Goal: Task Accomplishment & Management: Complete application form

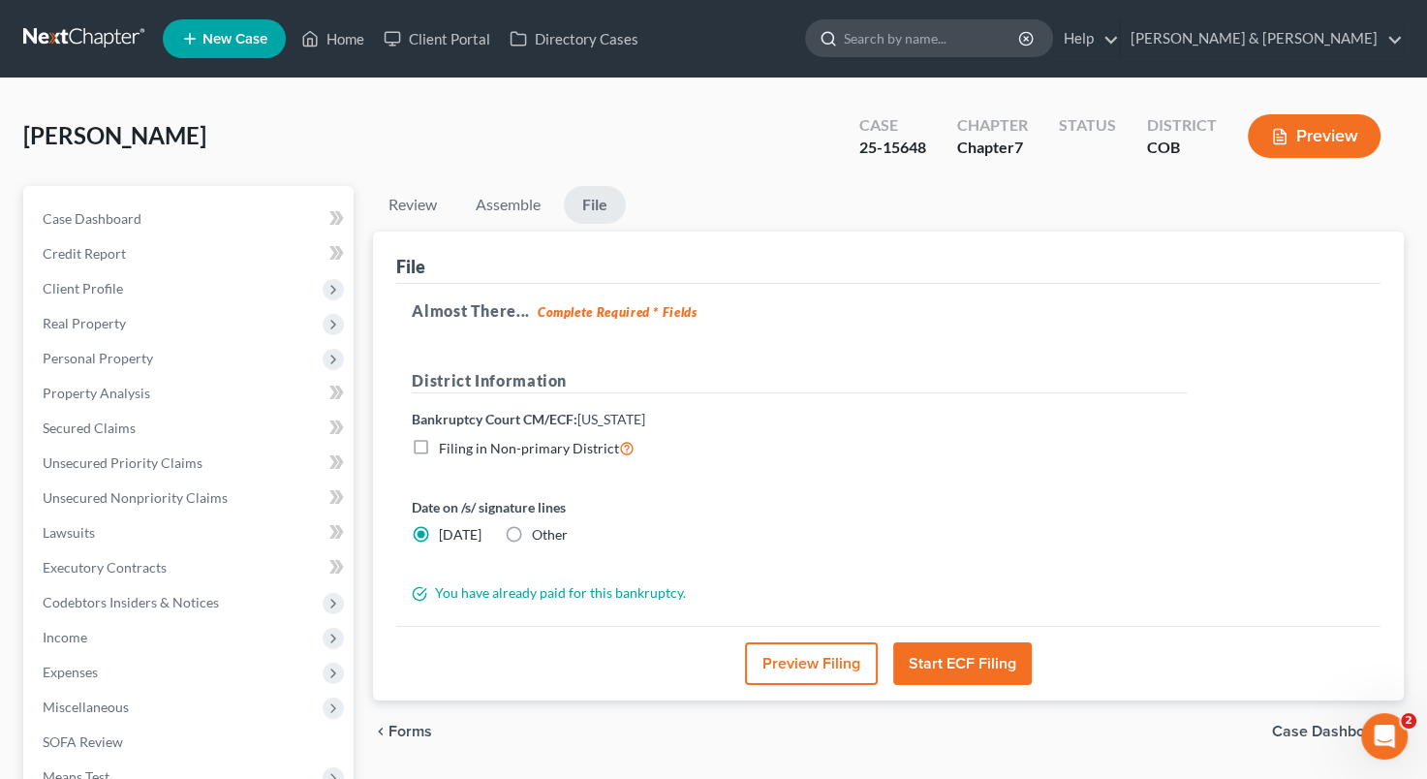
click at [1000, 37] on input "search" at bounding box center [932, 38] width 177 height 36
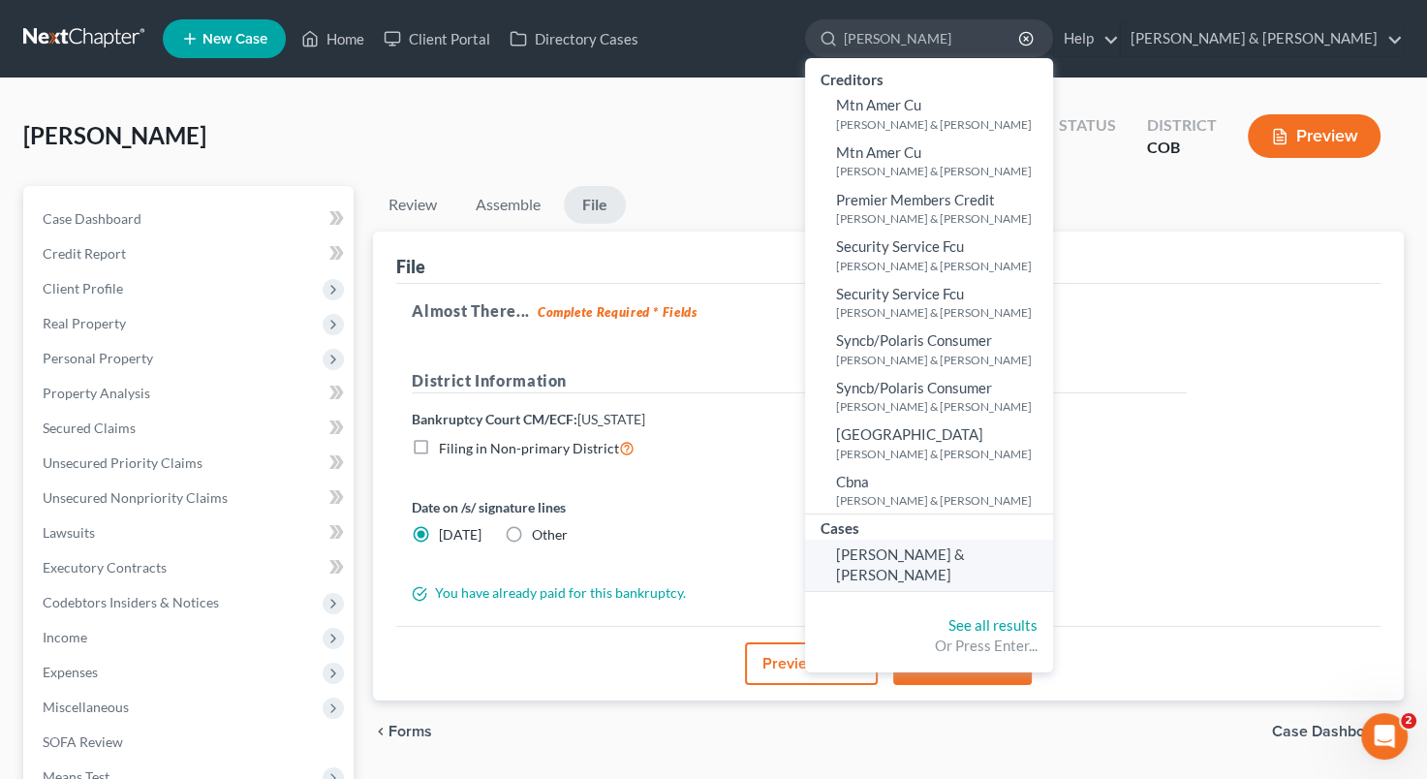
type input "[PERSON_NAME]"
click at [1019, 577] on link "[PERSON_NAME] & [PERSON_NAME]" at bounding box center [929, 565] width 248 height 51
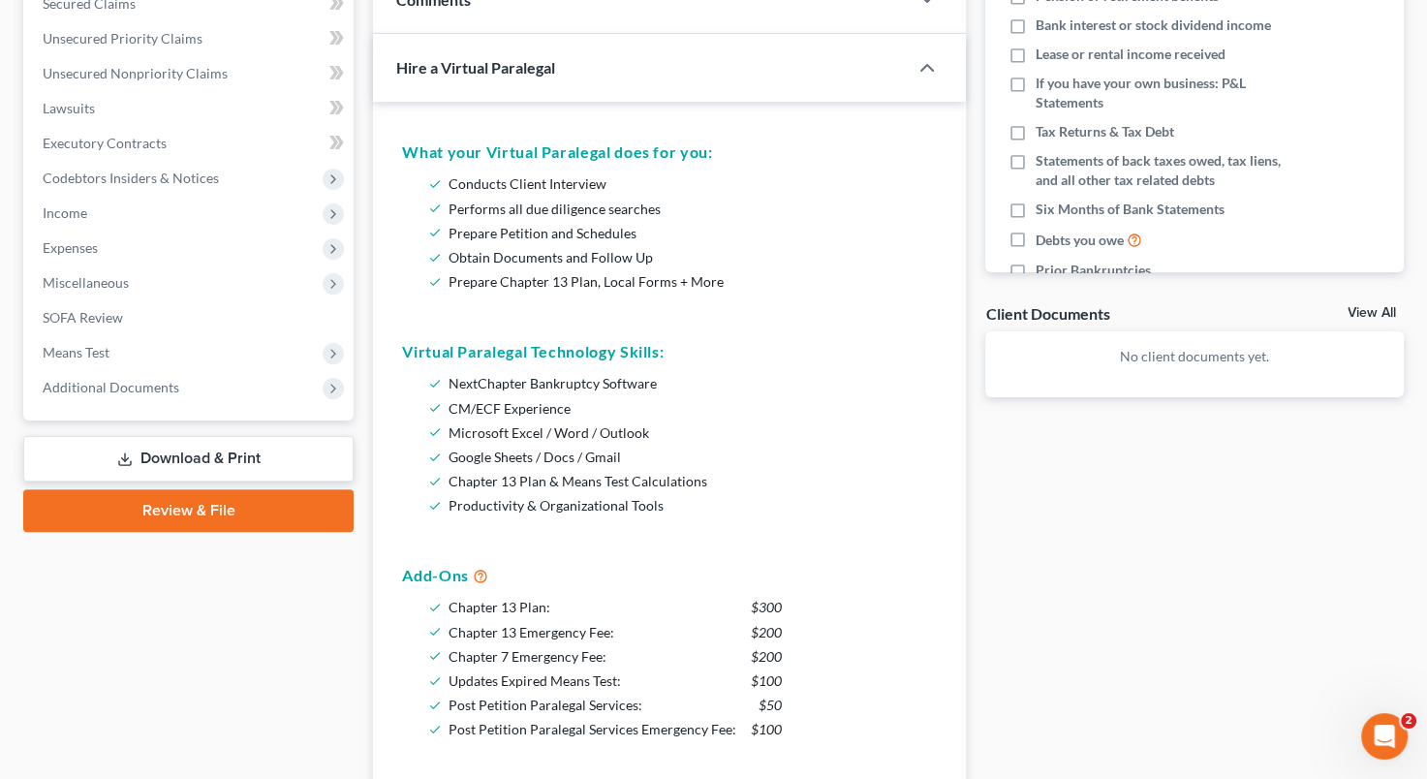
scroll to position [477, 0]
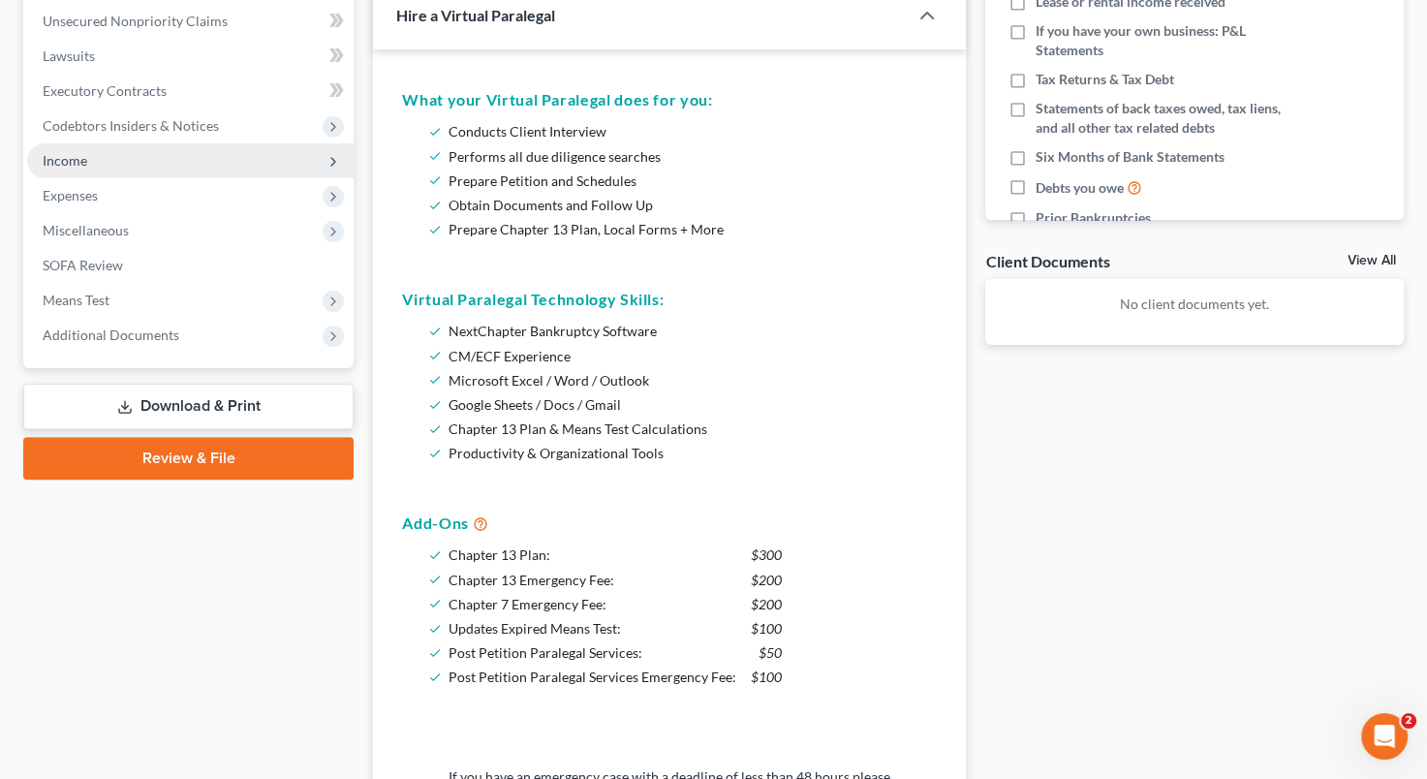
click at [167, 164] on span "Income" at bounding box center [190, 160] width 327 height 35
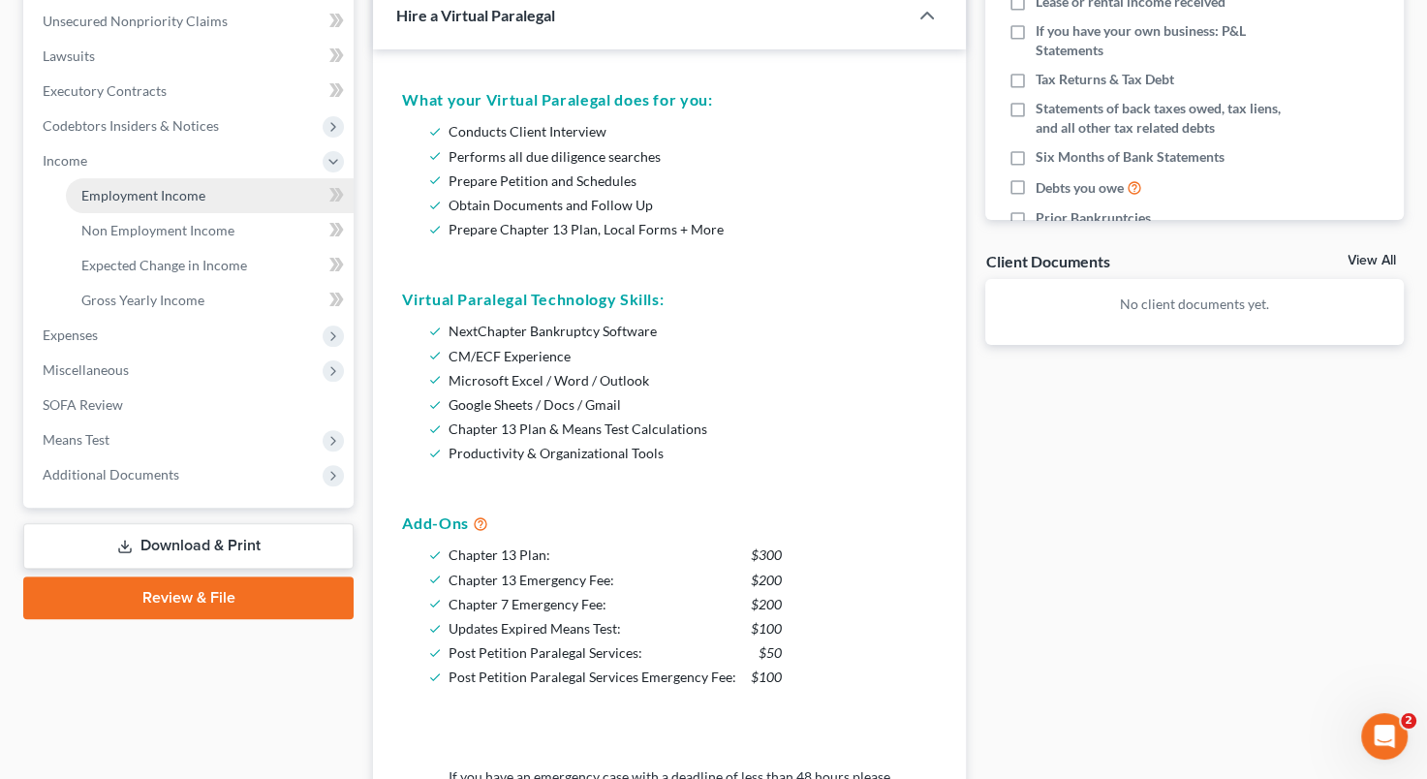
click at [178, 190] on span "Employment Income" at bounding box center [143, 195] width 124 height 16
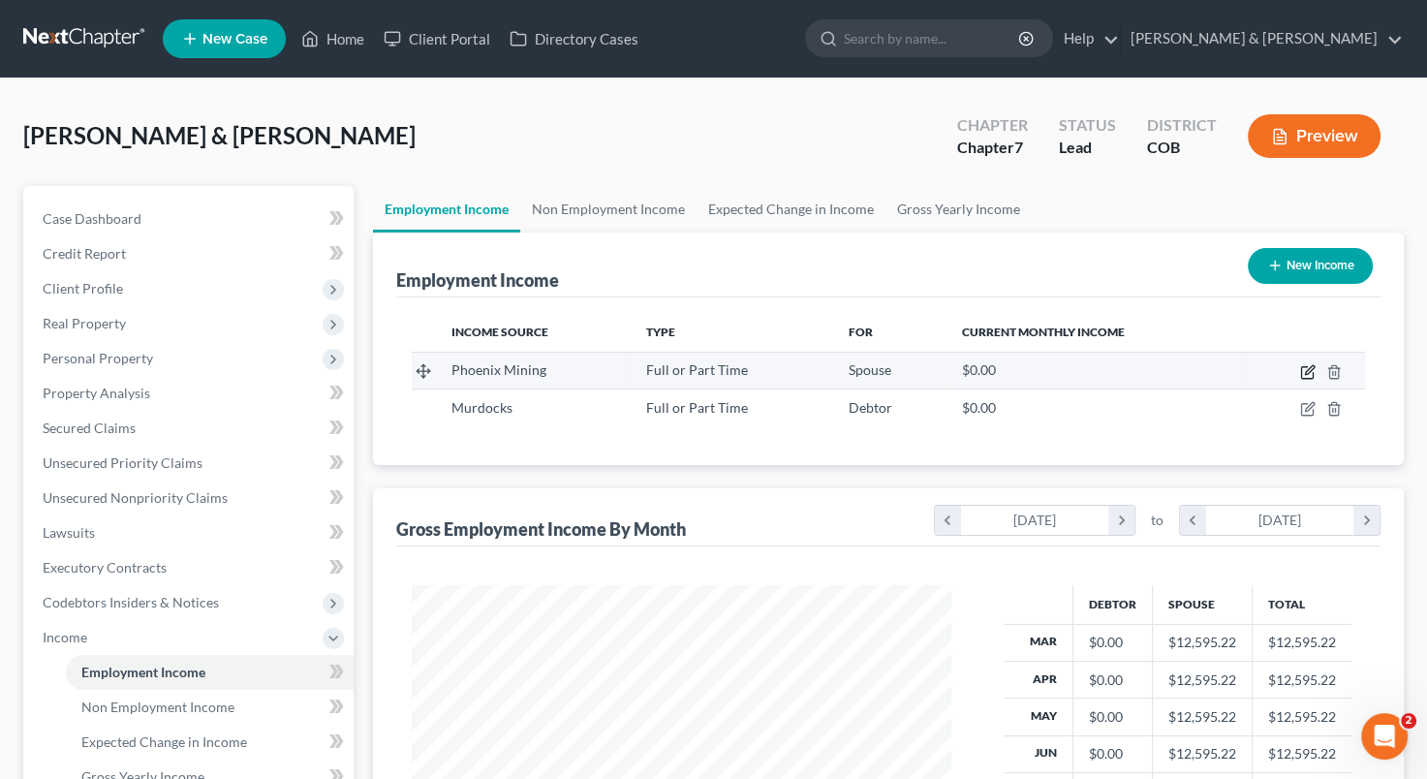
click at [1303, 372] on icon "button" at bounding box center [1308, 372] width 16 height 16
select select "0"
select select "5"
select select "0"
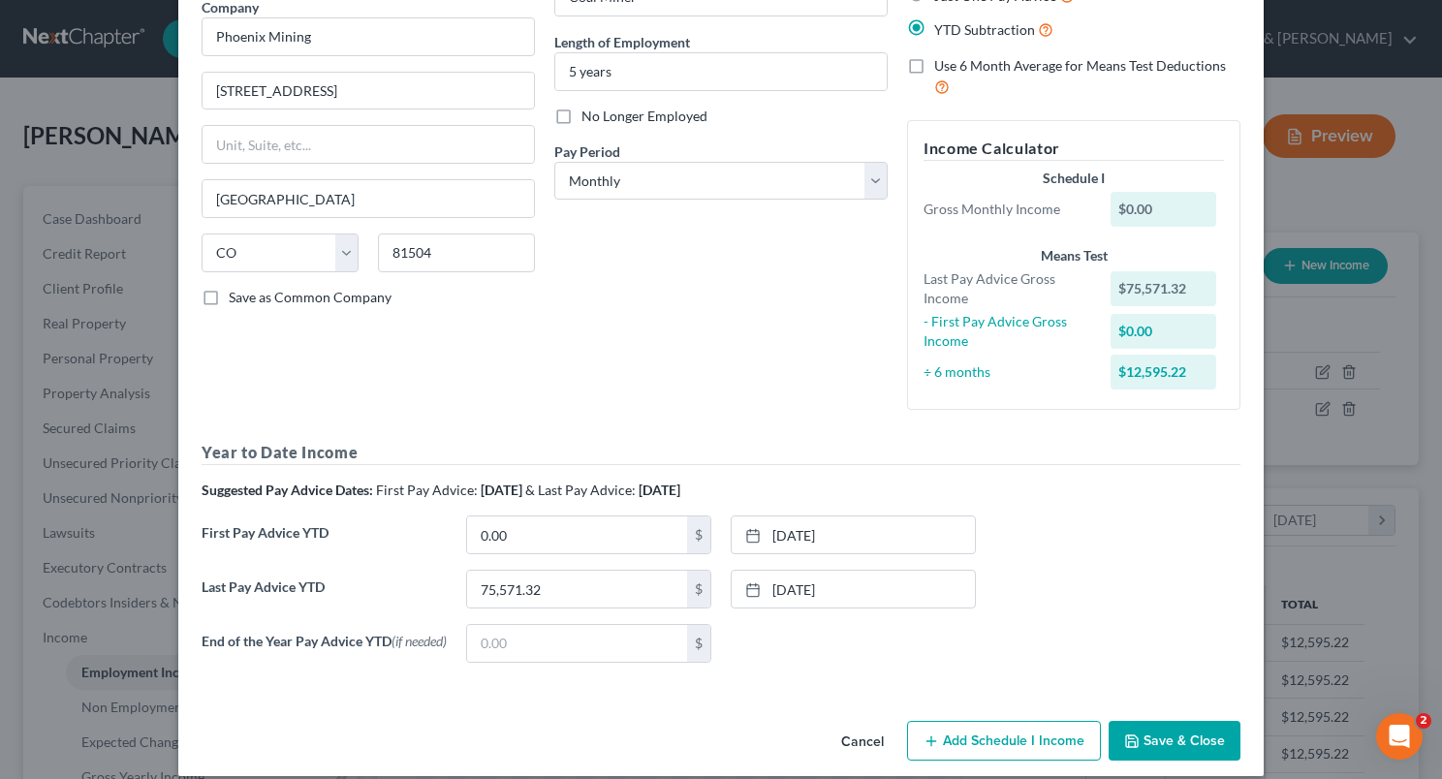
scroll to position [190, 0]
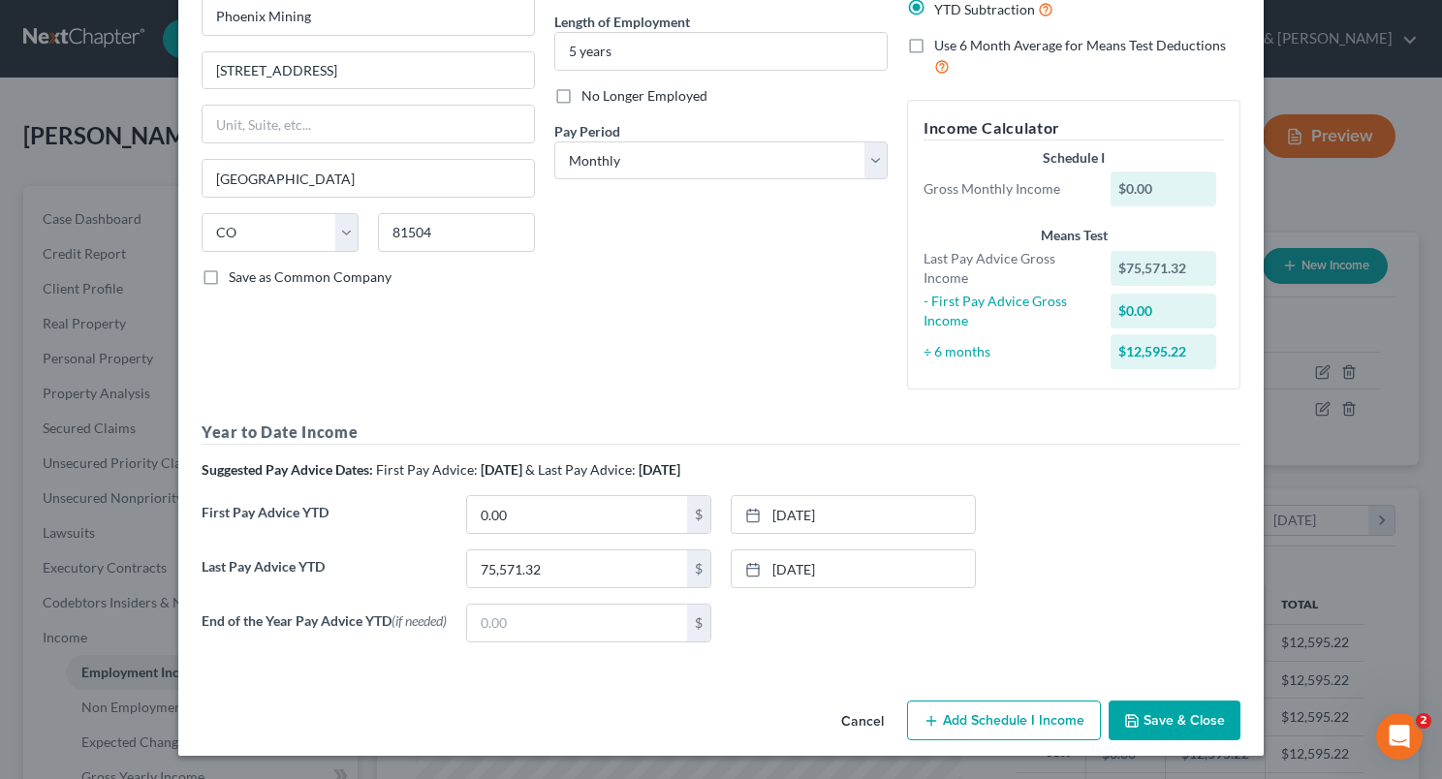
click at [1112, 484] on div "Year to Date Income Suggested Pay Advice Dates: First Pay Advice: [DATE] & Last…" at bounding box center [721, 539] width 1039 height 236
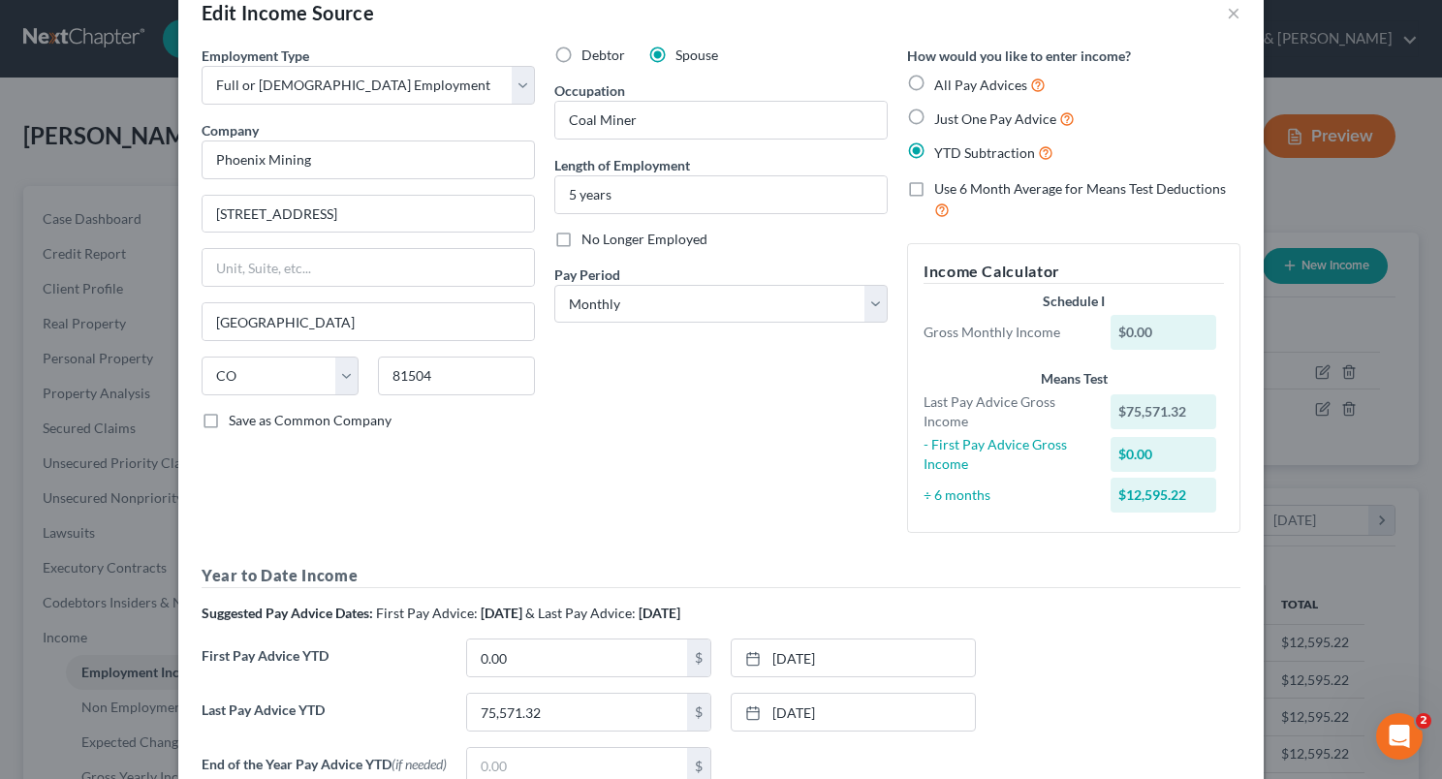
scroll to position [0, 0]
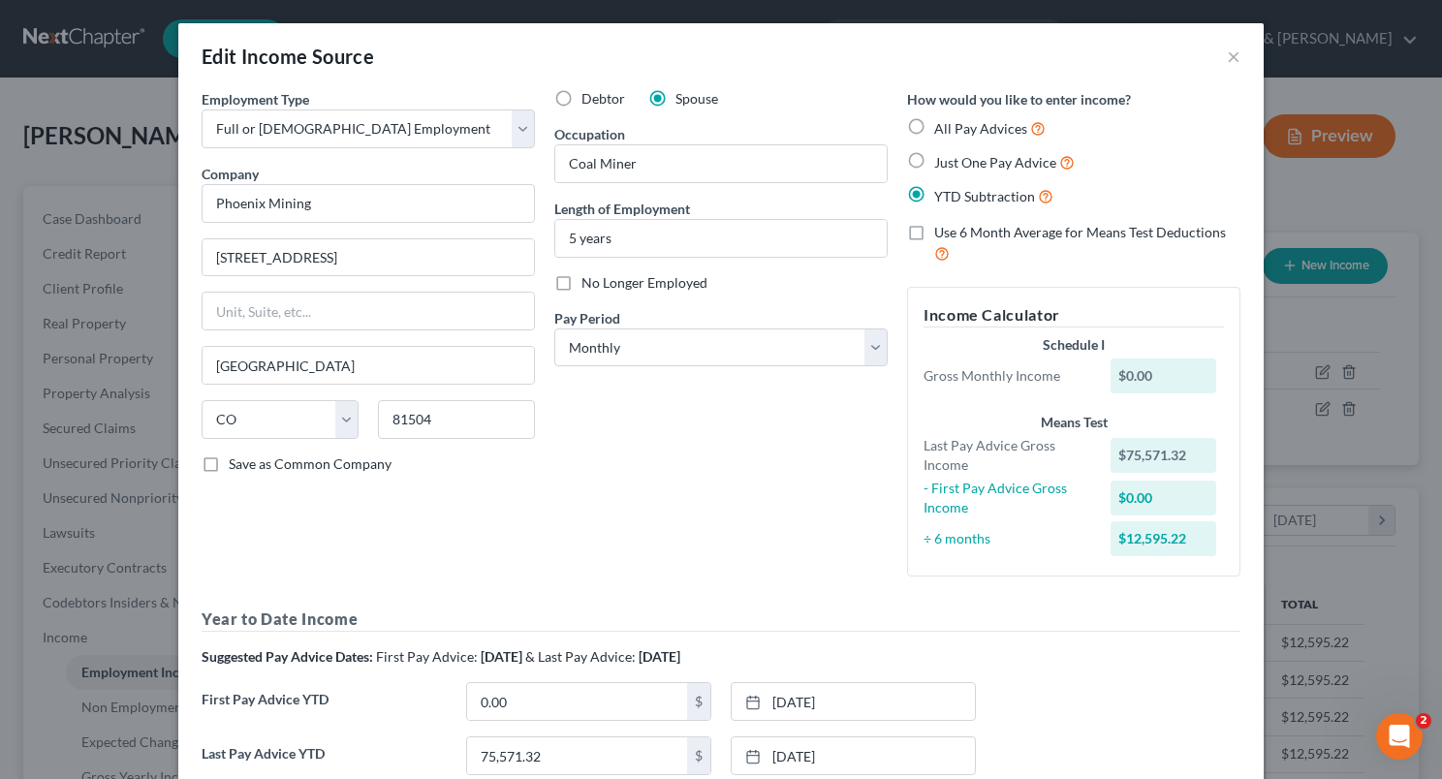
click at [934, 122] on label "All Pay Advices" at bounding box center [989, 128] width 111 height 22
click at [942, 122] on input "All Pay Advices" at bounding box center [948, 123] width 13 height 13
radio input "true"
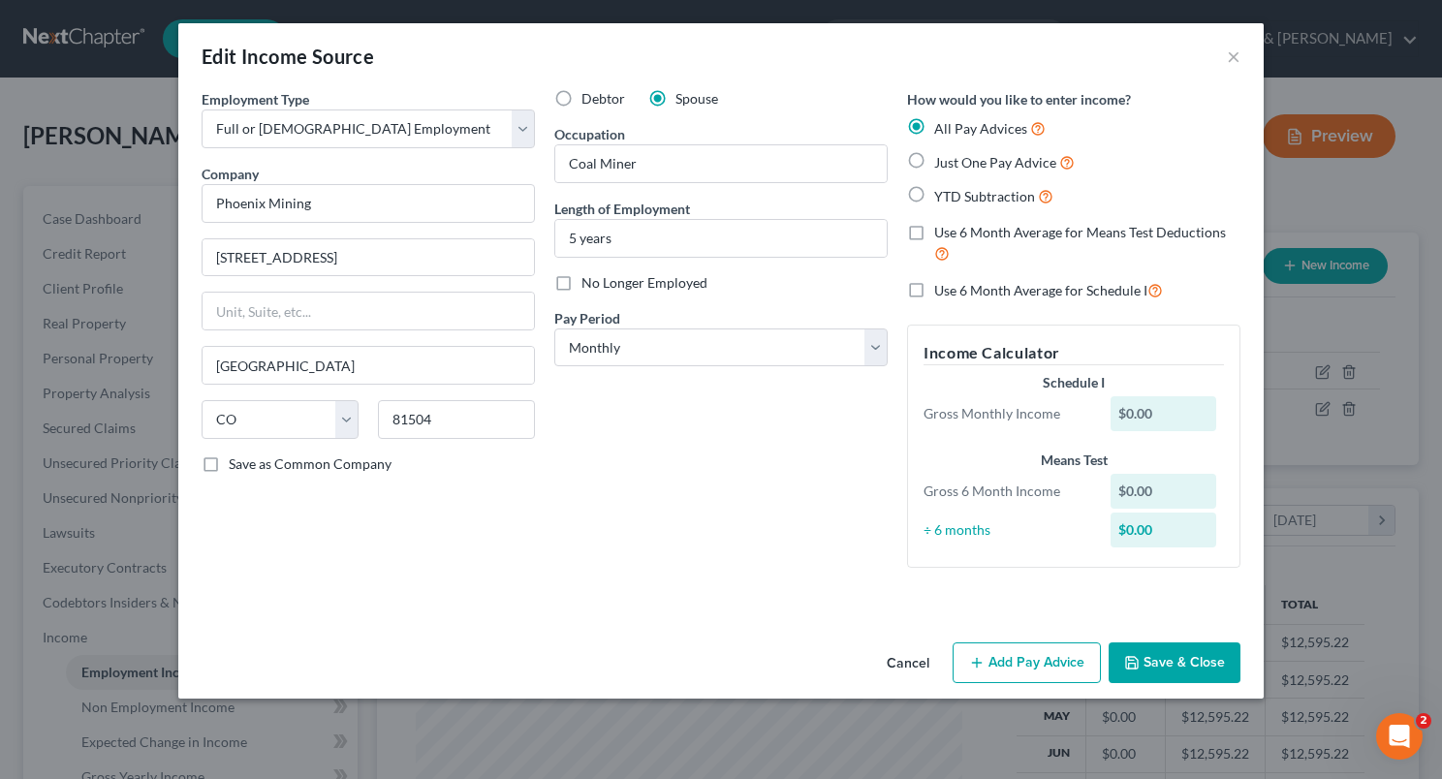
click at [984, 659] on icon "button" at bounding box center [977, 663] width 16 height 16
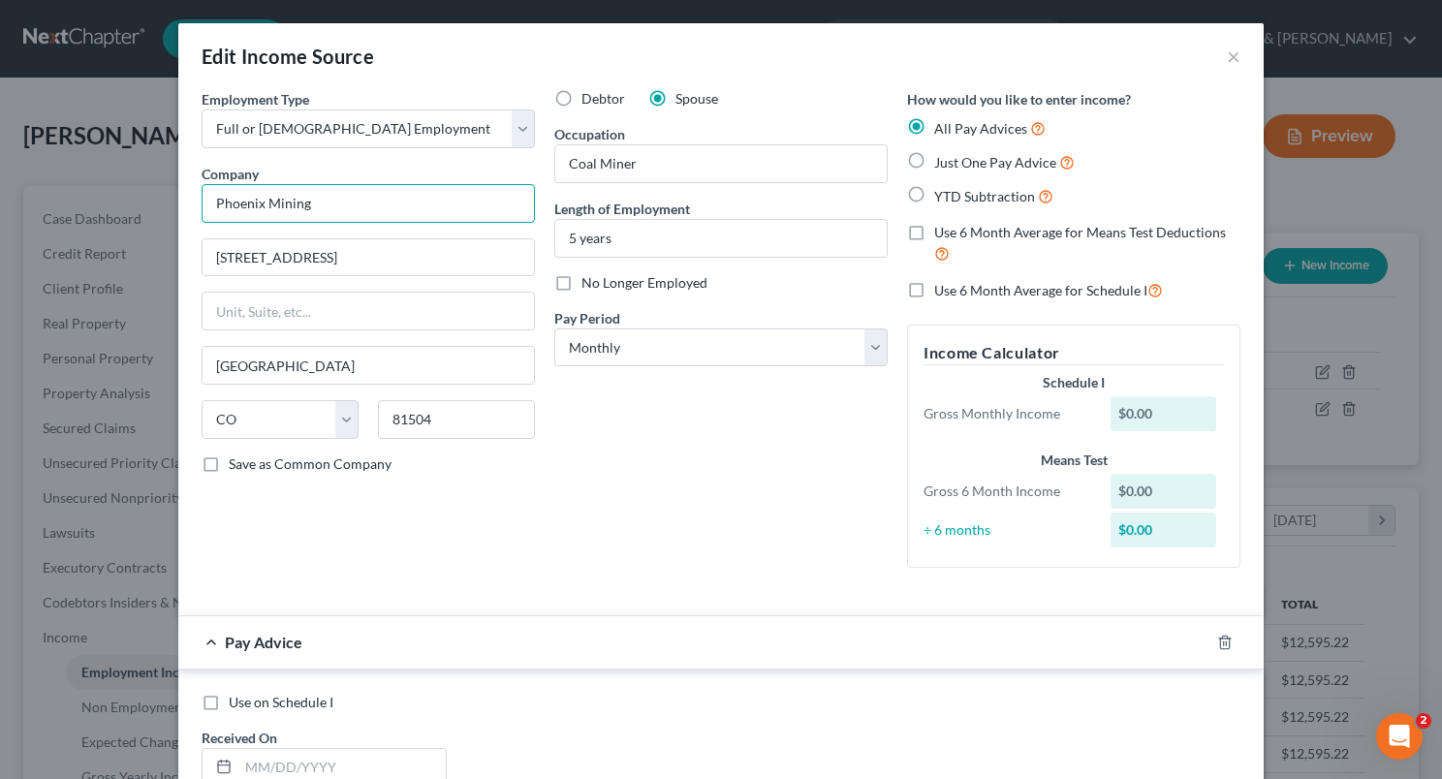
click at [355, 195] on input "Phoenix Mining" at bounding box center [368, 203] width 333 height 39
click at [355, 195] on input "Phoenix Minin" at bounding box center [368, 203] width 333 height 39
type input "P"
type input "[PERSON_NAME]"
click at [617, 243] on input "5 years" at bounding box center [720, 238] width 331 height 37
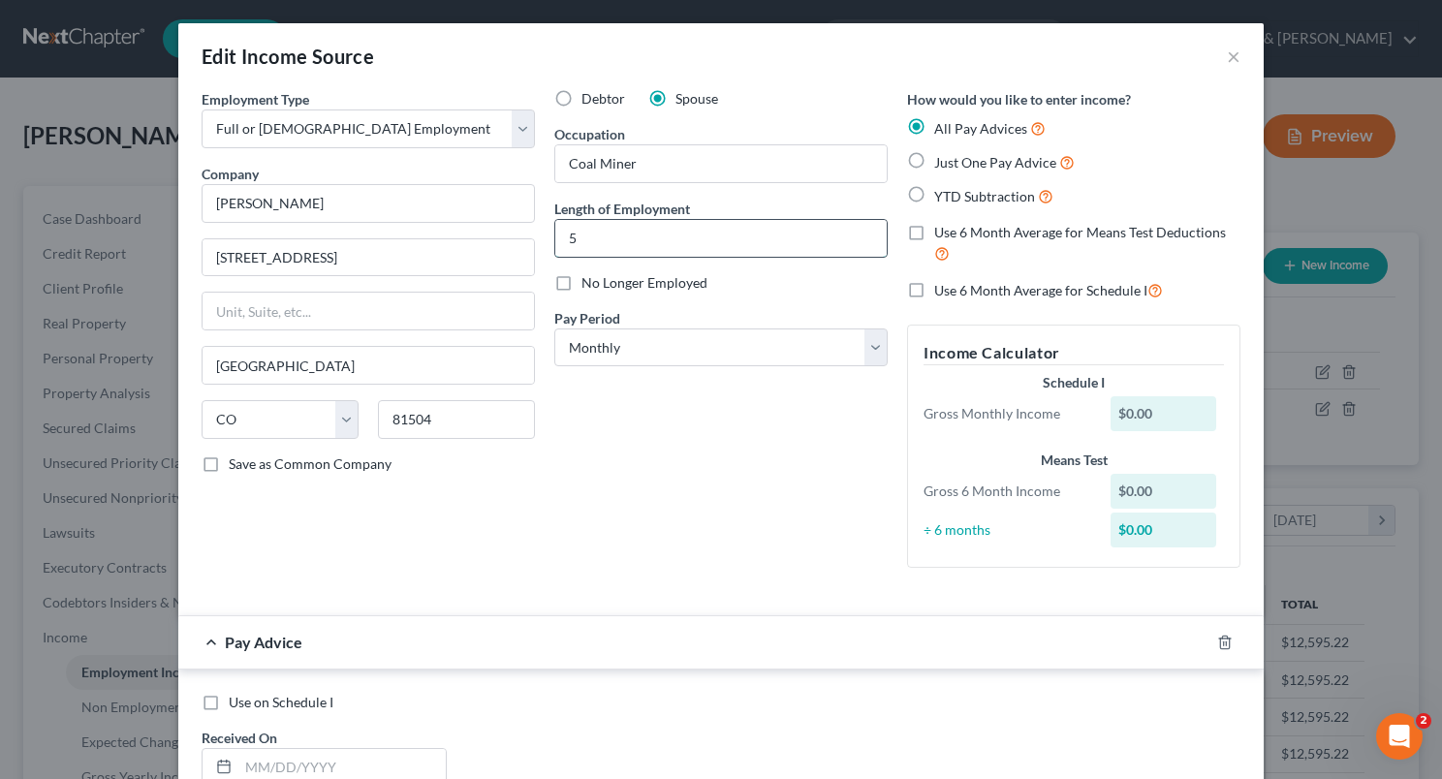
type input "5"
type input "1 month"
click at [359, 257] on input "[STREET_ADDRESS]" at bounding box center [368, 257] width 331 height 37
type input "3"
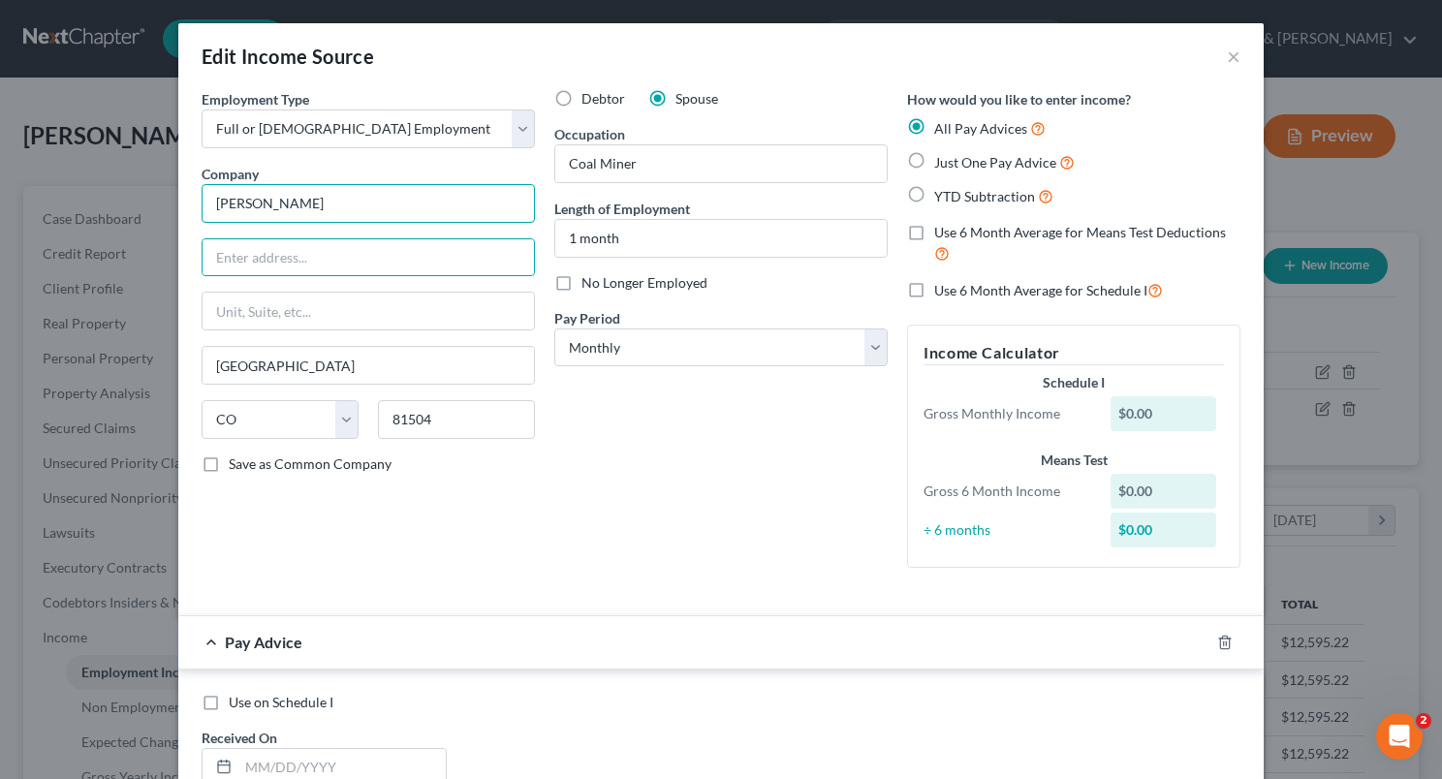
click at [372, 197] on input "[PERSON_NAME]" at bounding box center [368, 203] width 333 height 39
type input "Jenmar Services"
click at [360, 250] on input "text" at bounding box center [368, 257] width 331 height 37
type input "160 Technology Dr"
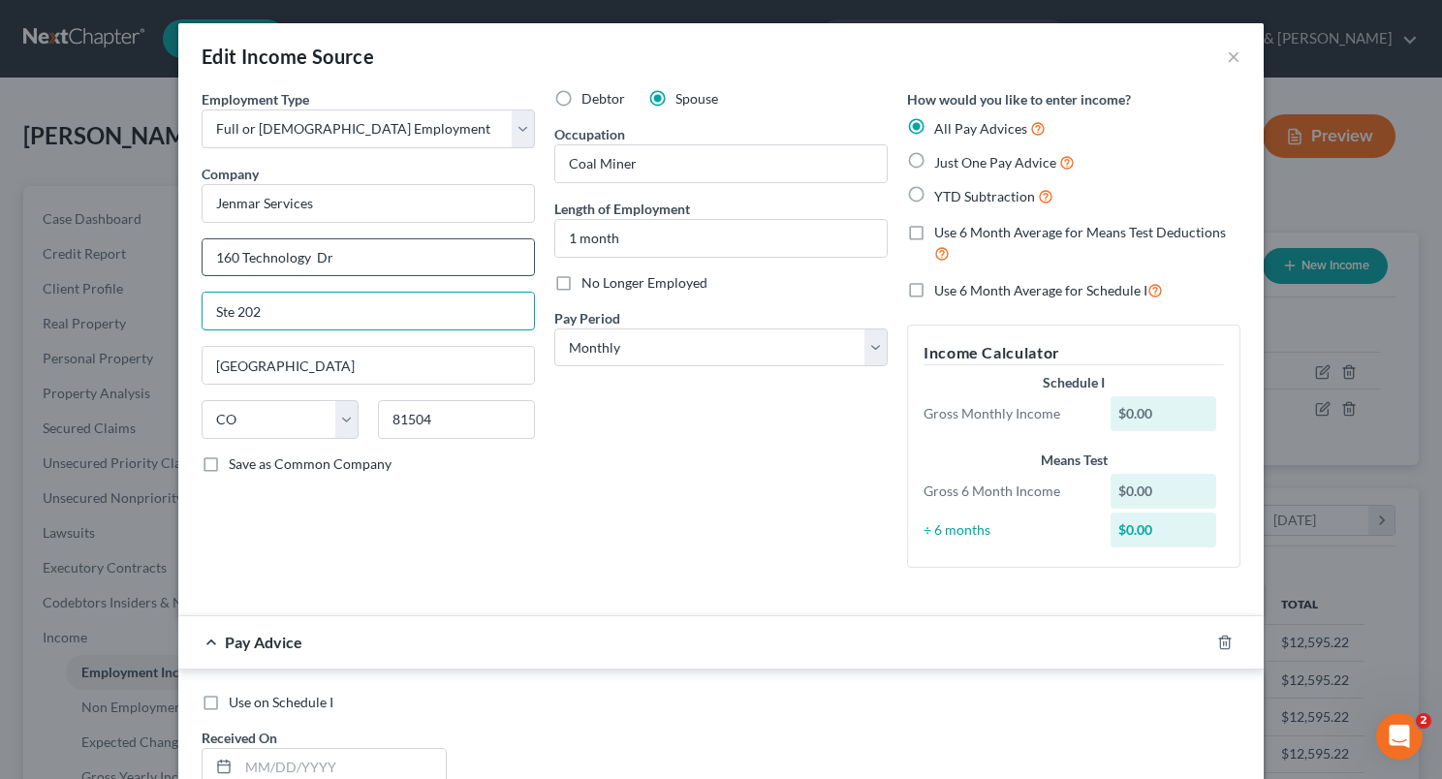
type input "Ste 202"
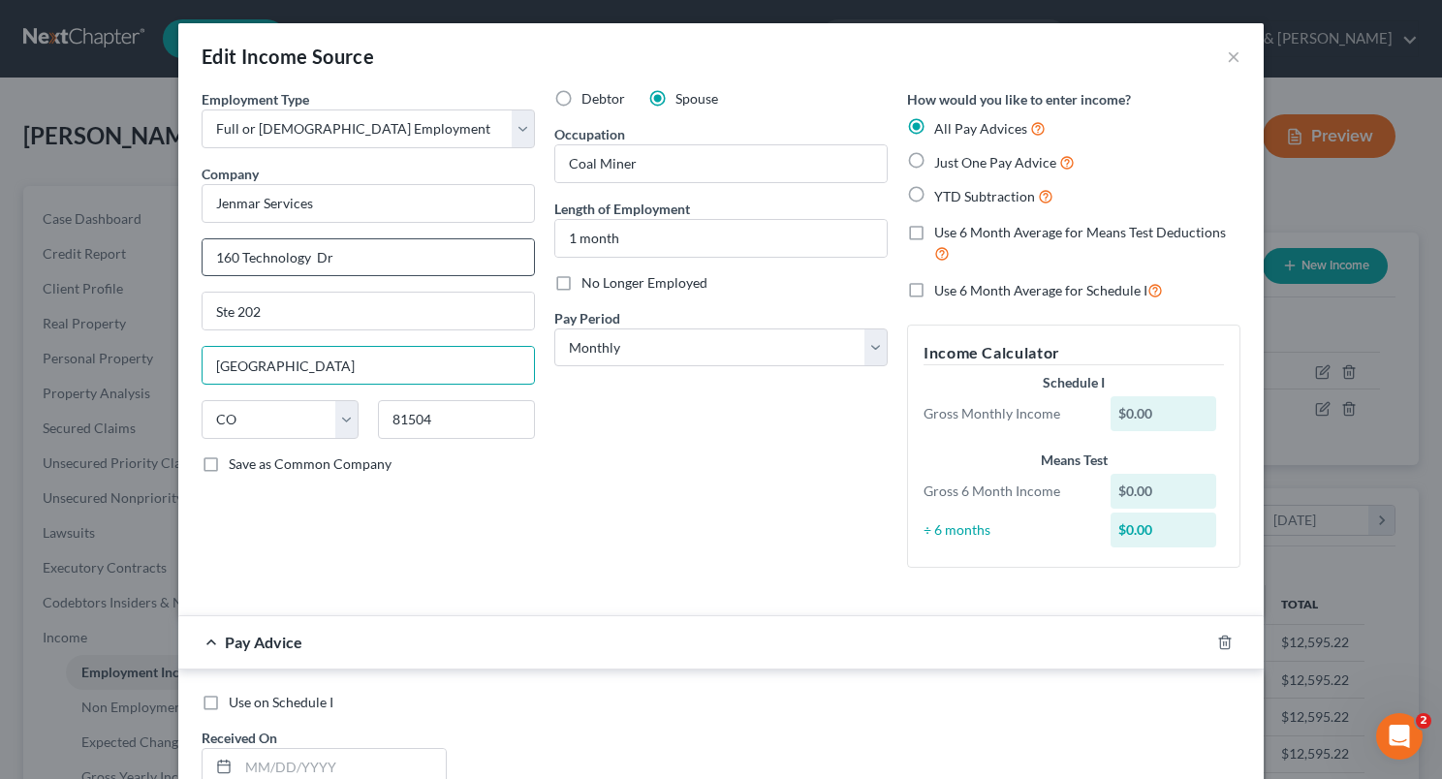
type input "[GEOGRAPHIC_DATA]"
select select "39"
type input "15317"
click at [229, 464] on label "Save as Common Company" at bounding box center [310, 463] width 163 height 19
click at [236, 464] on input "Save as Common Company" at bounding box center [242, 460] width 13 height 13
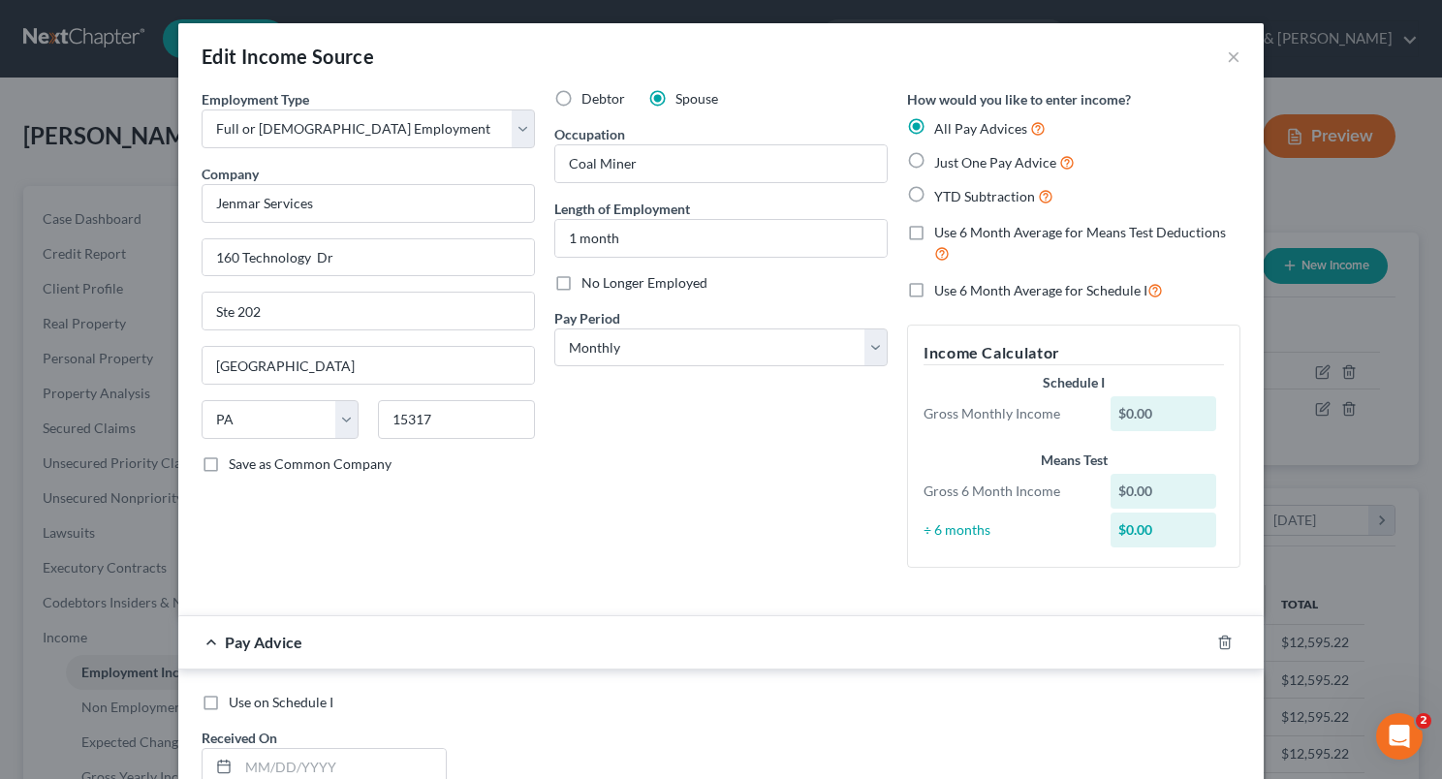
checkbox input "true"
click at [877, 349] on select "Select Monthly Twice Monthly Every Other Week Weekly" at bounding box center [720, 347] width 333 height 39
select select "1"
click at [554, 328] on select "Select Monthly Twice Monthly Every Other Week Weekly" at bounding box center [720, 347] width 333 height 39
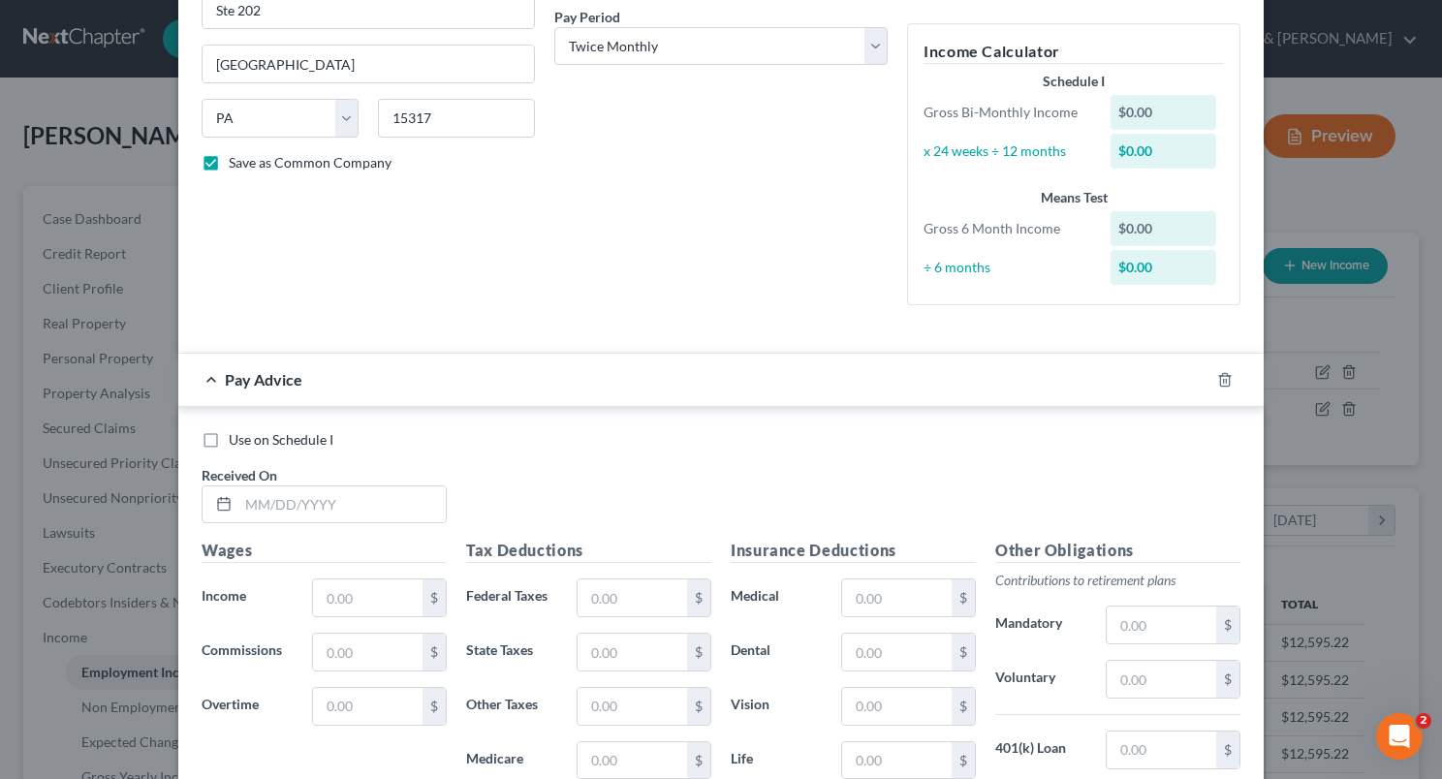
scroll to position [318, 0]
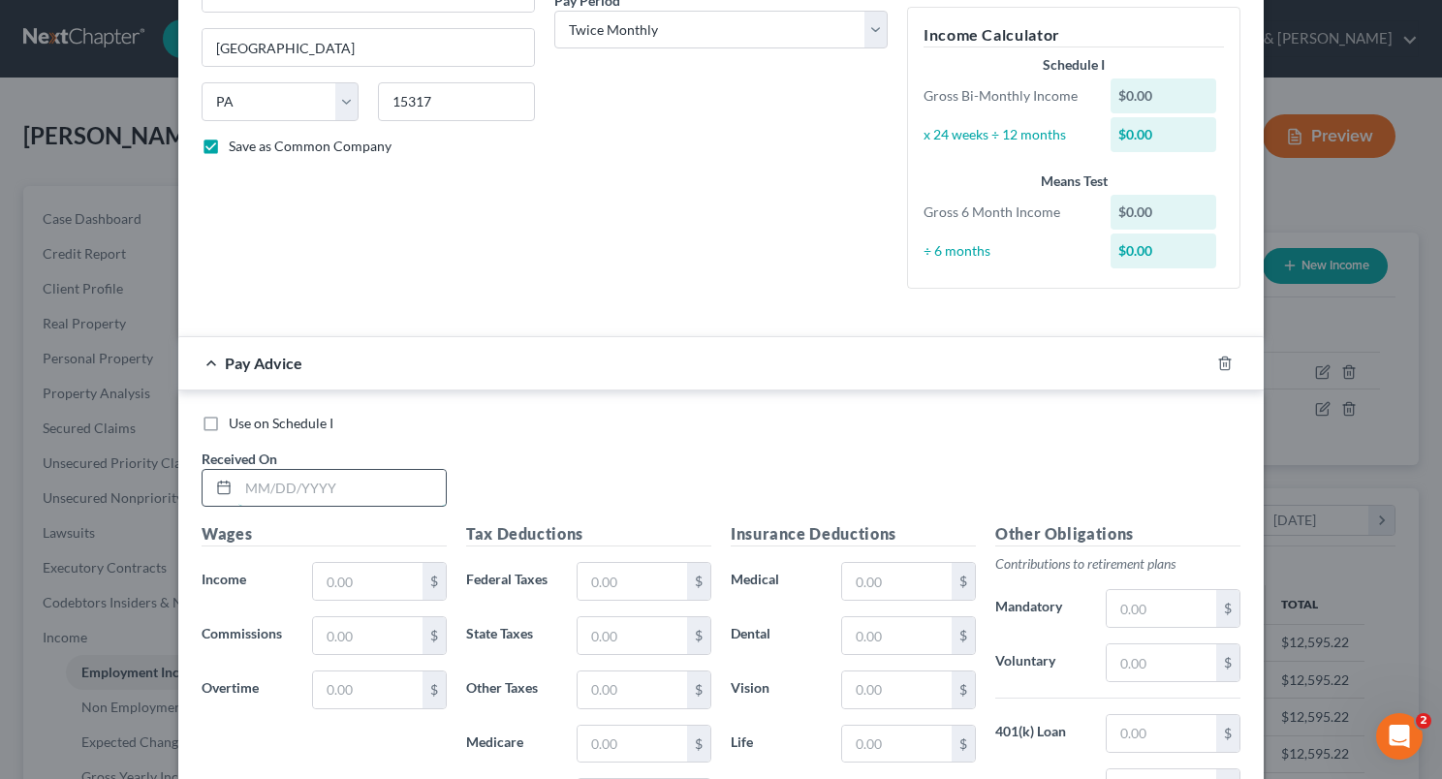
click at [241, 488] on input "text" at bounding box center [341, 488] width 207 height 37
type input "-8/24/2025"
click at [320, 570] on input "text" at bounding box center [367, 581] width 109 height 37
click at [363, 575] on input "3,040" at bounding box center [367, 581] width 109 height 37
type input "3,924"
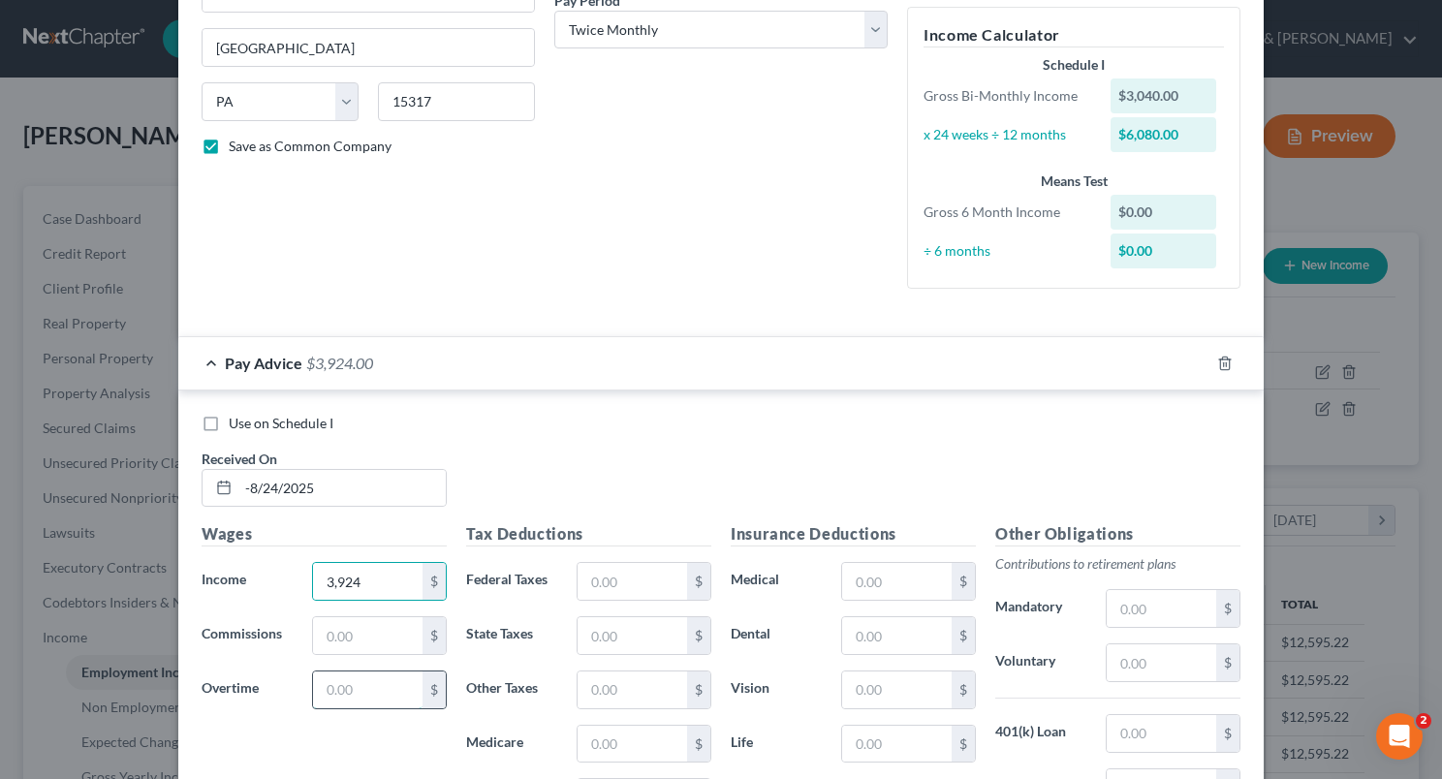
click at [355, 687] on input "text" at bounding box center [367, 690] width 109 height 37
type input "1,026"
click at [592, 582] on input "text" at bounding box center [632, 581] width 109 height 37
type input "571.99"
type input "17,044"
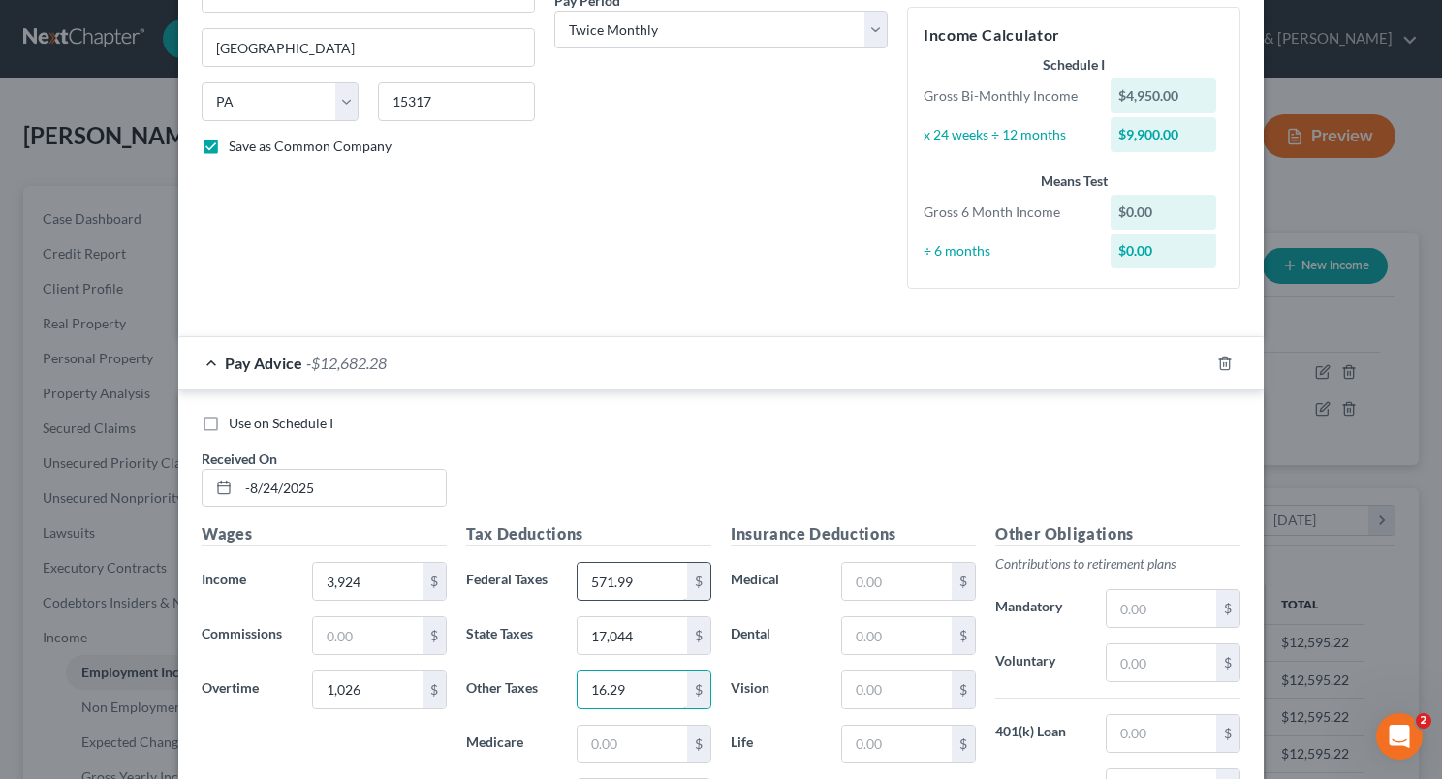
type input "16.29"
type input "56.95"
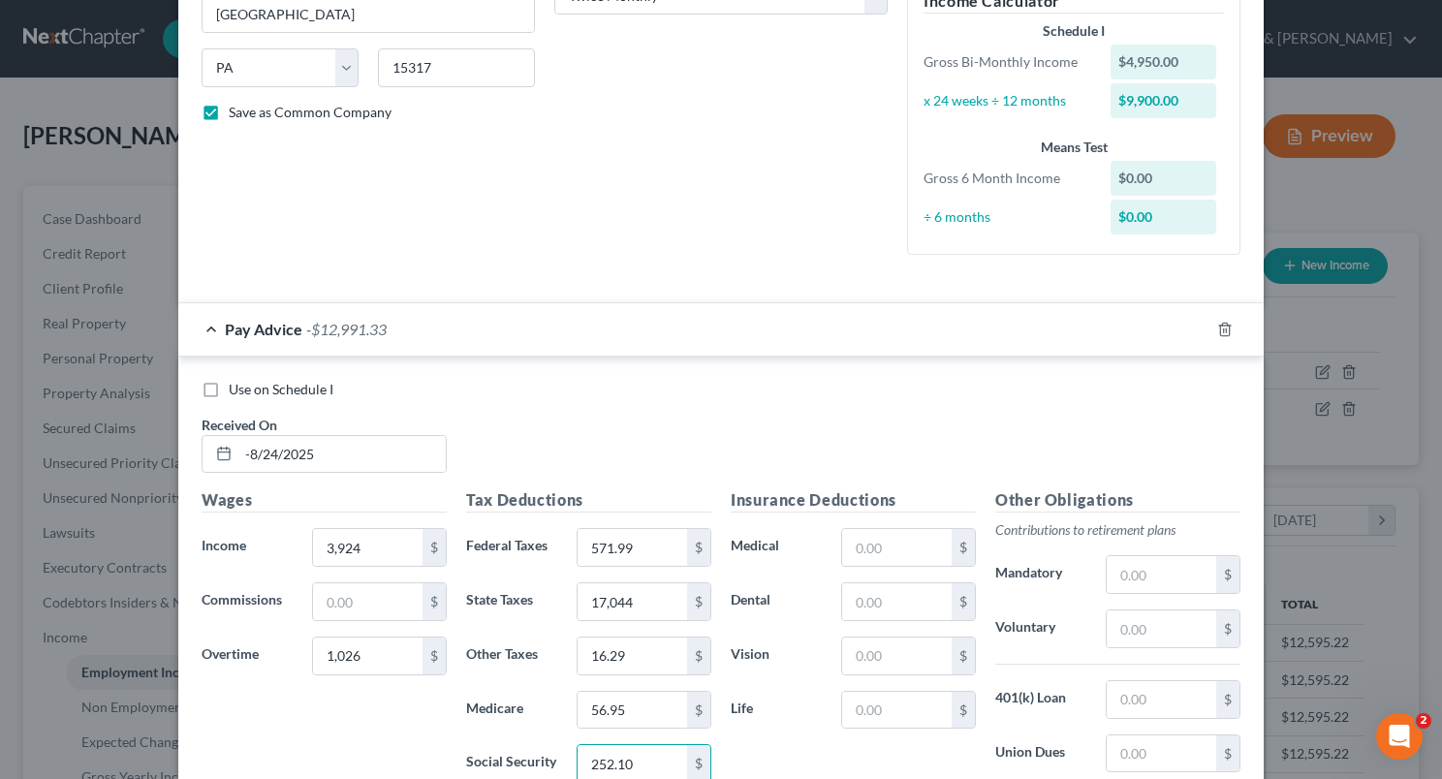
type input "252.10"
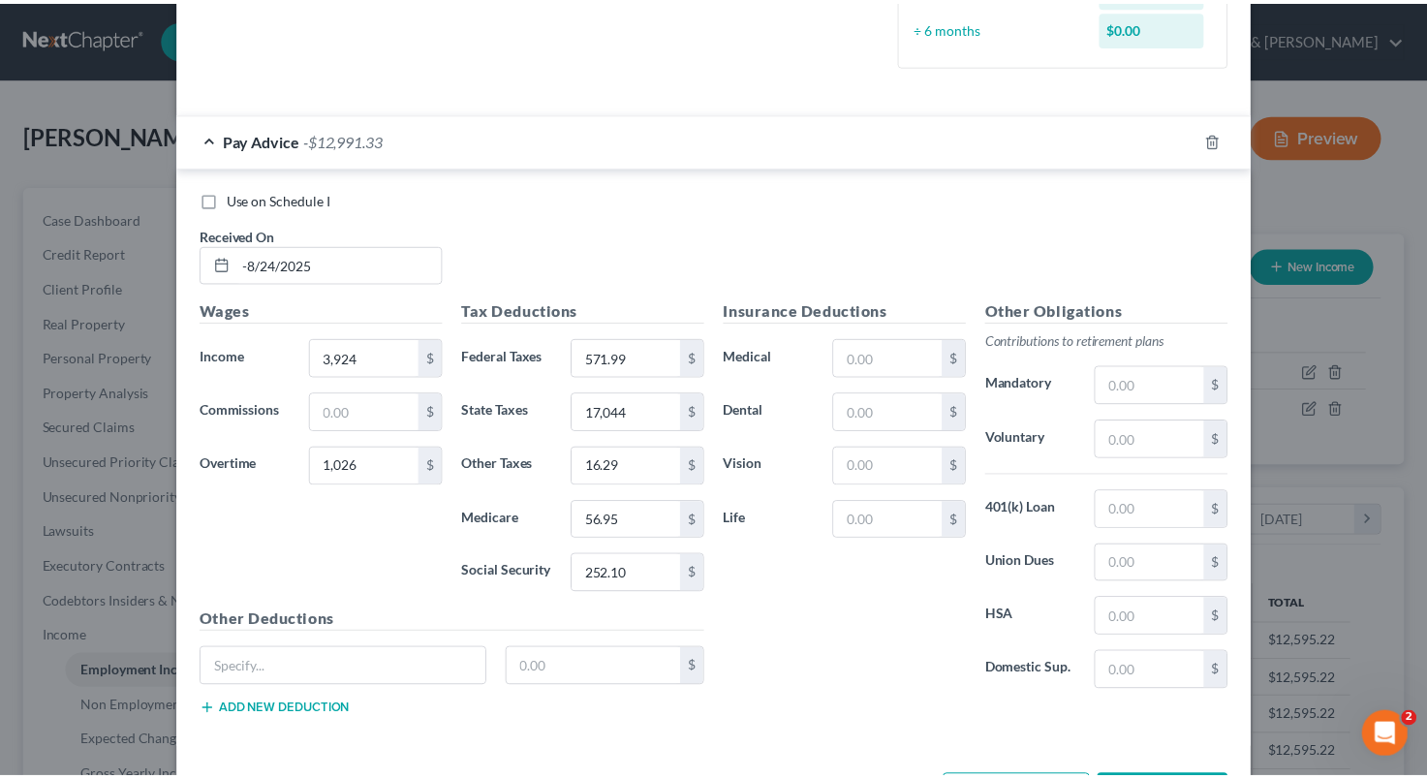
scroll to position [613, 0]
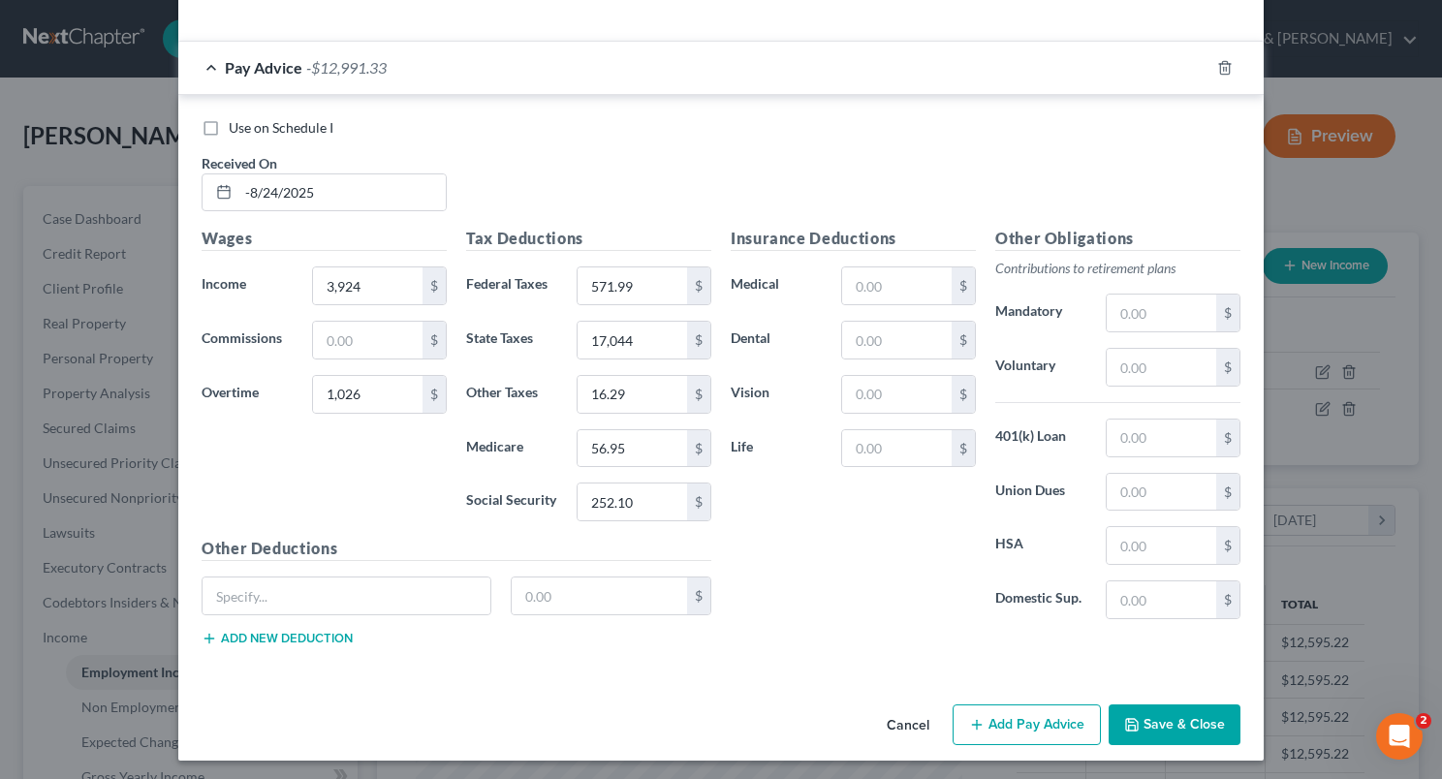
click at [1166, 725] on button "Save & Close" at bounding box center [1175, 724] width 132 height 41
click at [240, 187] on input "-8/24/2025" at bounding box center [341, 192] width 207 height 37
type input "[DATE]"
click at [1167, 724] on button "Save & Close" at bounding box center [1175, 724] width 132 height 41
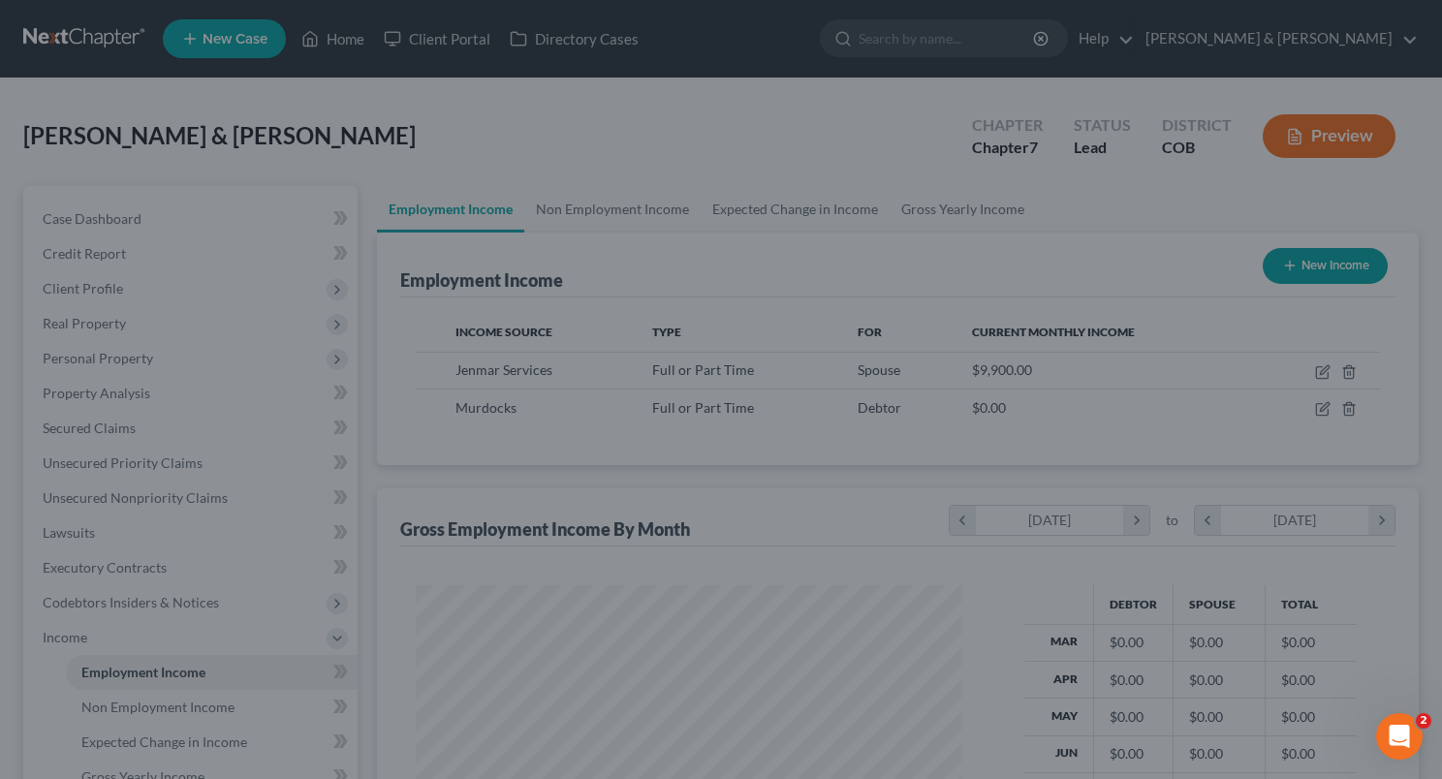
scroll to position [968635, 968402]
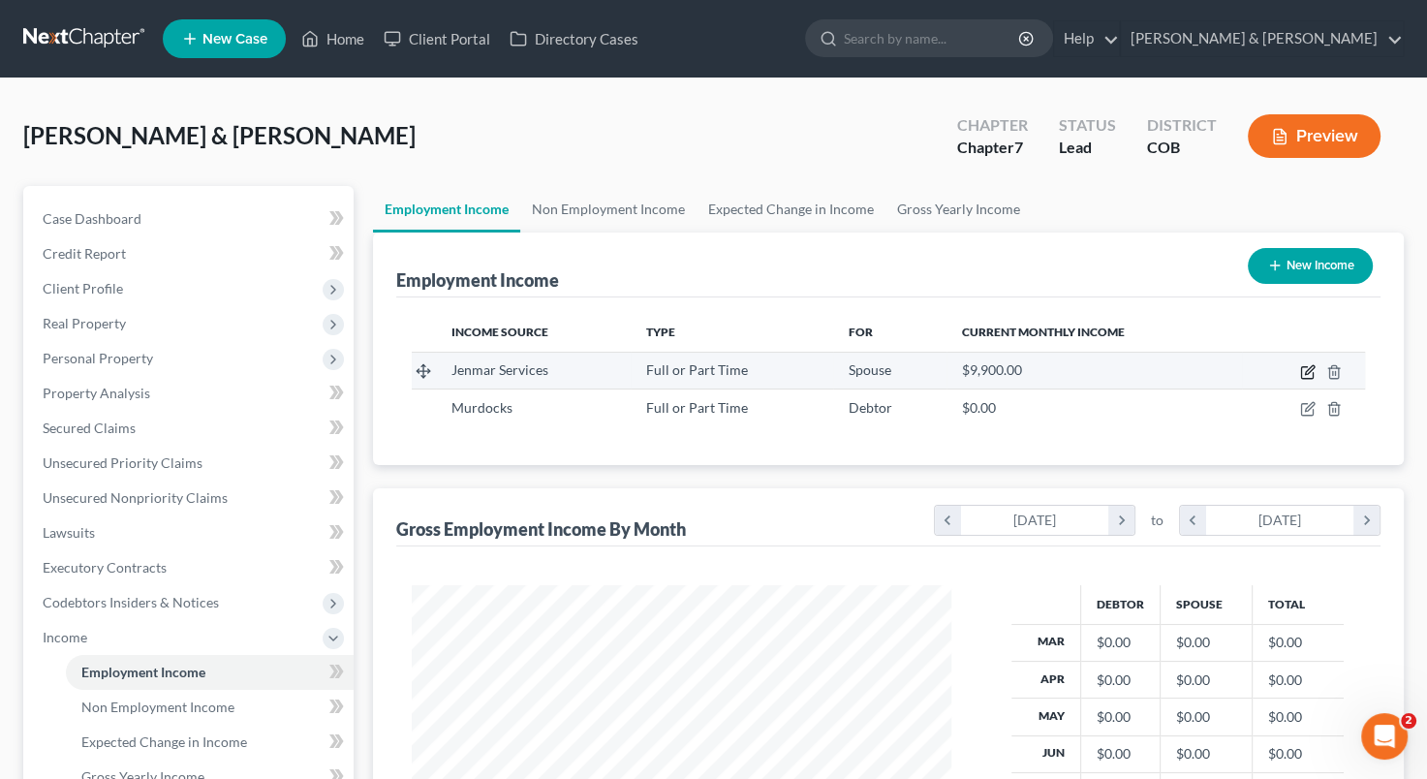
click at [1306, 371] on icon "button" at bounding box center [1309, 369] width 9 height 9
select select "0"
select select "39"
select select "1"
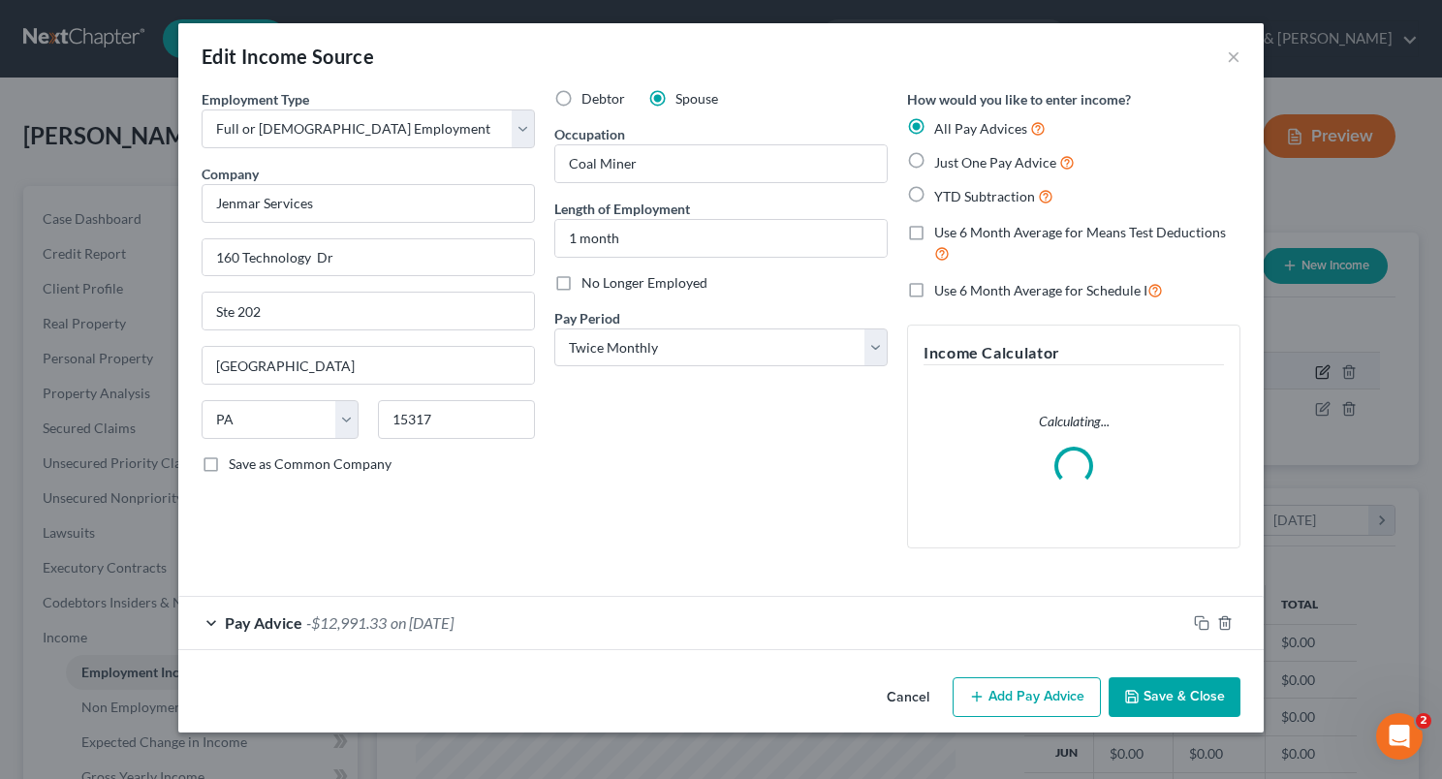
scroll to position [345, 584]
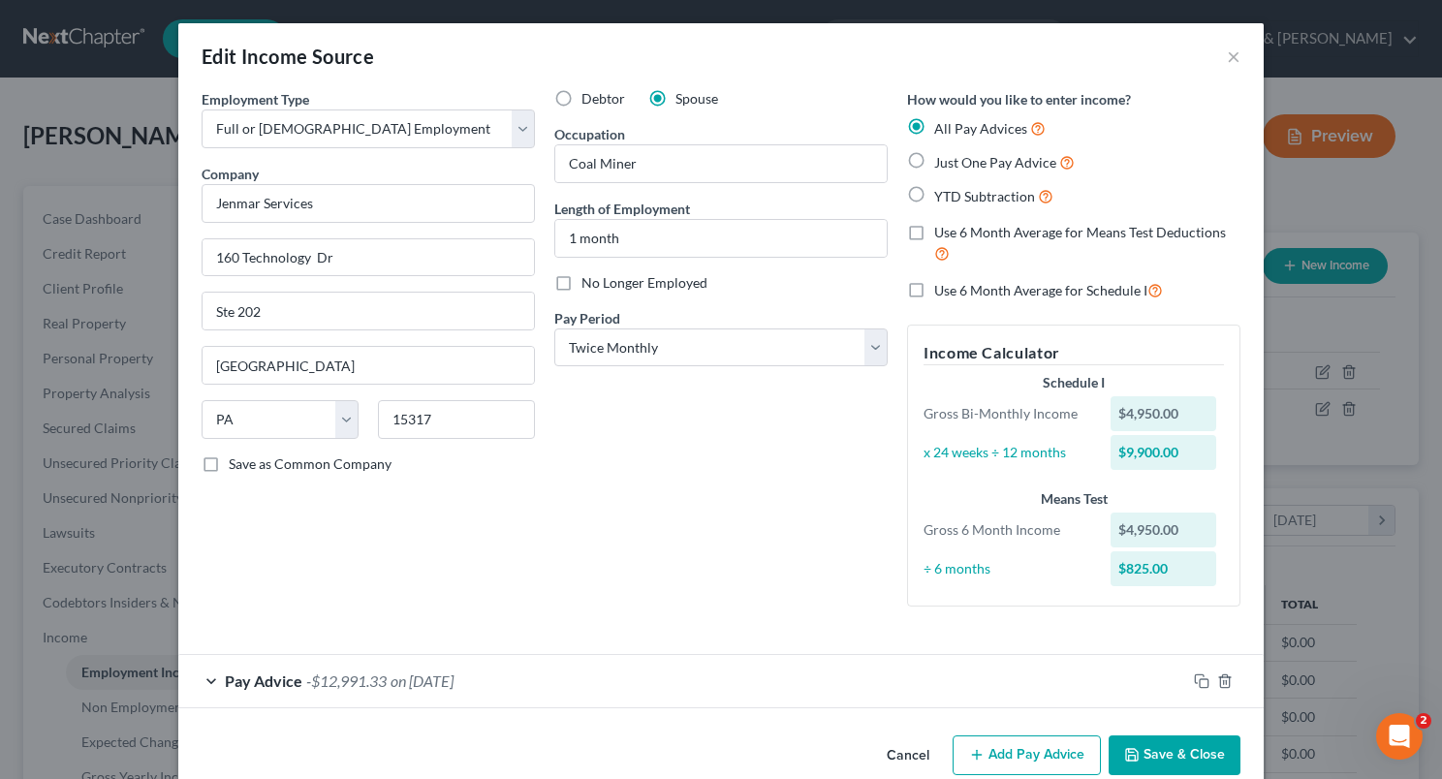
click at [1035, 739] on button "Add Pay Advice" at bounding box center [1027, 755] width 148 height 41
click at [413, 677] on span "on [DATE]" at bounding box center [421, 681] width 63 height 18
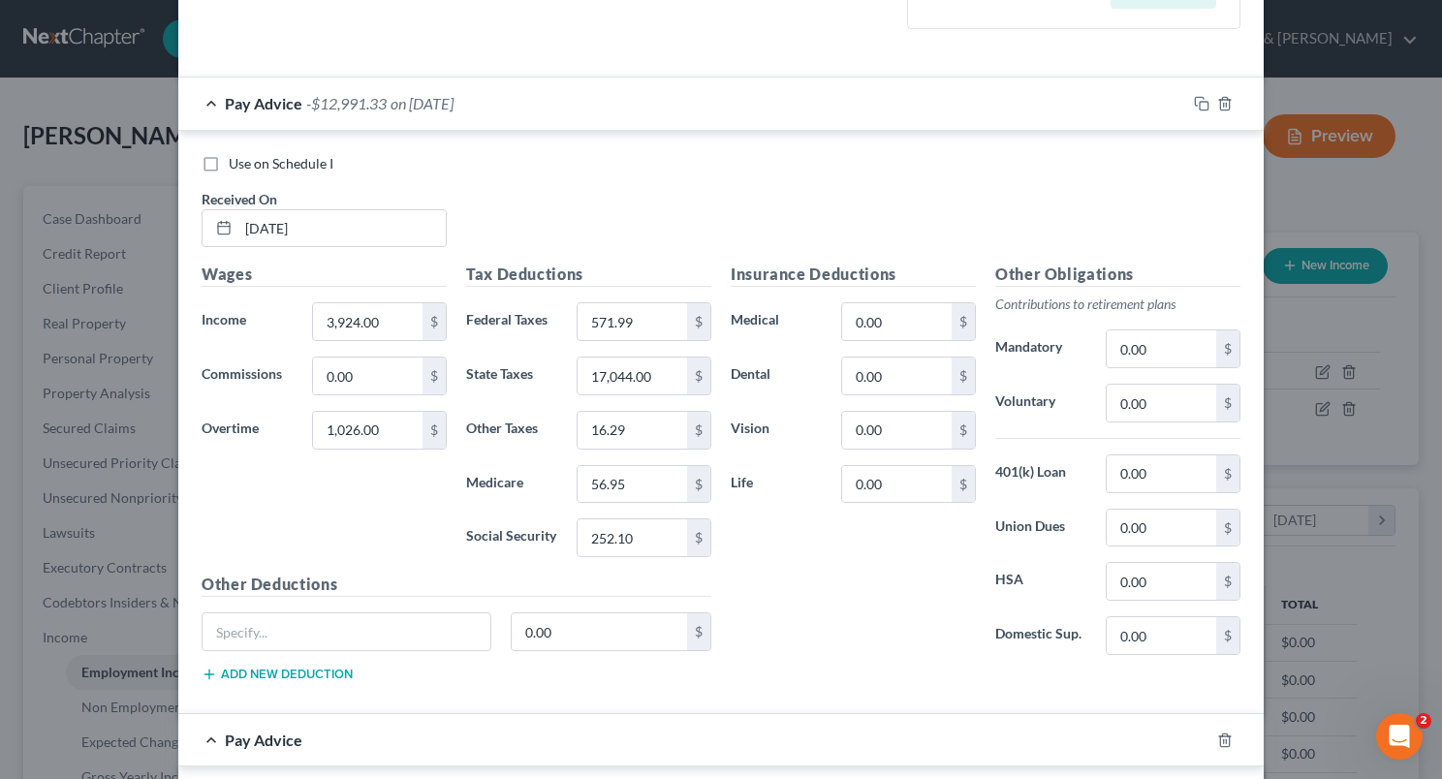
scroll to position [583, 0]
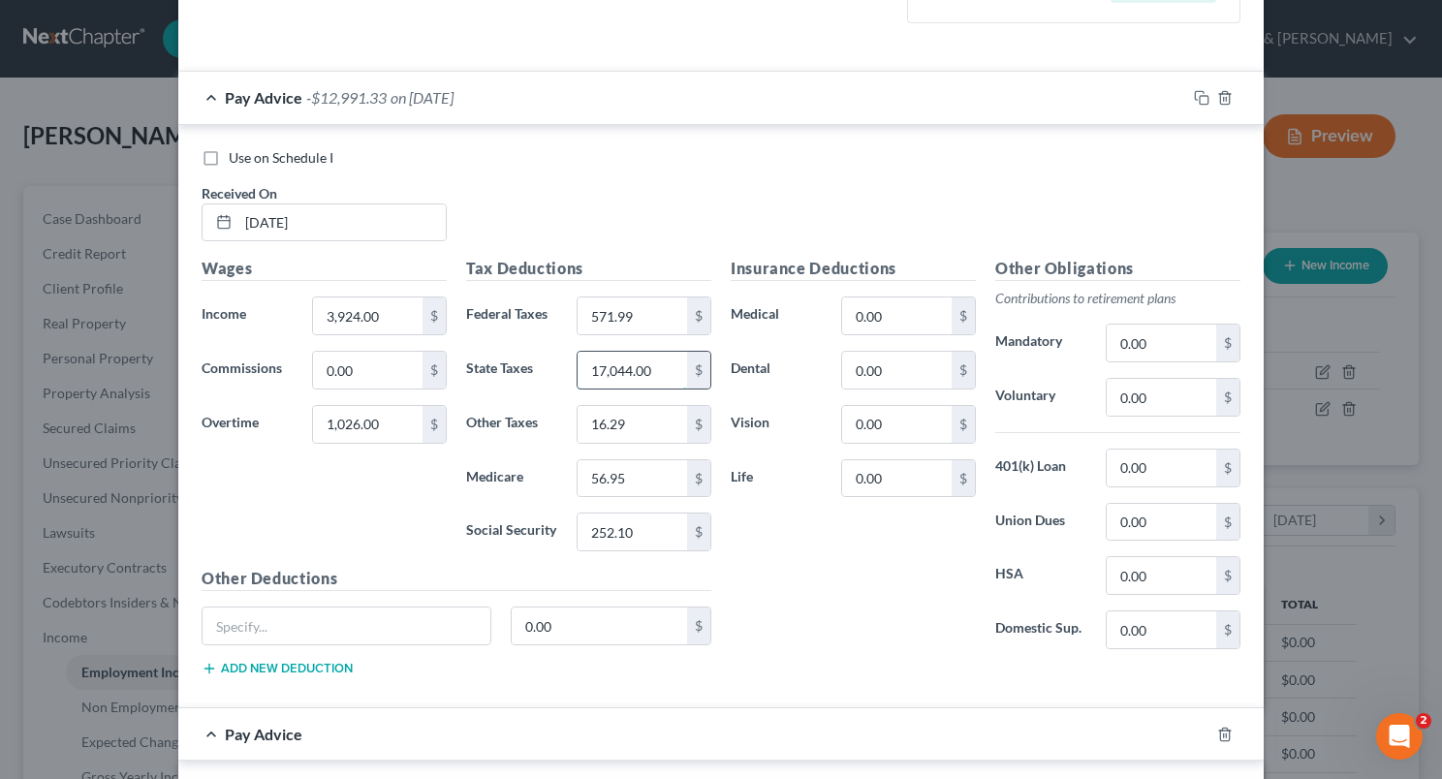
click at [615, 368] on input "17,044.00" at bounding box center [632, 370] width 109 height 37
type input "170.44"
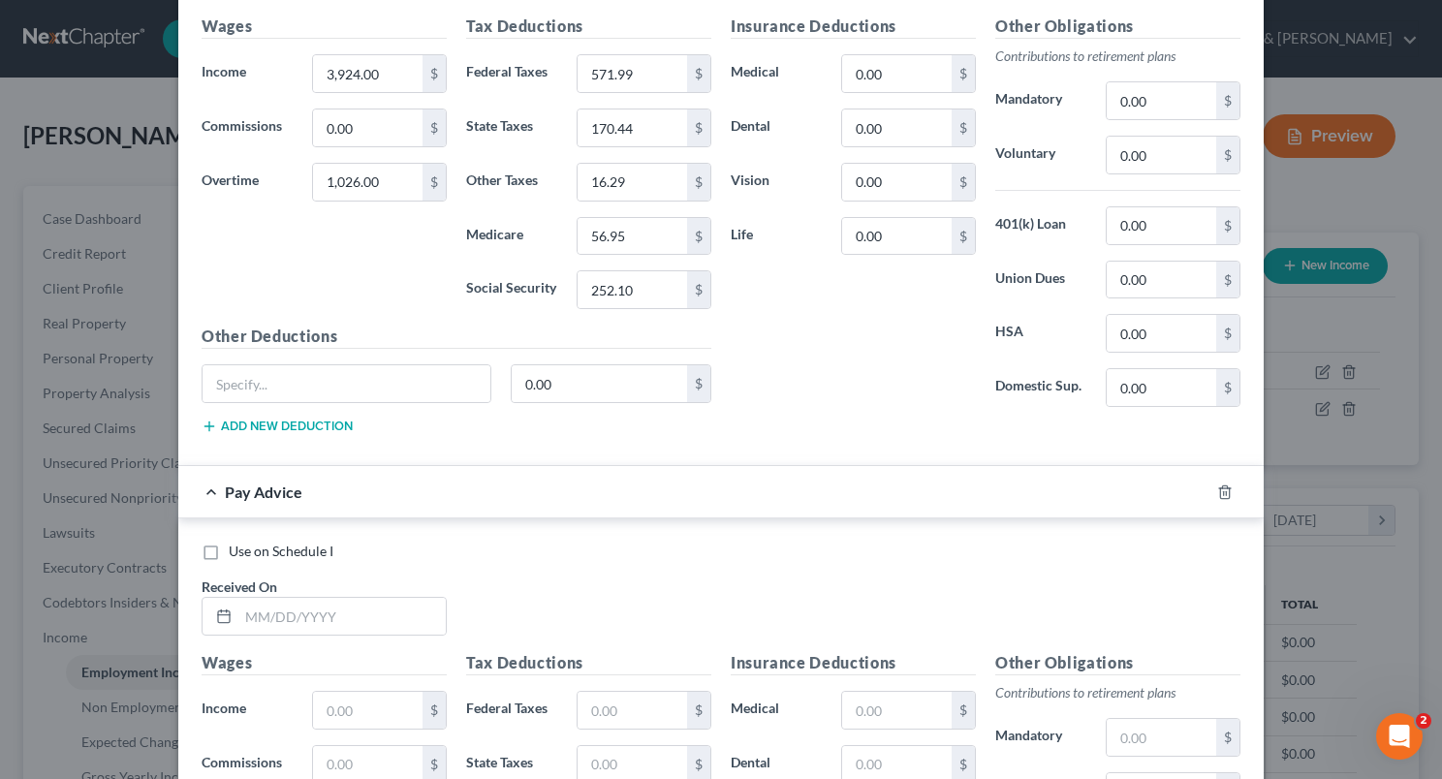
scroll to position [833, 0]
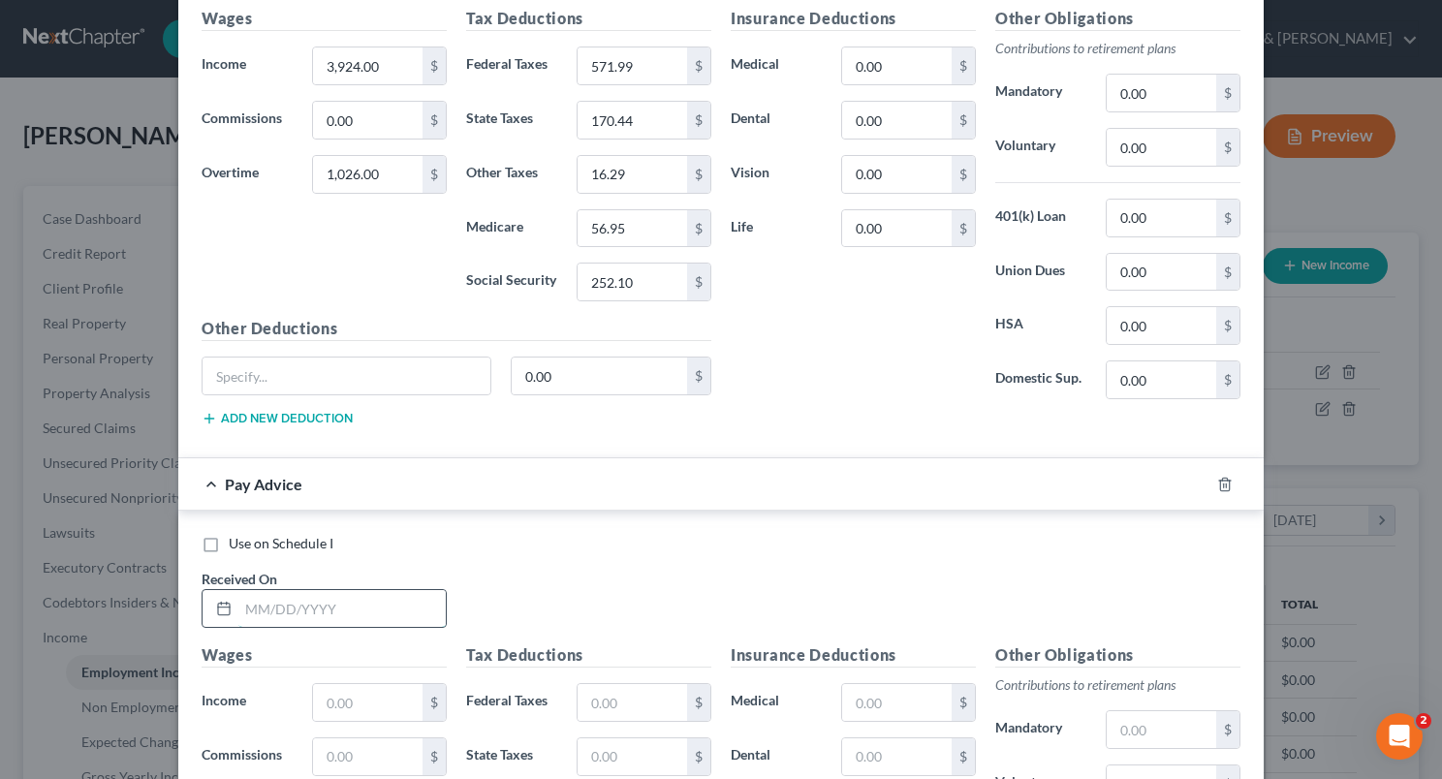
click at [238, 601] on input "text" at bounding box center [341, 608] width 207 height 37
type input "[DATE]"
click at [346, 685] on input "text" at bounding box center [367, 702] width 109 height 37
type input "1,964"
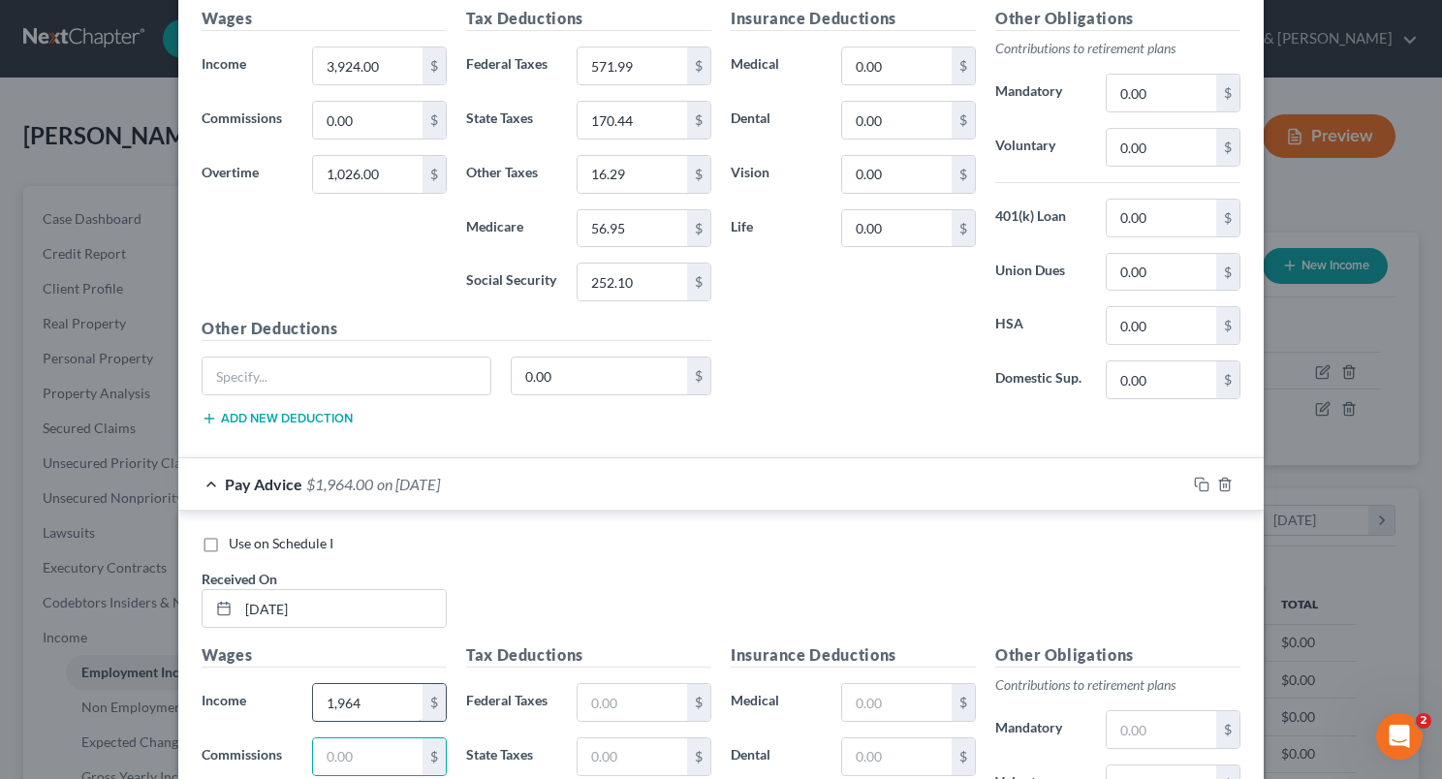
scroll to position [1247, 0]
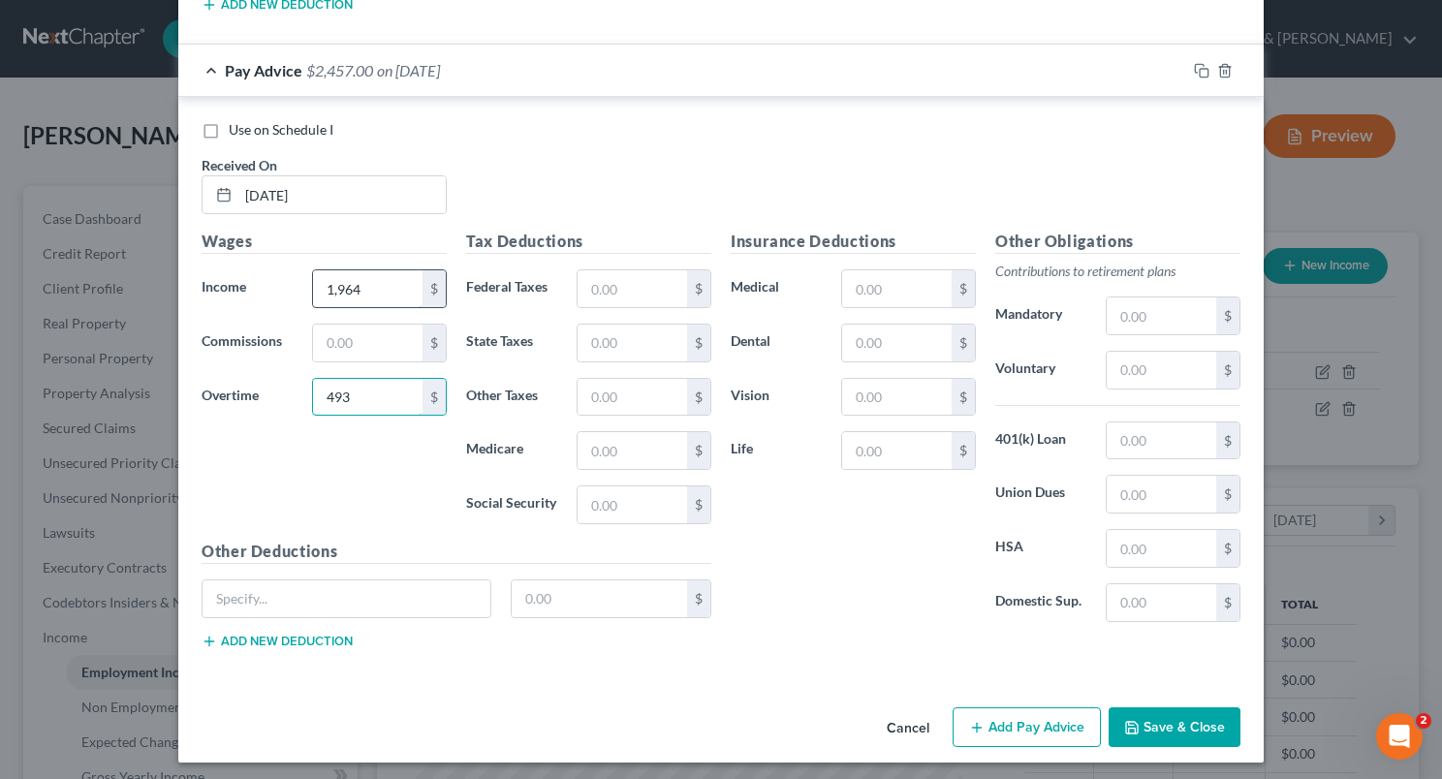
type input "493"
type input "218.01"
type input "99.63"
type input "1.06"
type input "35.63"
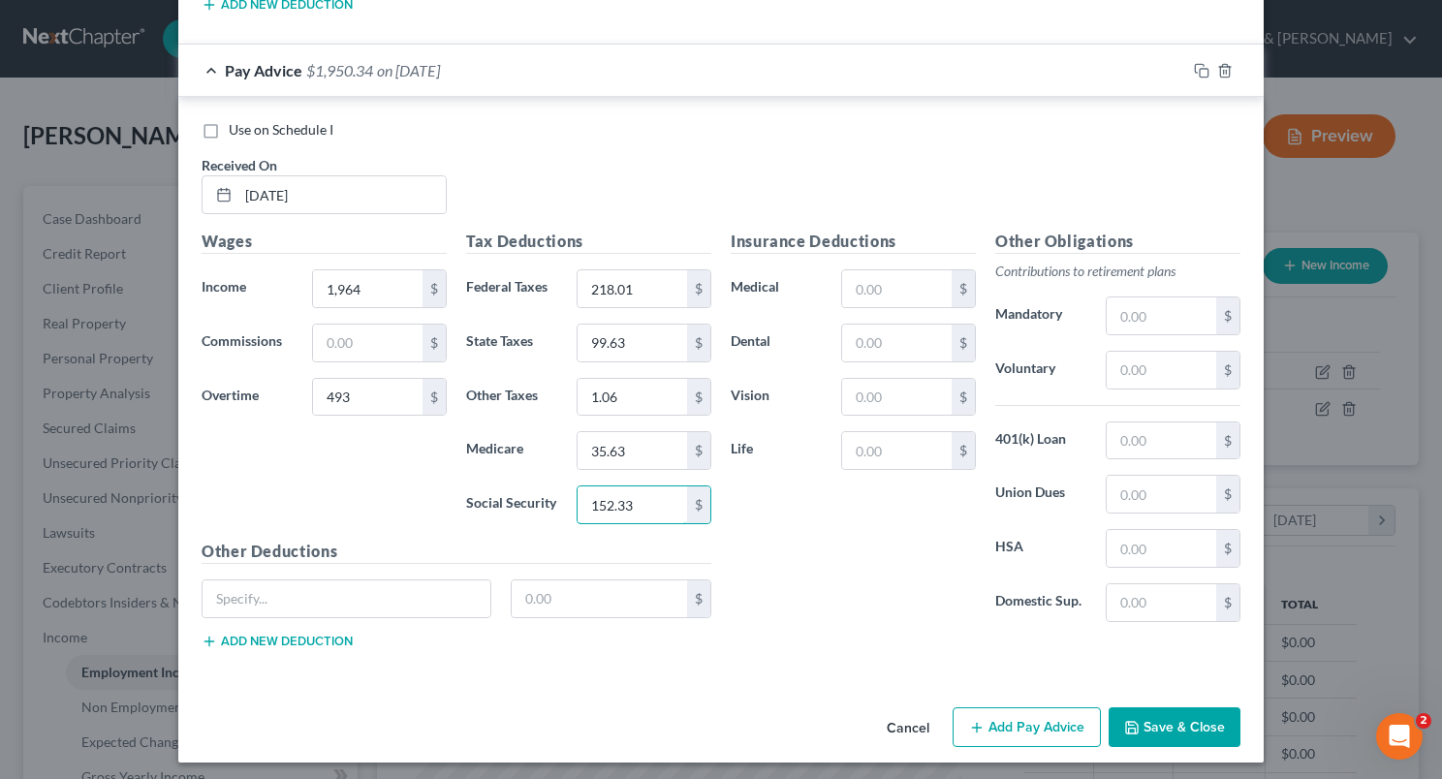
type input "152.33"
click at [1186, 713] on button "Save & Close" at bounding box center [1175, 727] width 132 height 41
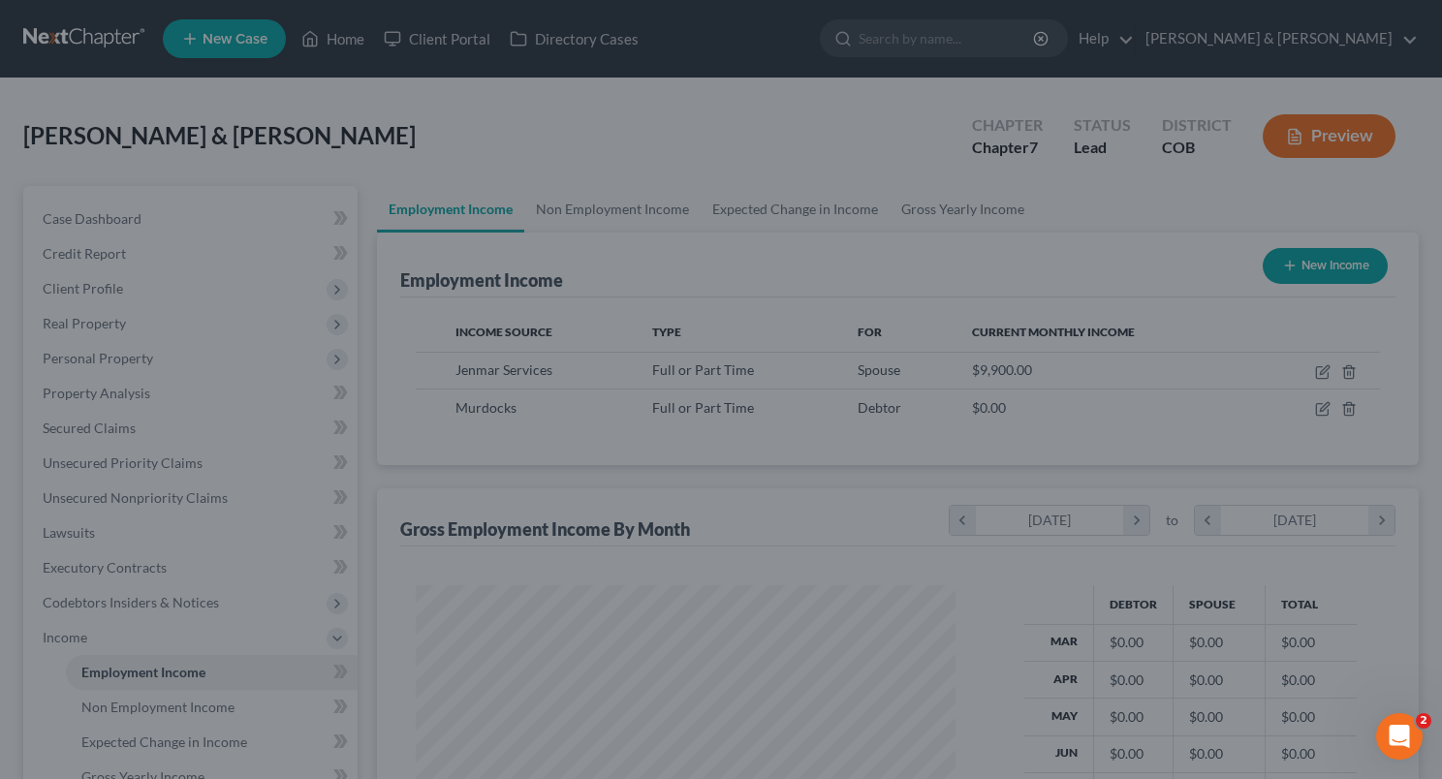
scroll to position [968635, 968402]
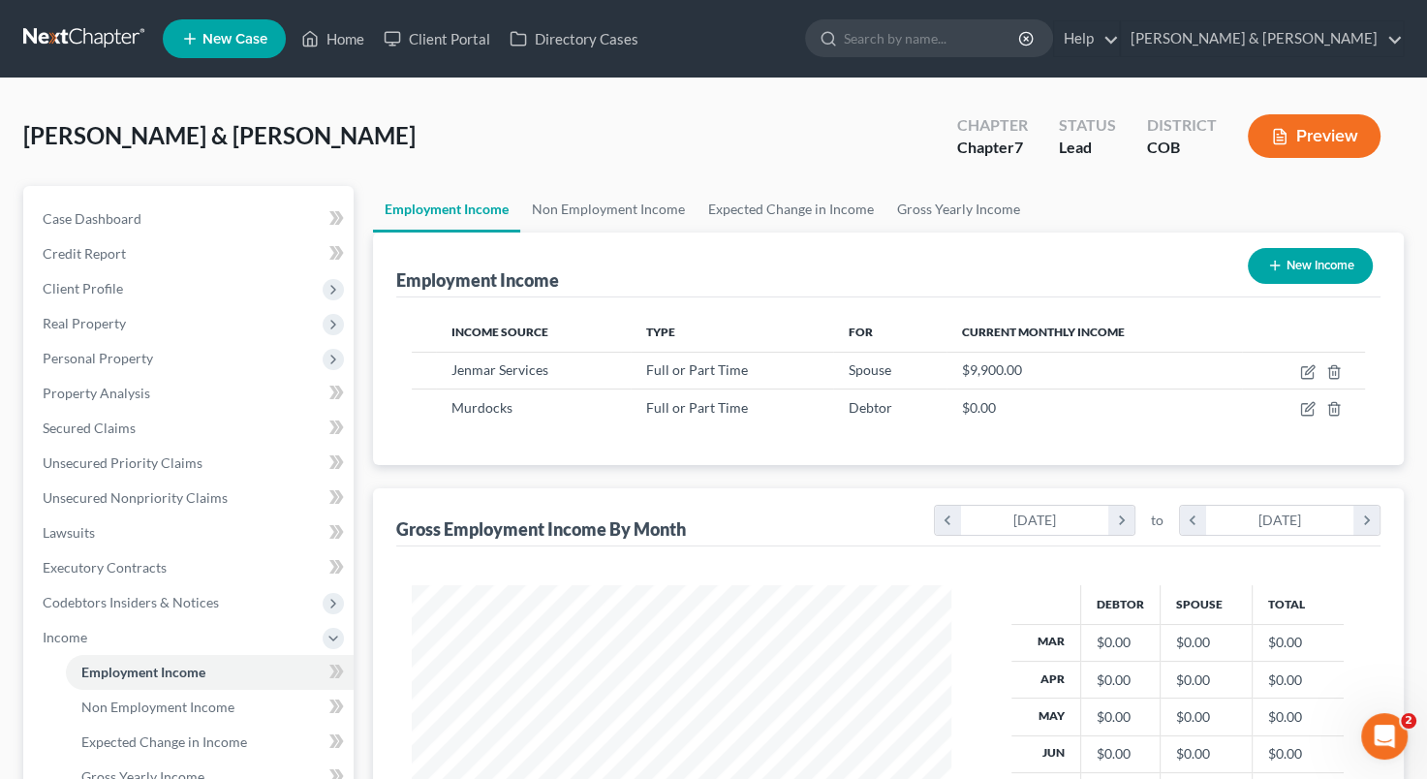
click at [1301, 266] on button "New Income" at bounding box center [1310, 266] width 125 height 36
select select "0"
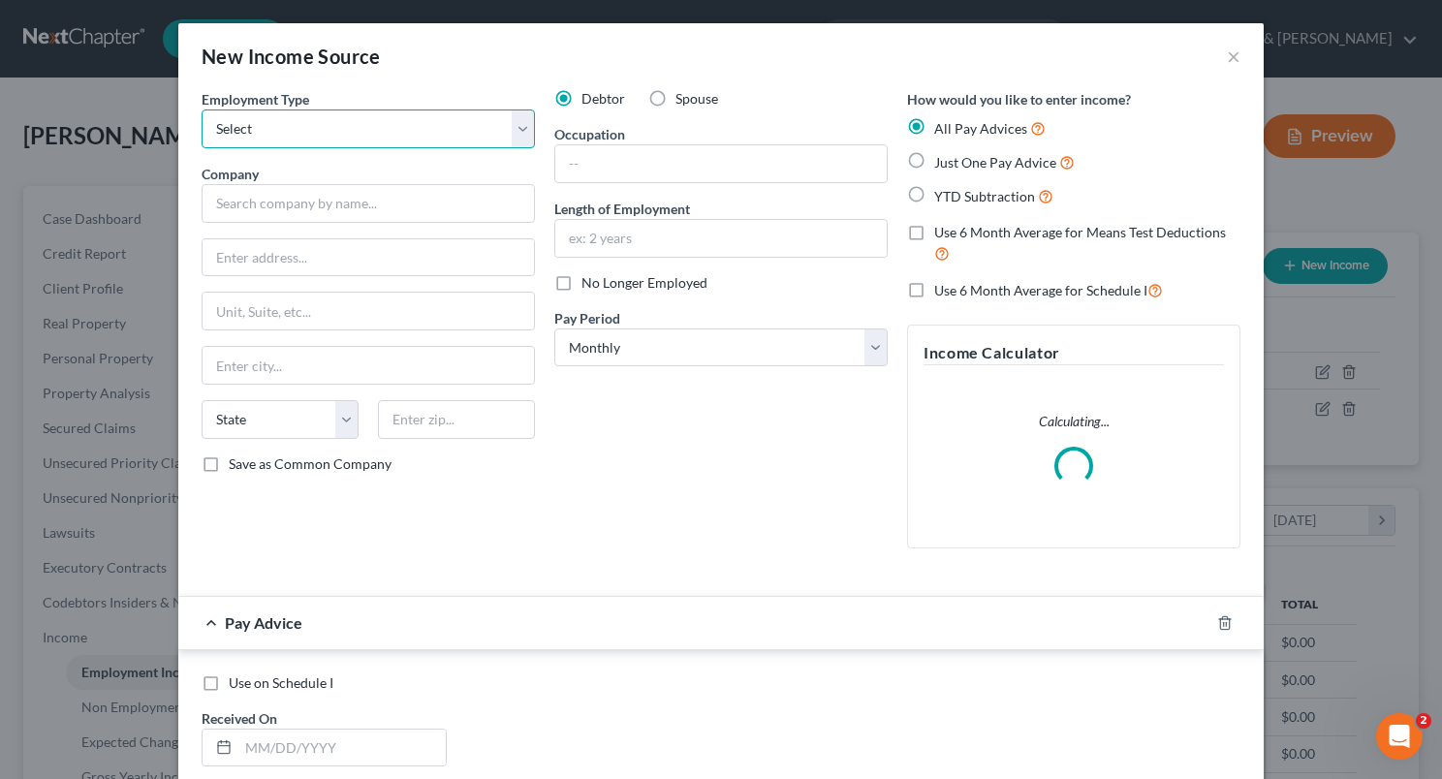
click at [511, 118] on select "Select Full or [DEMOGRAPHIC_DATA] Employment Self Employment" at bounding box center [368, 128] width 333 height 39
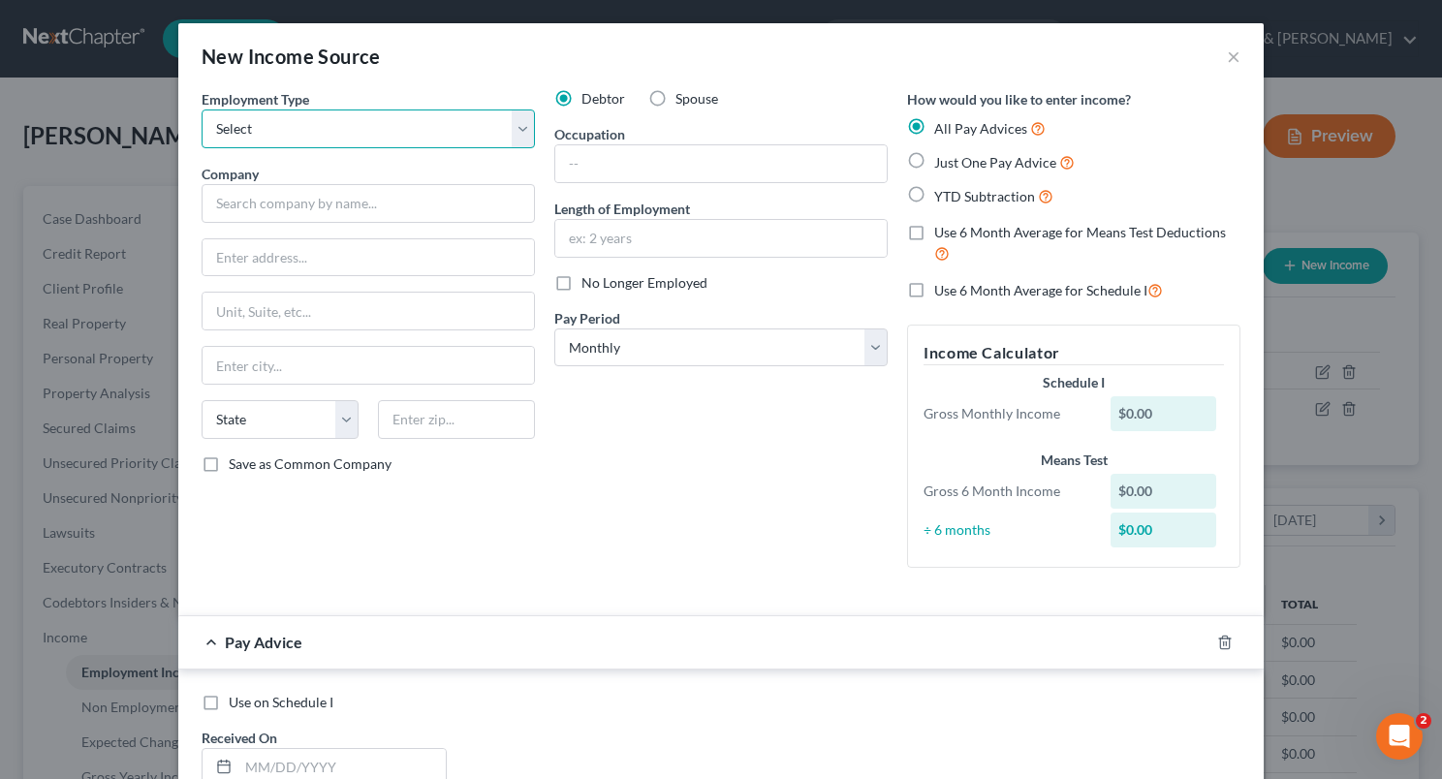
select select "0"
click at [202, 109] on select "Select Full or [DEMOGRAPHIC_DATA] Employment Self Employment" at bounding box center [368, 128] width 333 height 39
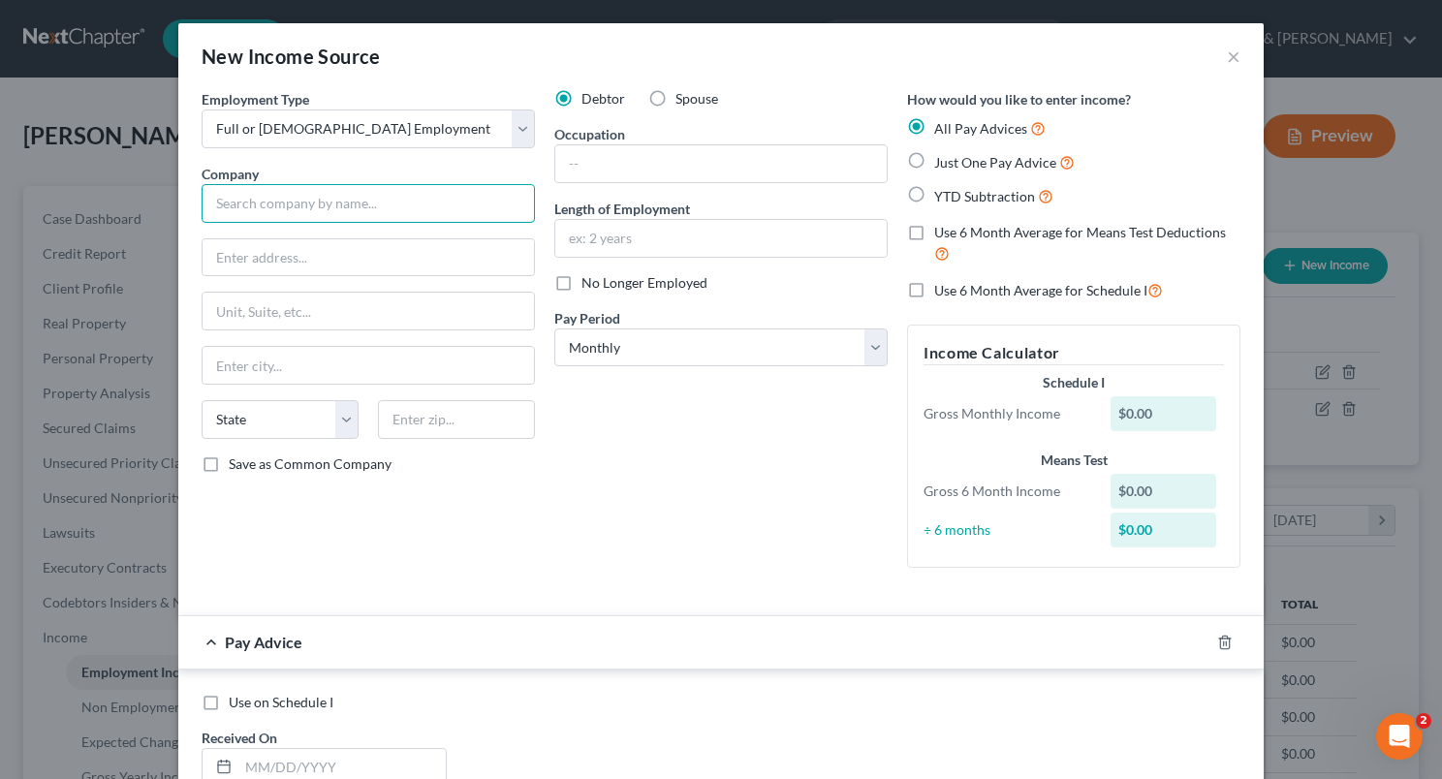
click at [330, 215] on input "text" at bounding box center [368, 203] width 333 height 39
type input "6"
type input "Morgan Mines"
type input "[STREET_ADDRESS] G"
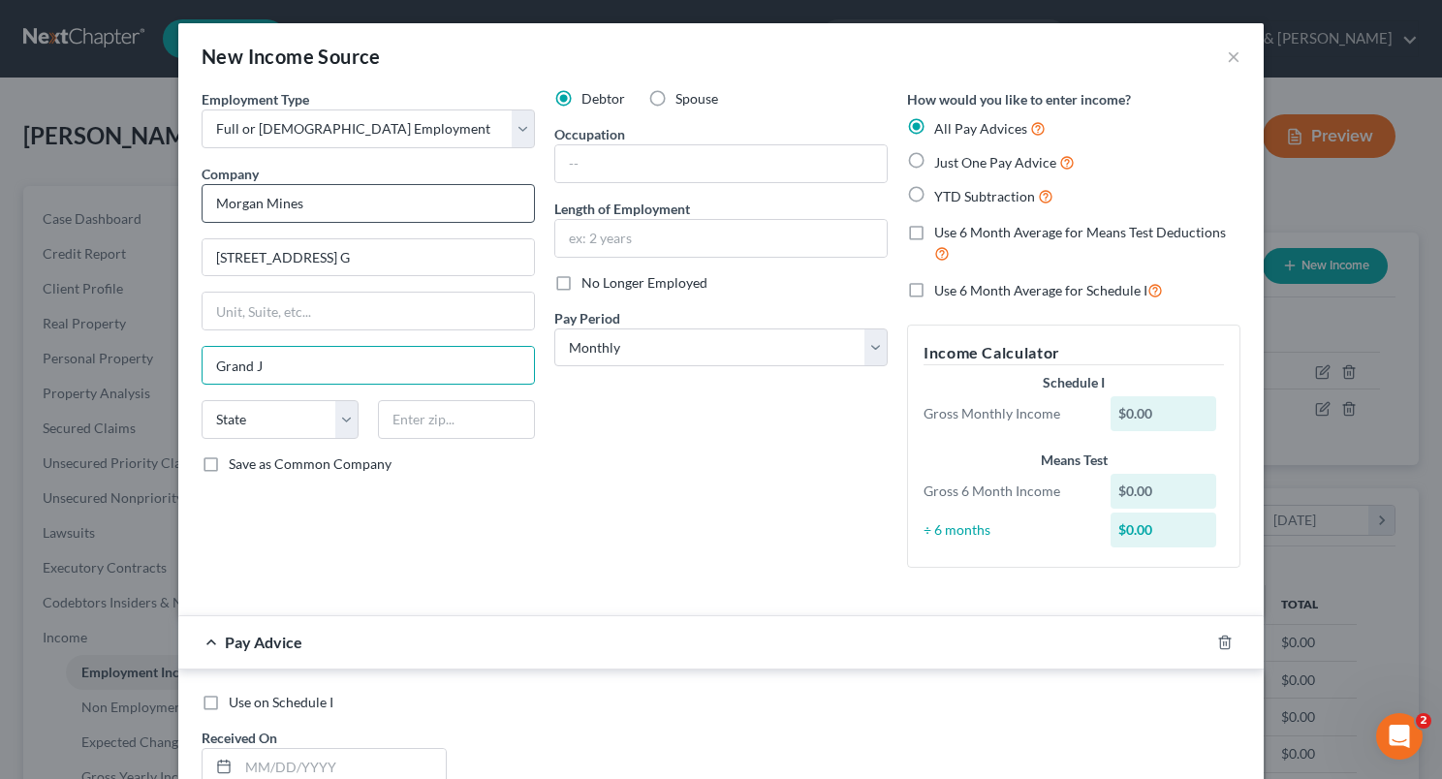
type input "[GEOGRAPHIC_DATA]"
select select "5"
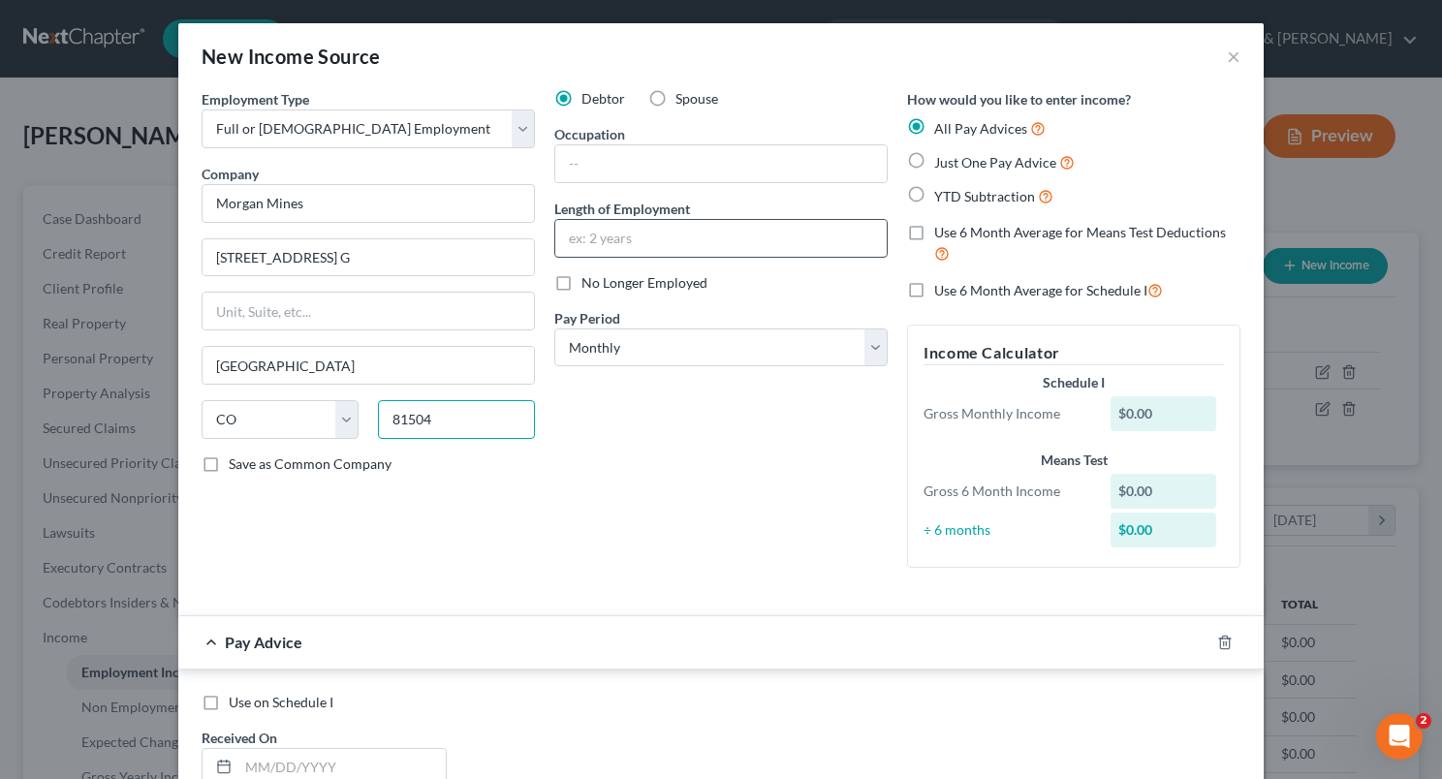
type input "81504"
click at [628, 232] on input "text" at bounding box center [720, 238] width 331 height 37
type input "5 years"
click at [605, 157] on input "text" at bounding box center [720, 163] width 331 height 37
type input "c"
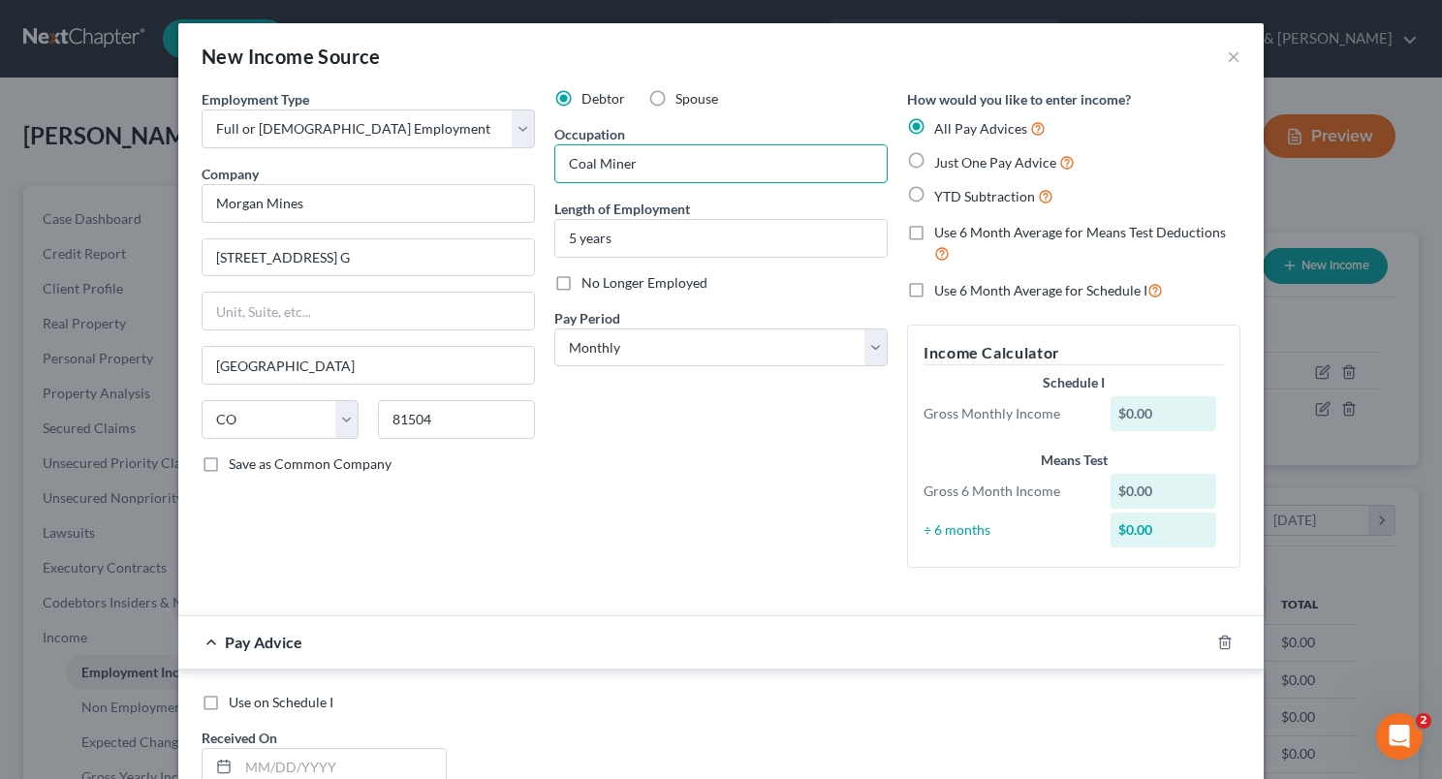
type input "Coal Miner"
click at [675, 101] on label "Spouse" at bounding box center [696, 98] width 43 height 19
click at [683, 101] on input "Spouse" at bounding box center [689, 95] width 13 height 13
radio input "true"
click at [581, 278] on label "No Longer Employed" at bounding box center [644, 282] width 126 height 19
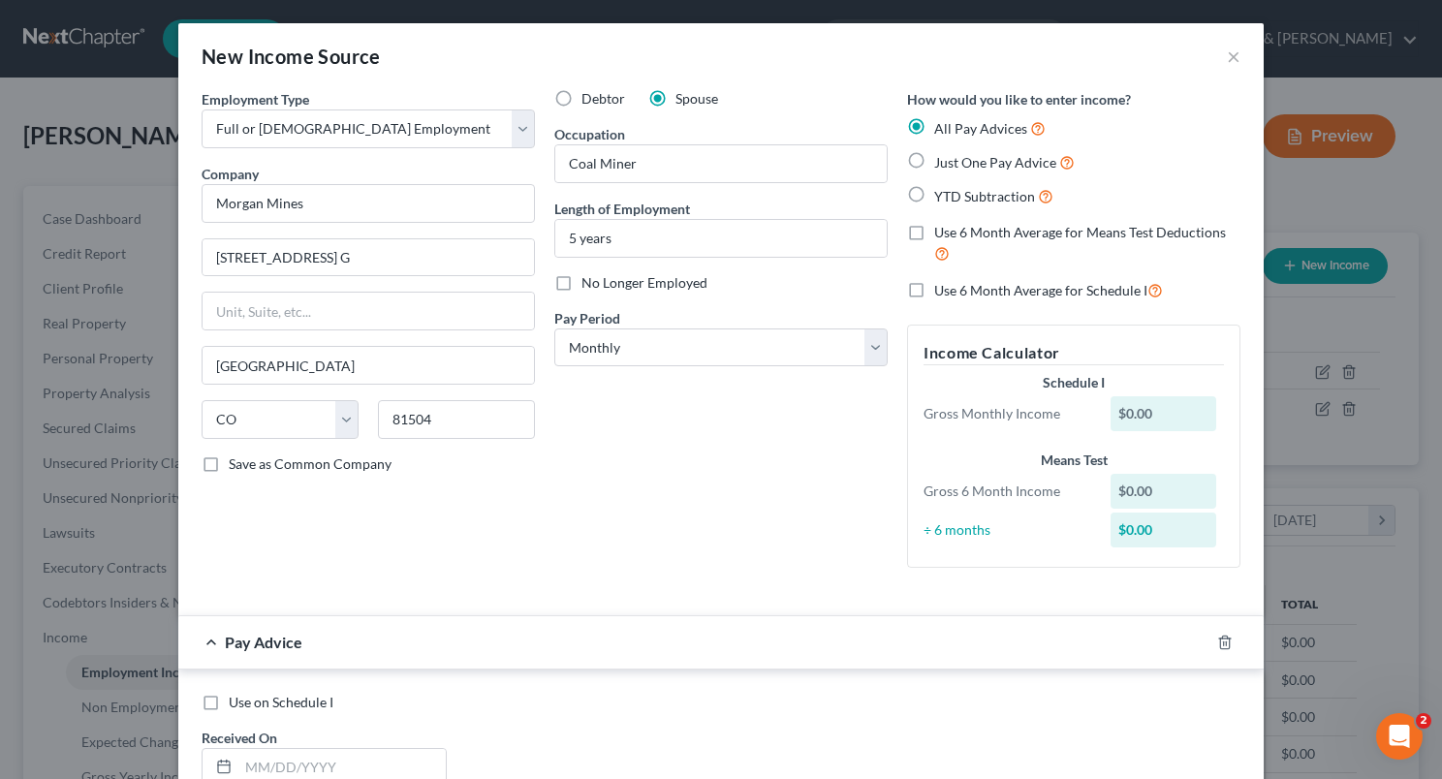
click at [589, 278] on input "No Longer Employed" at bounding box center [595, 279] width 13 height 13
checkbox input "true"
click at [862, 350] on select "Select Monthly Twice Monthly Every Other Week Weekly" at bounding box center [720, 347] width 333 height 39
select select "1"
click at [554, 328] on select "Select Monthly Twice Monthly Every Other Week Weekly" at bounding box center [720, 347] width 333 height 39
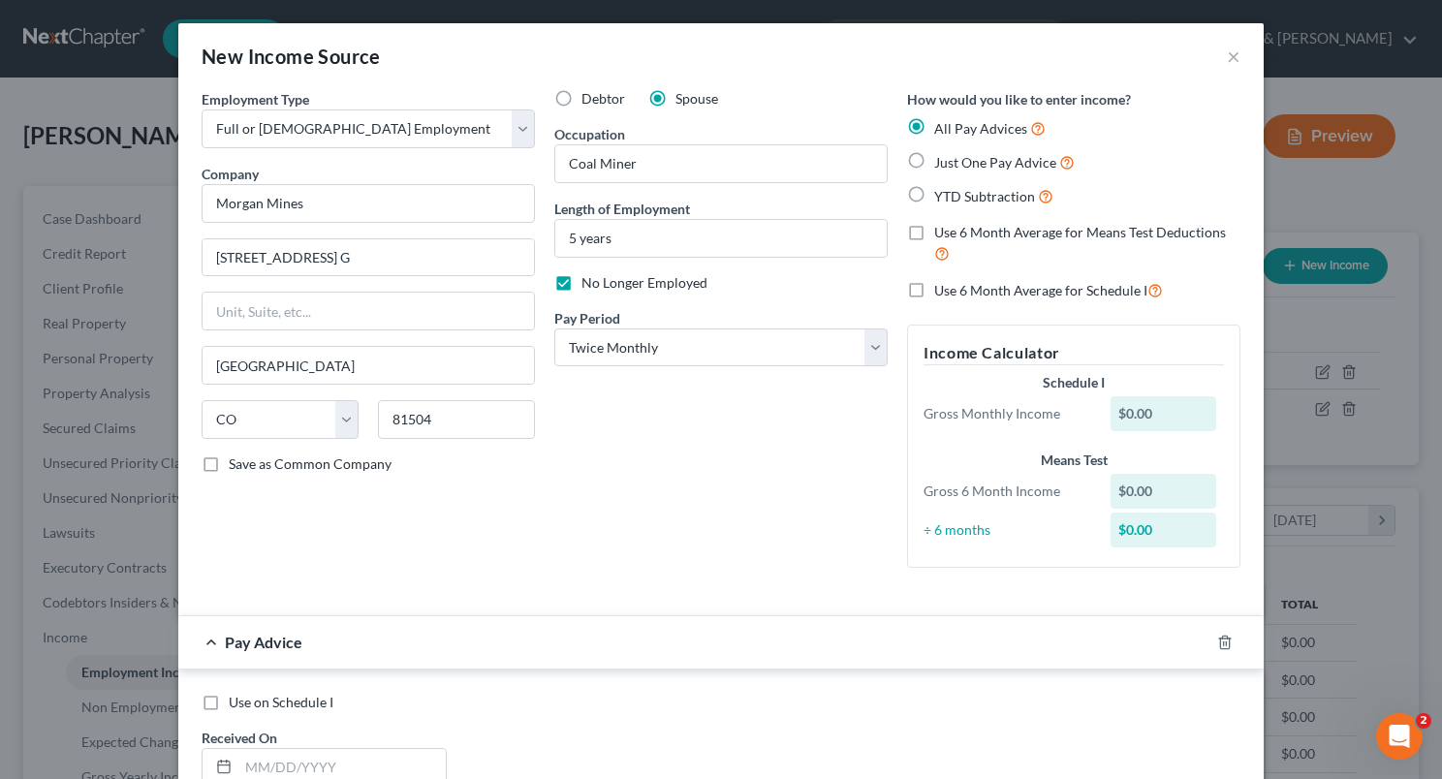
click at [937, 196] on span "YTD Subtraction" at bounding box center [984, 196] width 101 height 16
click at [942, 196] on input "YTD Subtraction" at bounding box center [948, 191] width 13 height 13
radio input "true"
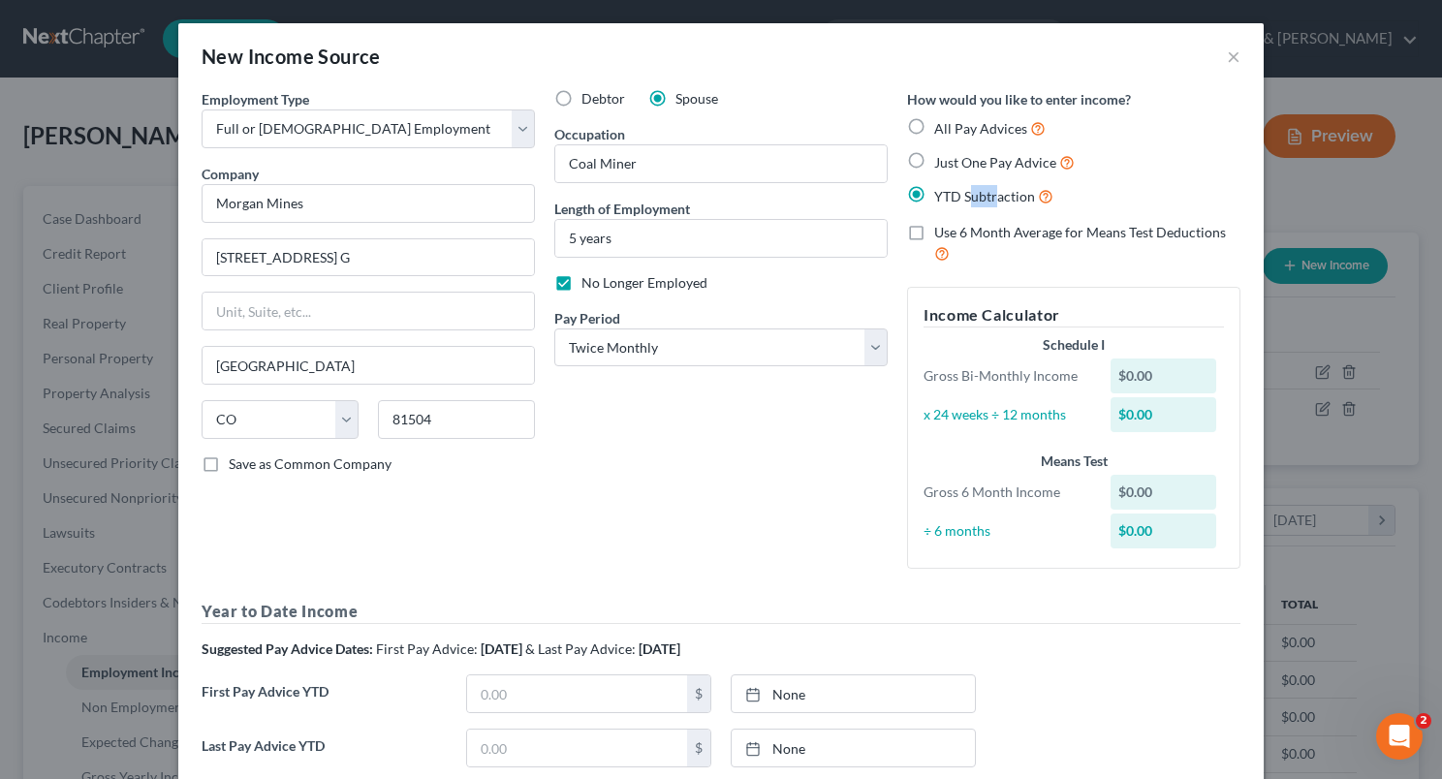
click at [937, 196] on span "YTD Subtraction" at bounding box center [984, 196] width 101 height 16
click at [942, 196] on input "YTD Subtraction" at bounding box center [948, 191] width 13 height 13
click at [937, 196] on span "YTD Subtraction" at bounding box center [984, 196] width 101 height 16
click at [942, 196] on input "YTD Subtraction" at bounding box center [948, 191] width 13 height 13
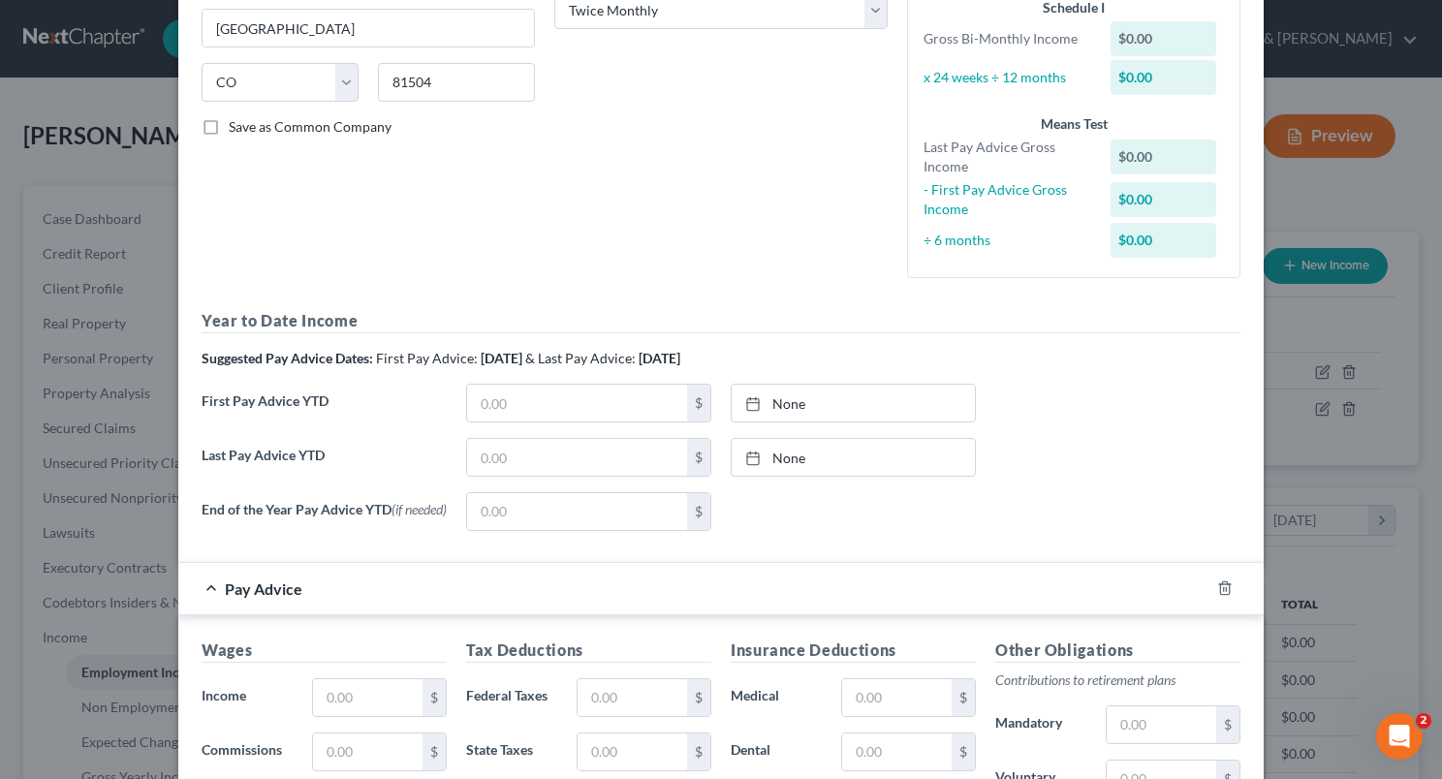
scroll to position [336, 0]
click at [472, 400] on input "text" at bounding box center [577, 404] width 220 height 37
click at [472, 401] on input "text" at bounding box center [577, 404] width 220 height 37
type input "24,553"
type input "[DATE]"
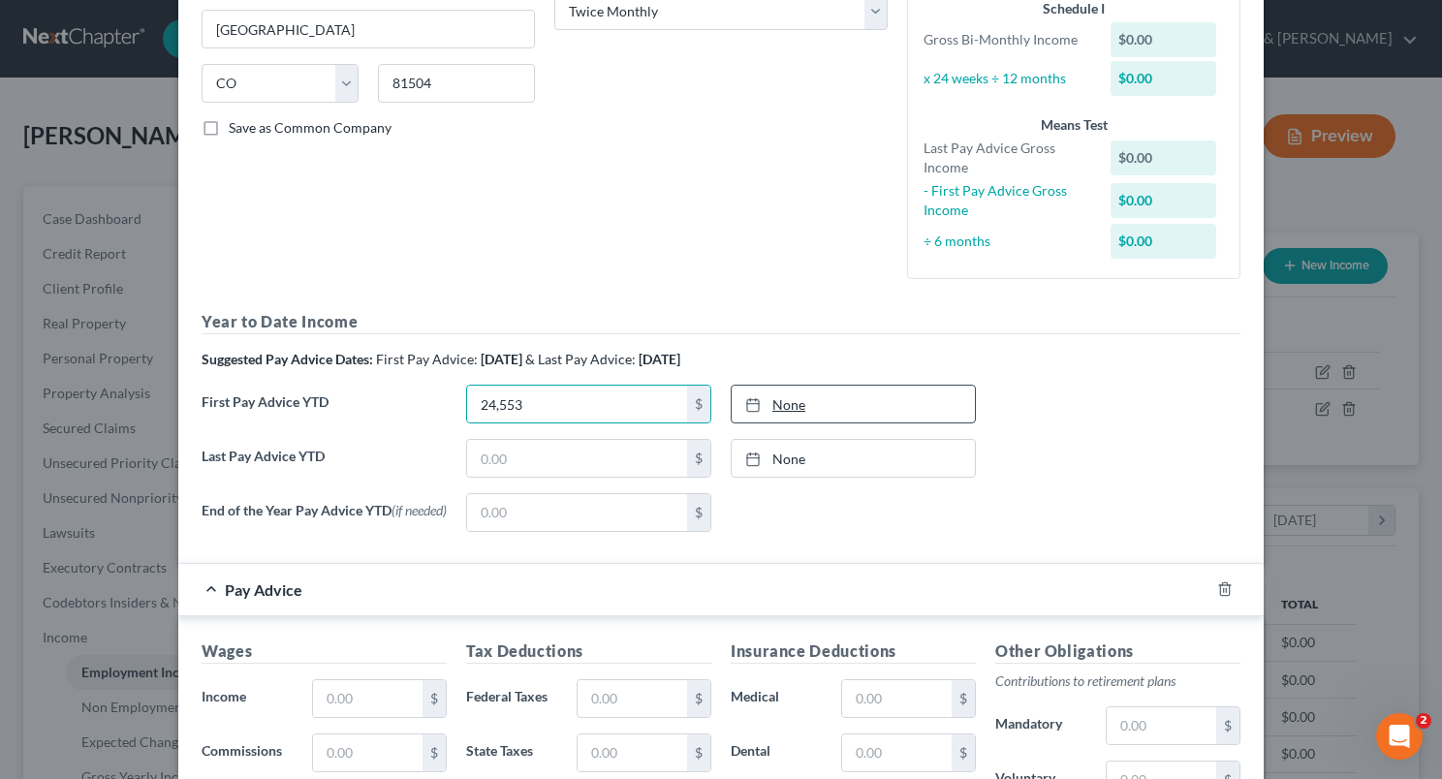
click at [752, 401] on icon at bounding box center [753, 405] width 16 height 16
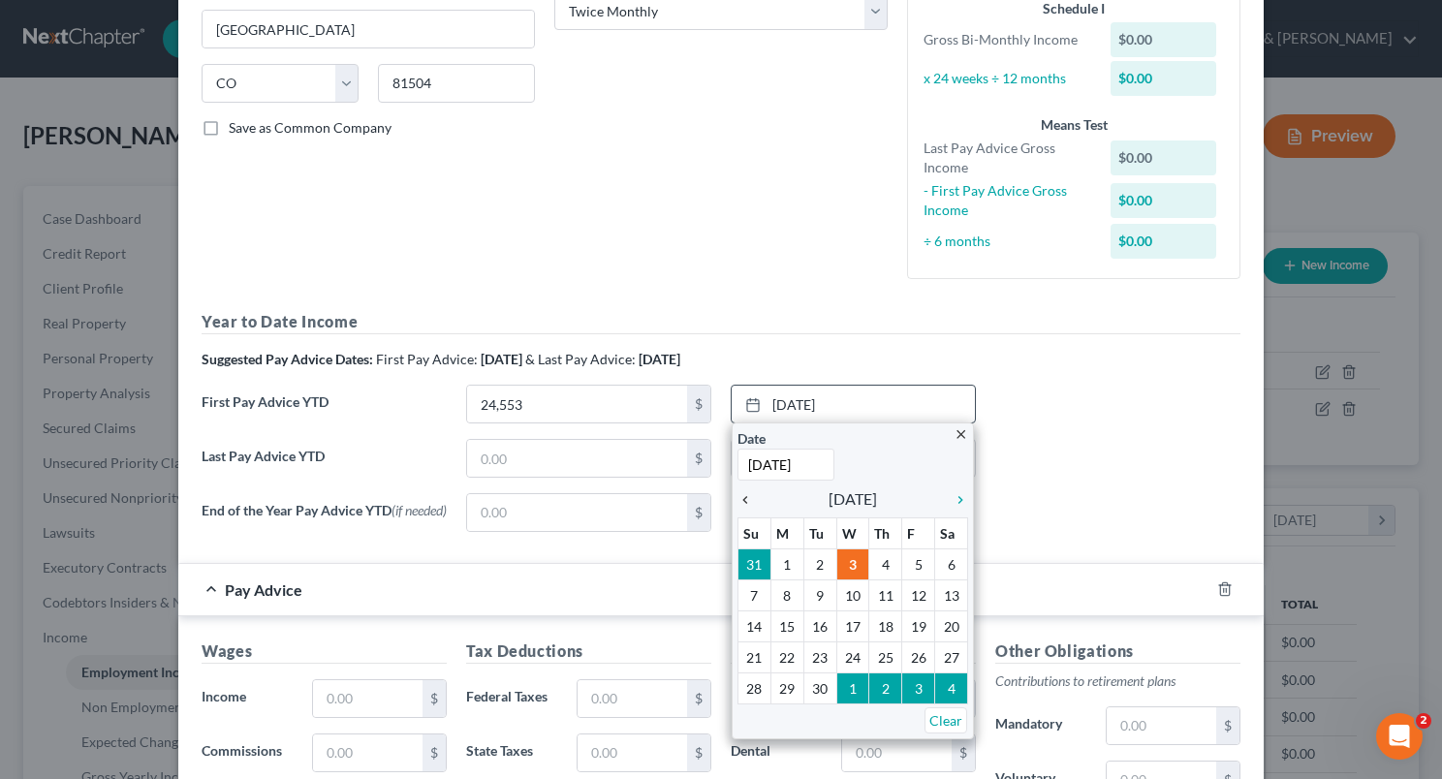
click at [740, 500] on icon "chevron_left" at bounding box center [749, 500] width 25 height 16
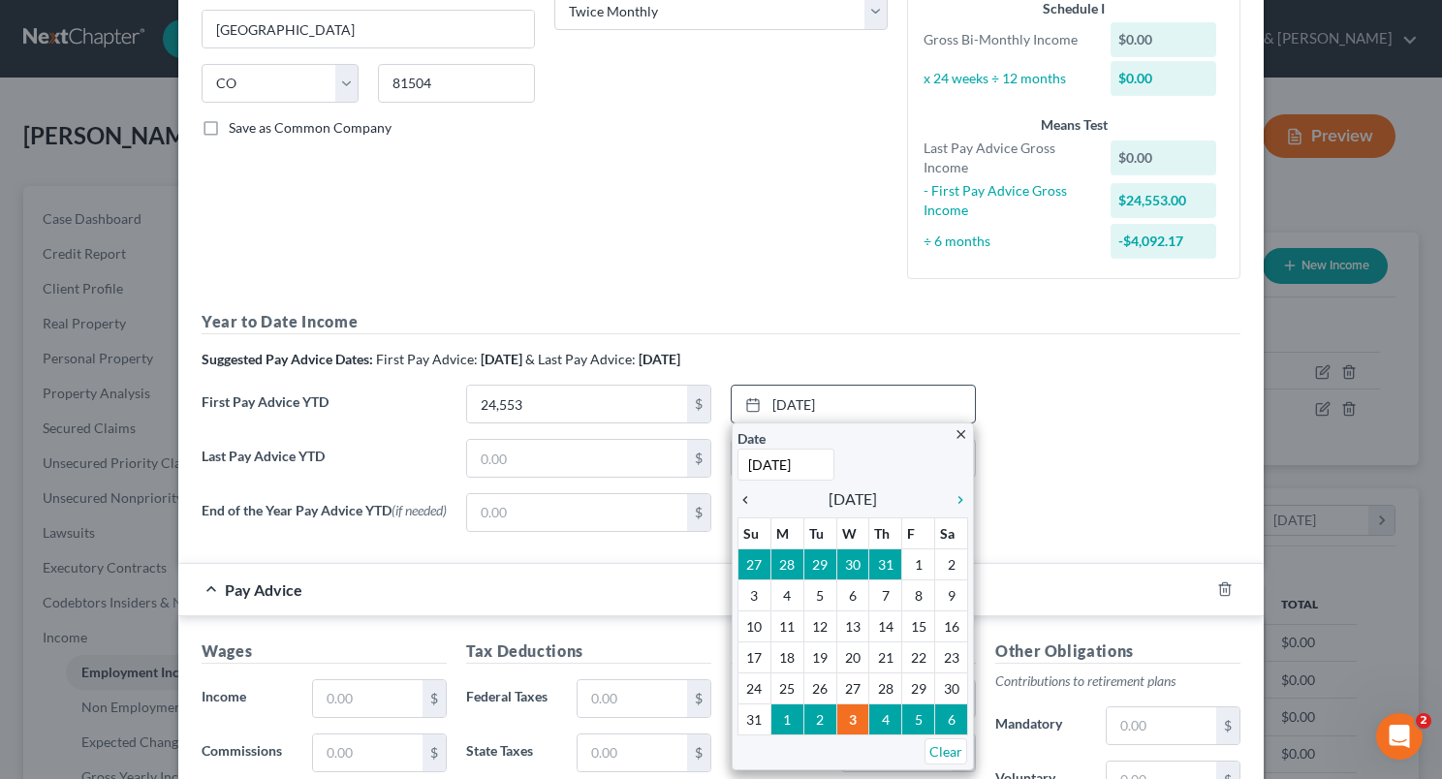
click at [740, 500] on icon "chevron_left" at bounding box center [749, 500] width 25 height 16
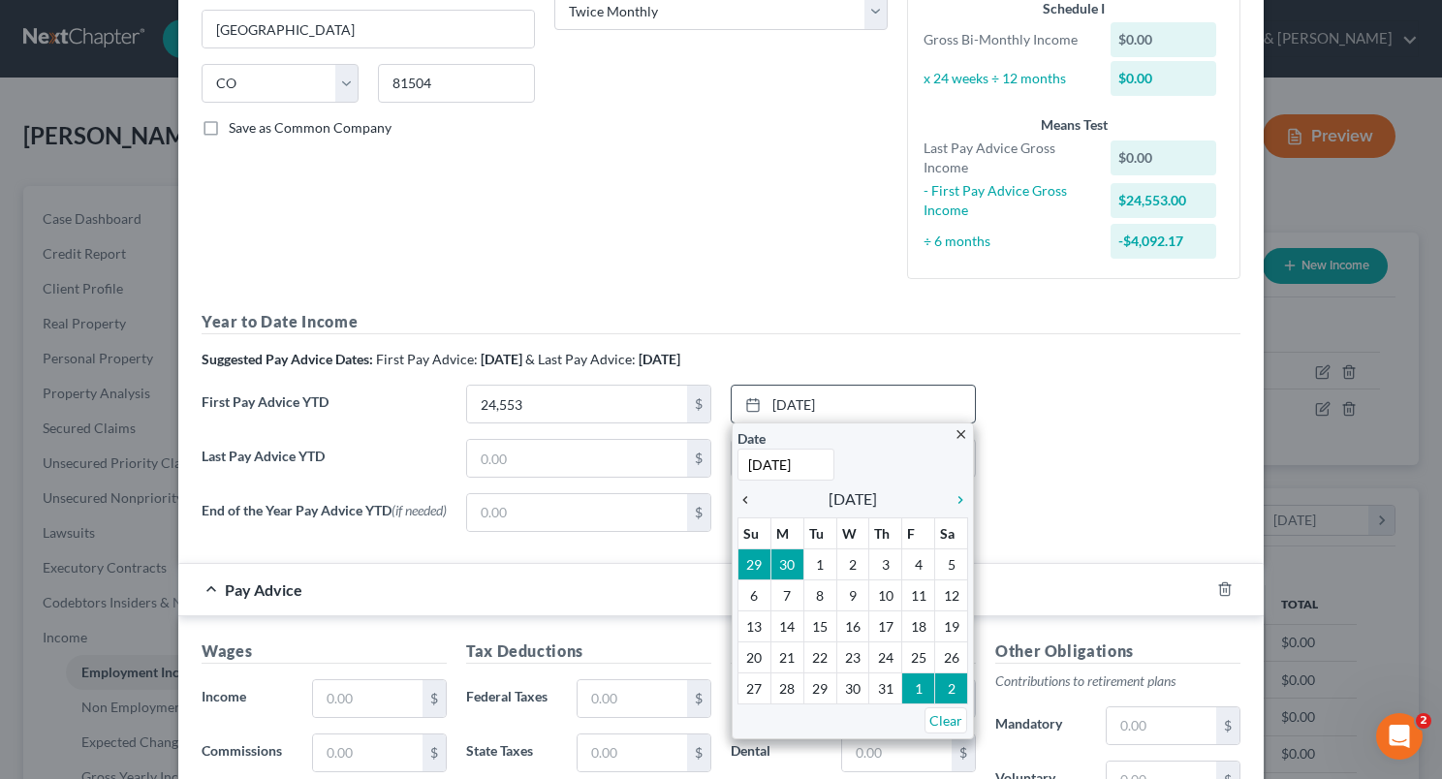
click at [740, 500] on icon "chevron_left" at bounding box center [749, 500] width 25 height 16
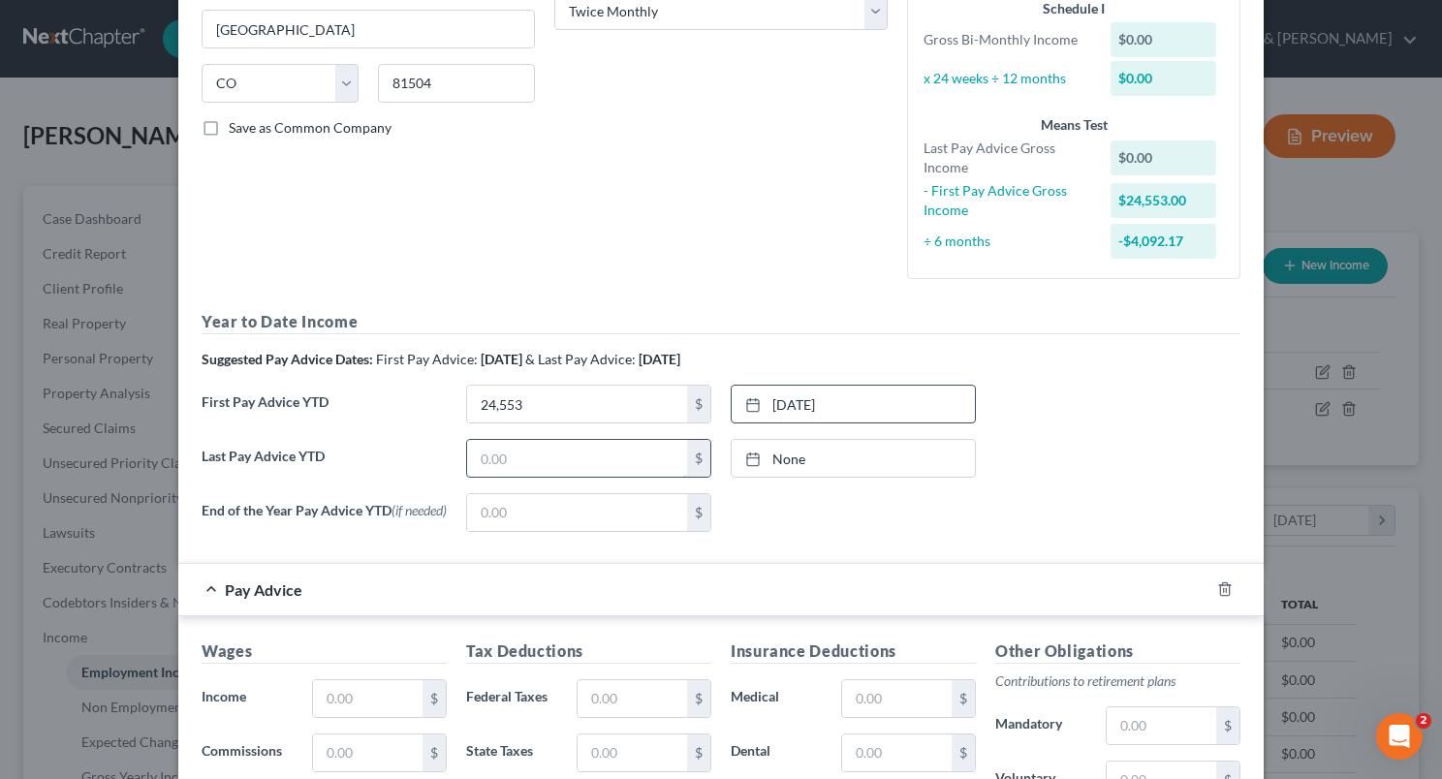
click at [523, 449] on input "text" at bounding box center [577, 458] width 220 height 37
click at [523, 452] on input "text" at bounding box center [577, 458] width 220 height 37
type input "75,571"
type input "[DATE]"
click at [827, 447] on link "None" at bounding box center [853, 458] width 243 height 37
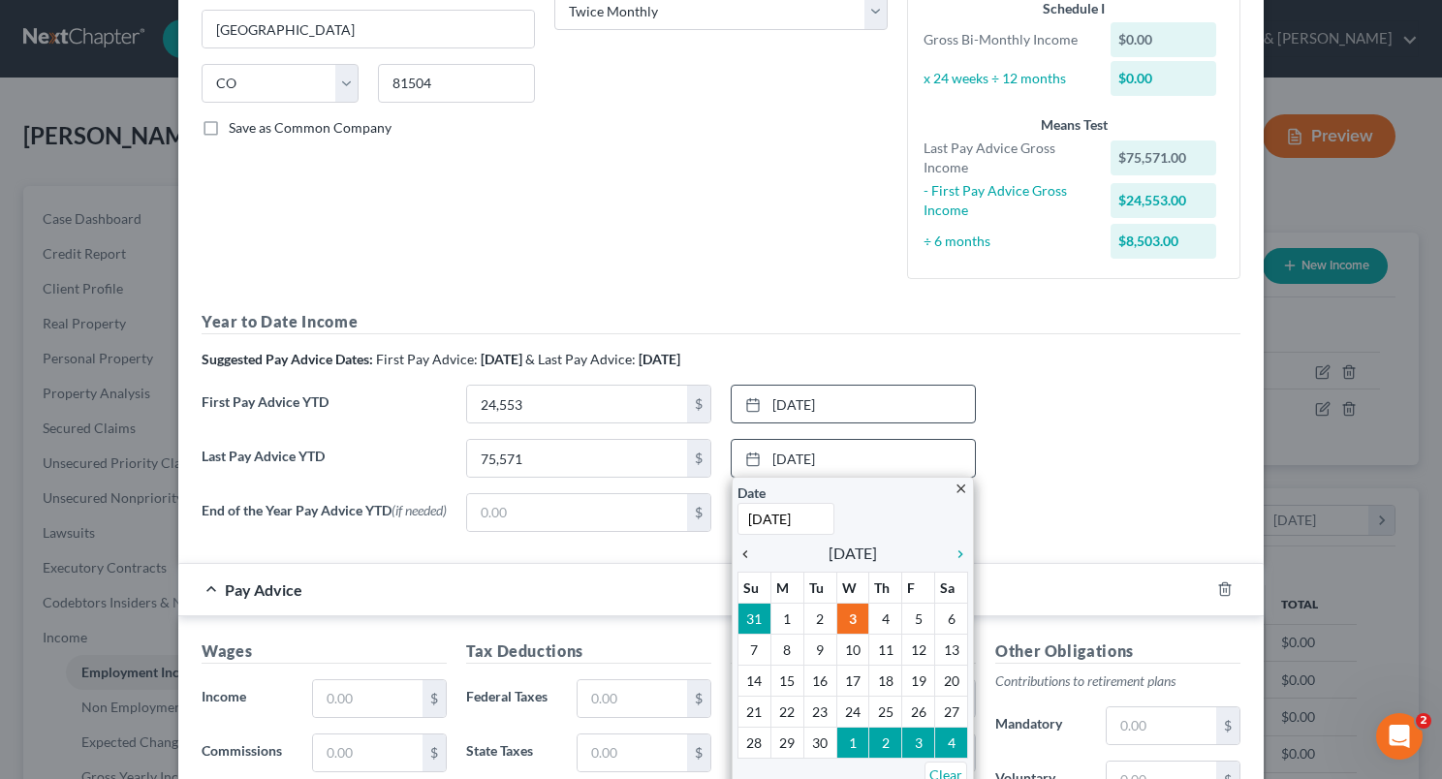
click at [742, 552] on icon "chevron_left" at bounding box center [749, 555] width 25 height 16
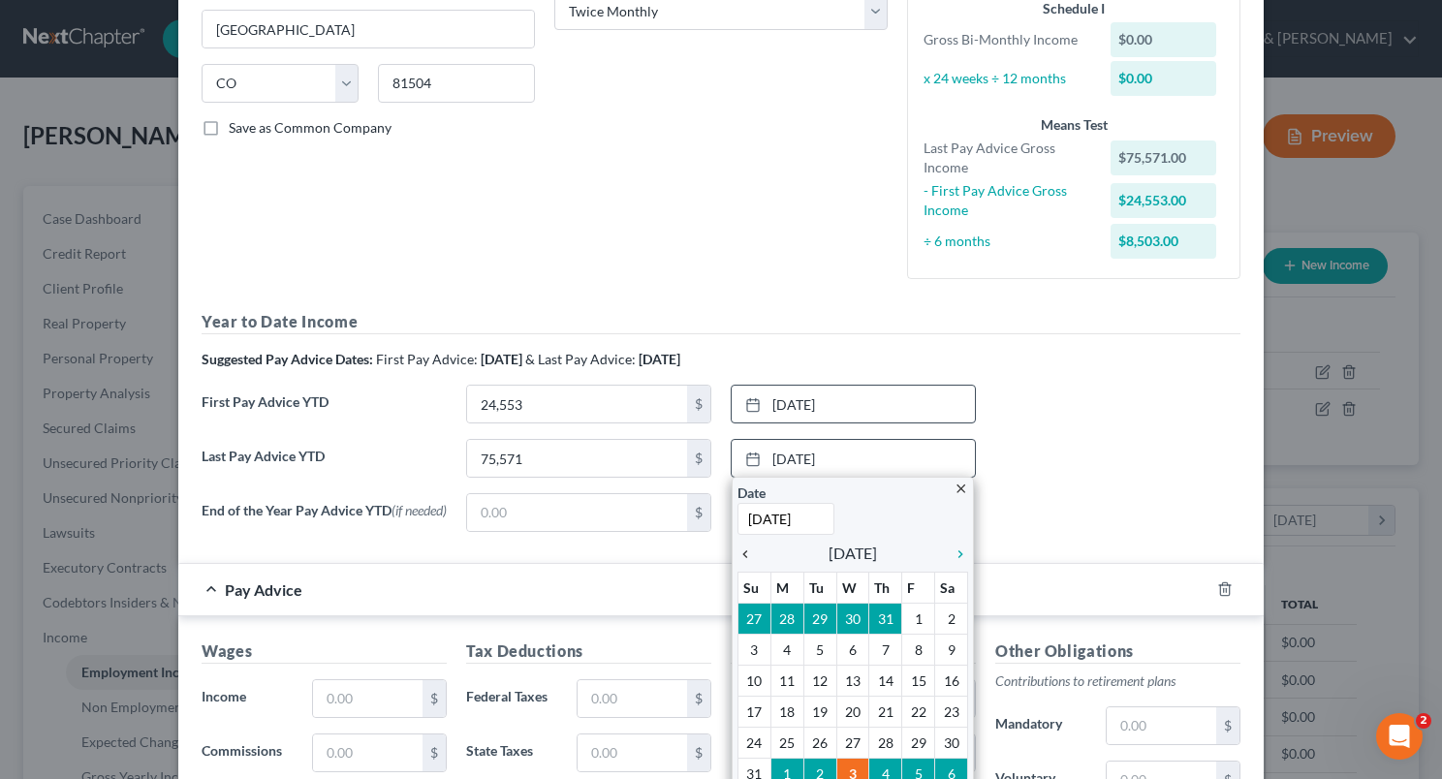
click at [742, 552] on icon "chevron_left" at bounding box center [749, 555] width 25 height 16
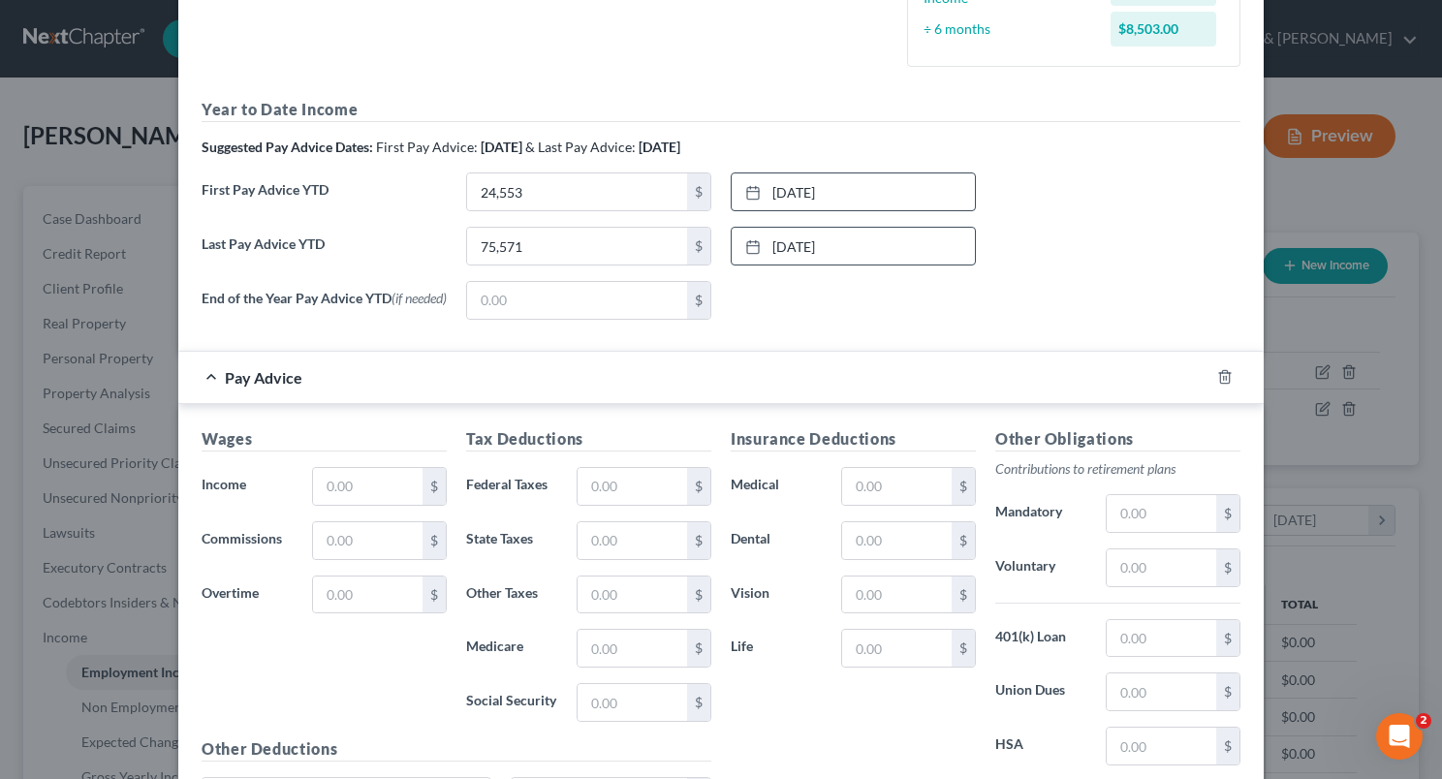
scroll to position [544, 0]
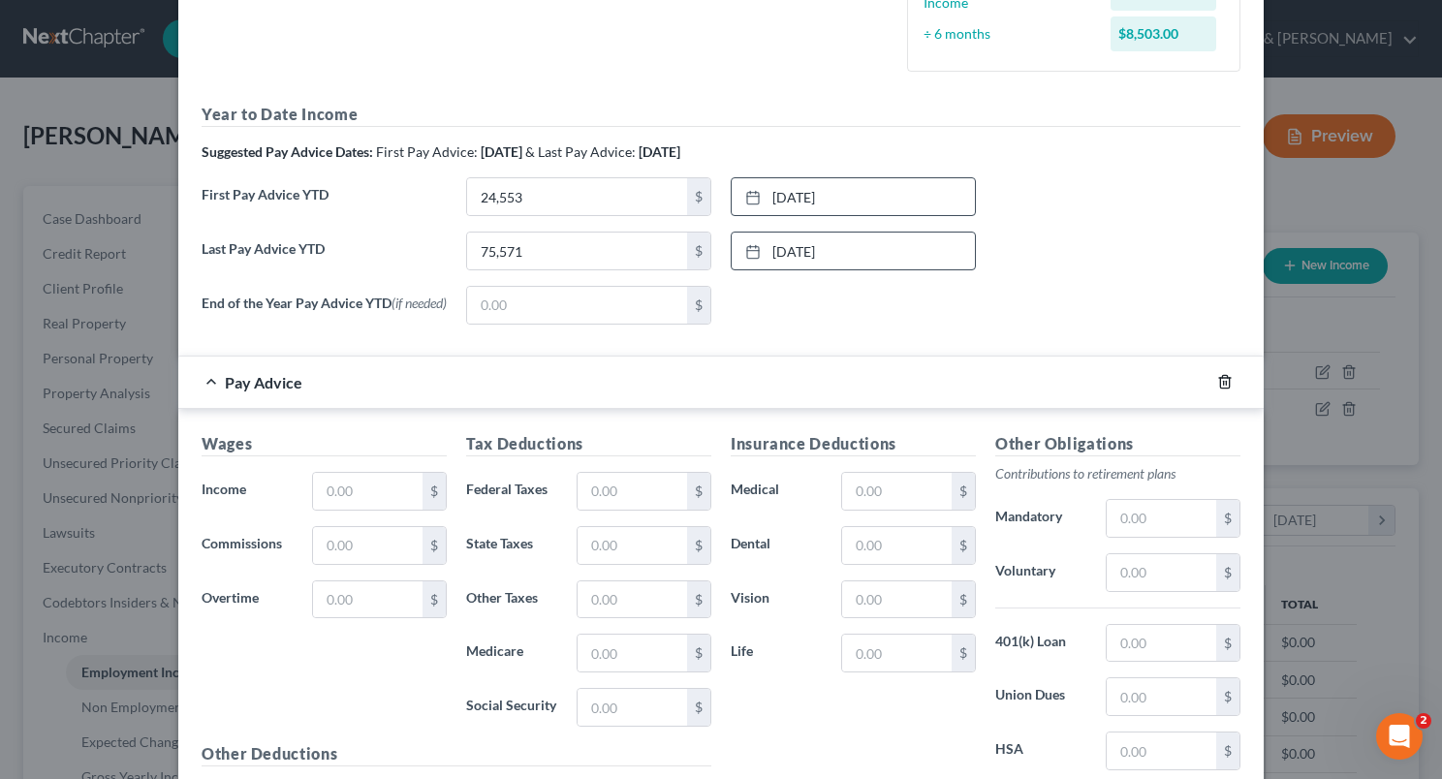
click at [1217, 386] on icon "button" at bounding box center [1225, 382] width 16 height 16
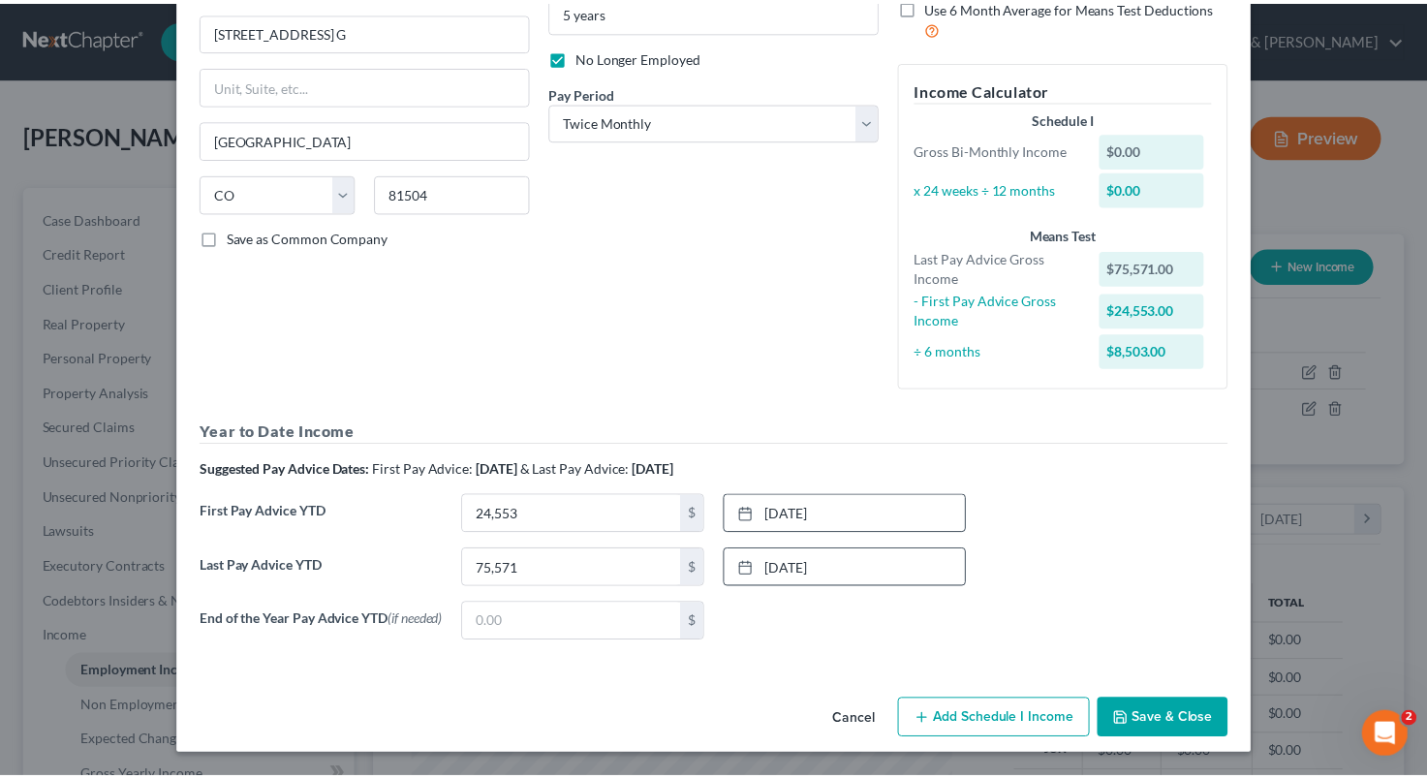
scroll to position [229, 0]
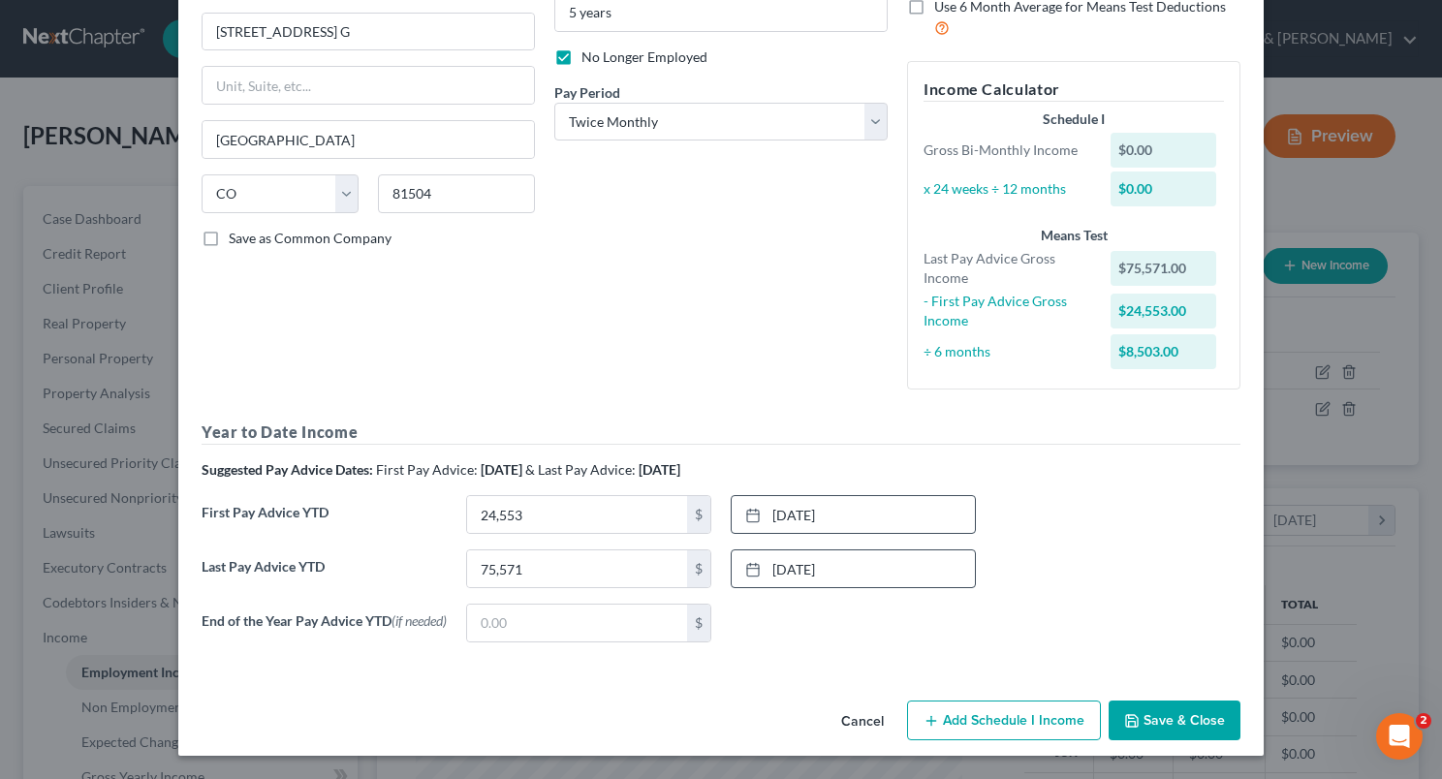
click at [1145, 730] on button "Save & Close" at bounding box center [1175, 721] width 132 height 41
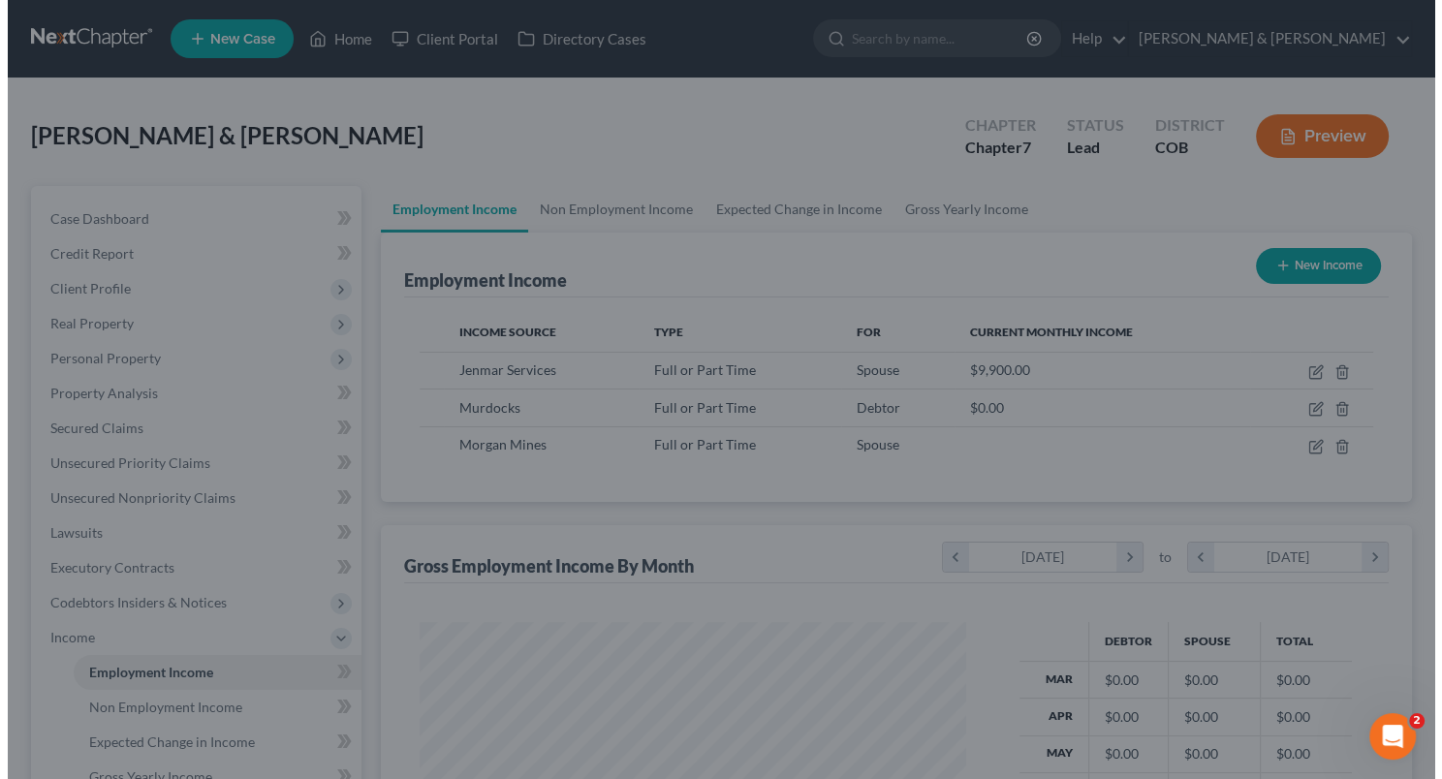
scroll to position [968635, 968402]
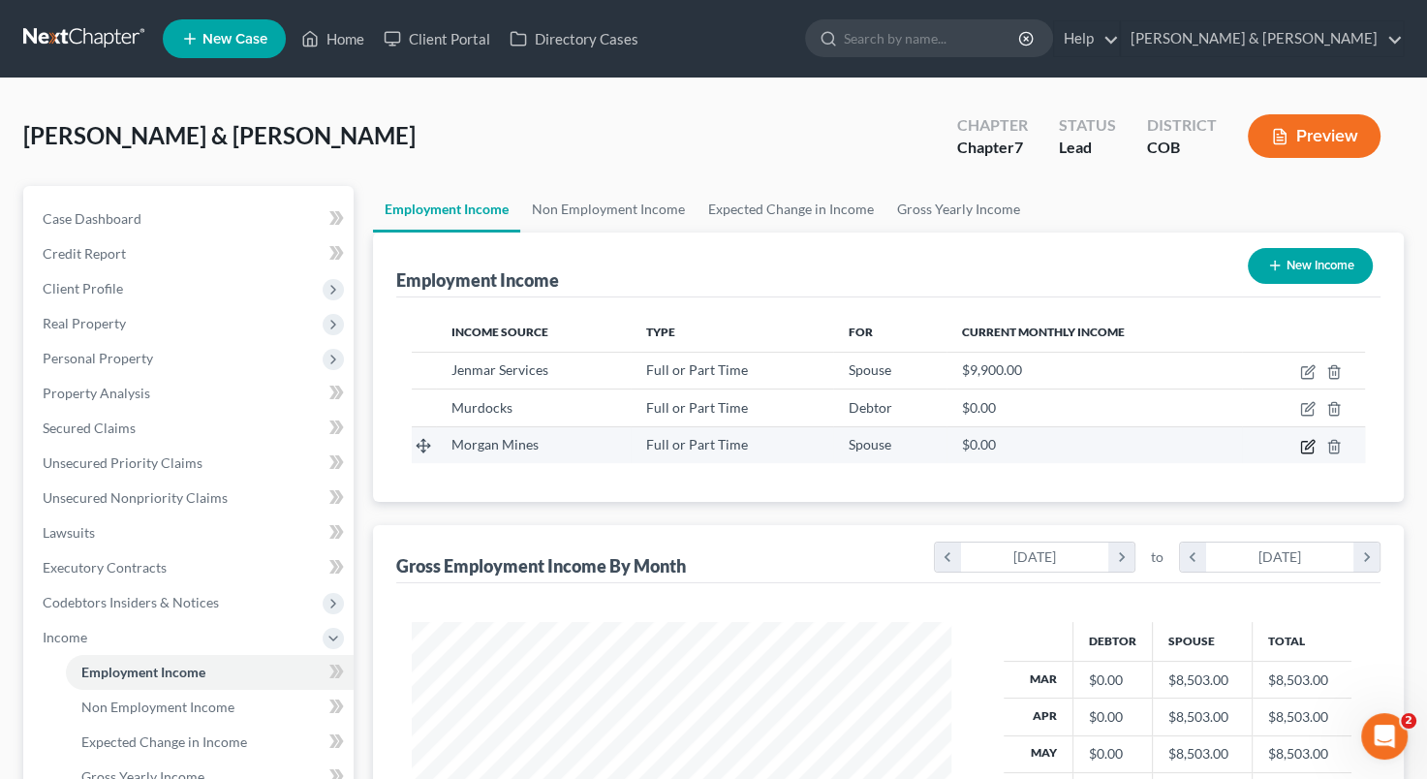
click at [1305, 446] on icon "button" at bounding box center [1308, 447] width 16 height 16
select select "0"
select select "5"
select select "1"
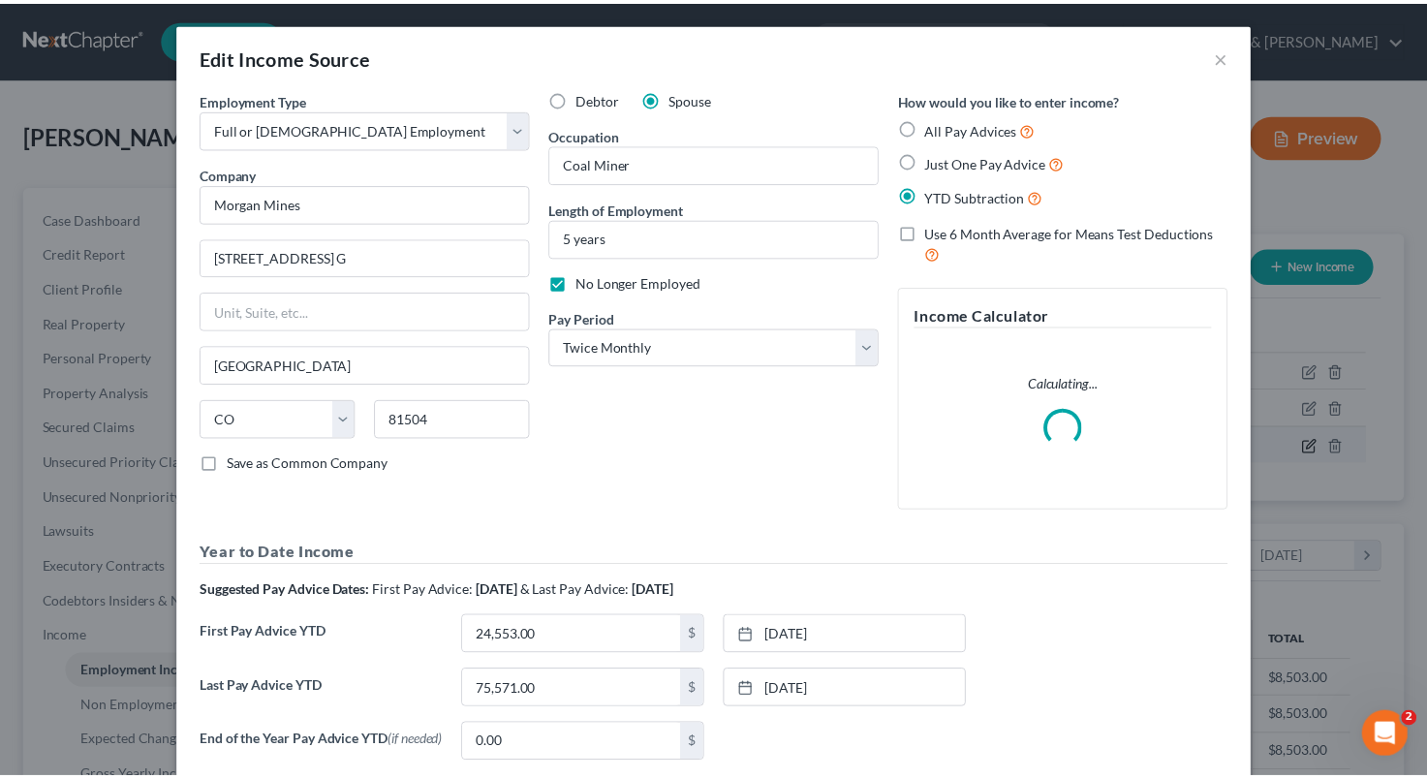
scroll to position [345, 584]
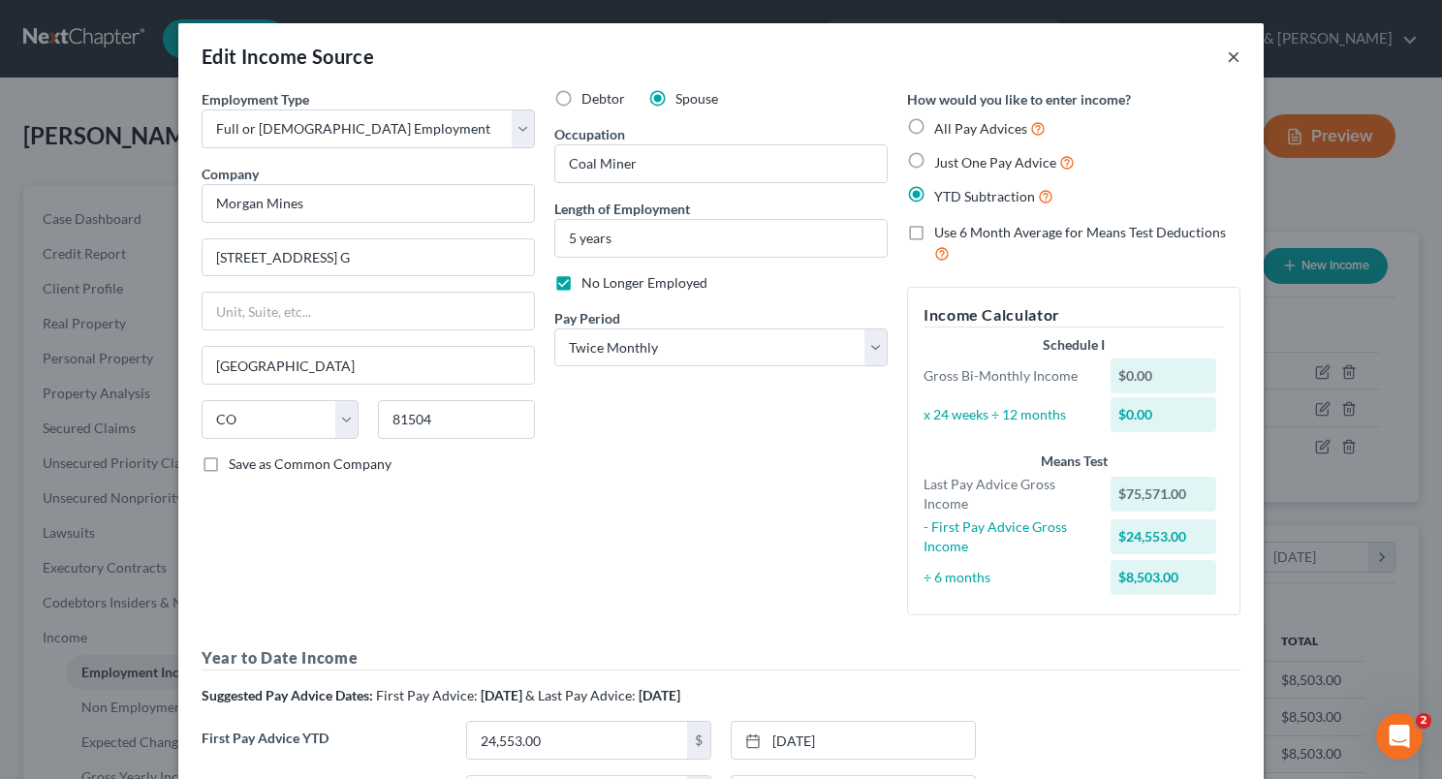
click at [1227, 50] on button "×" at bounding box center [1234, 56] width 14 height 23
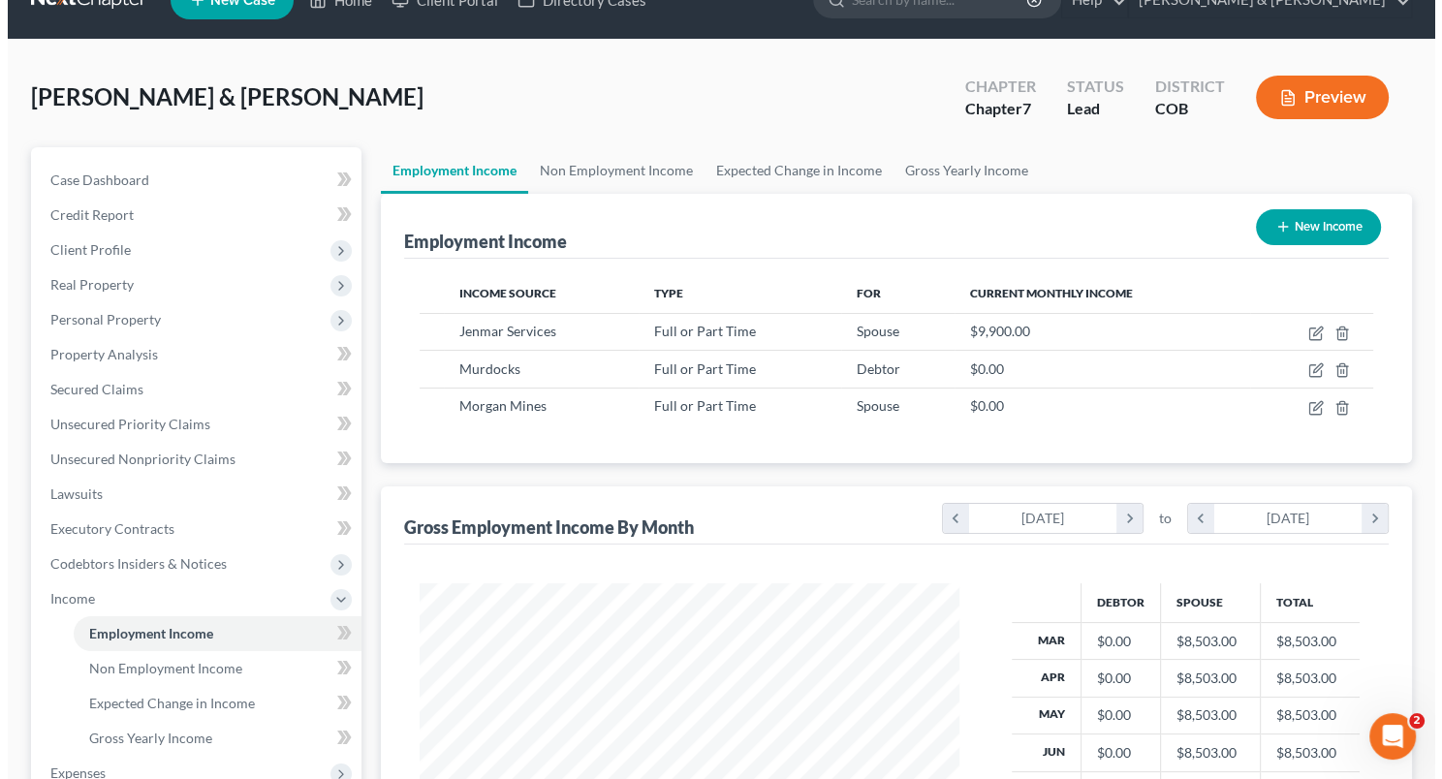
scroll to position [0, 0]
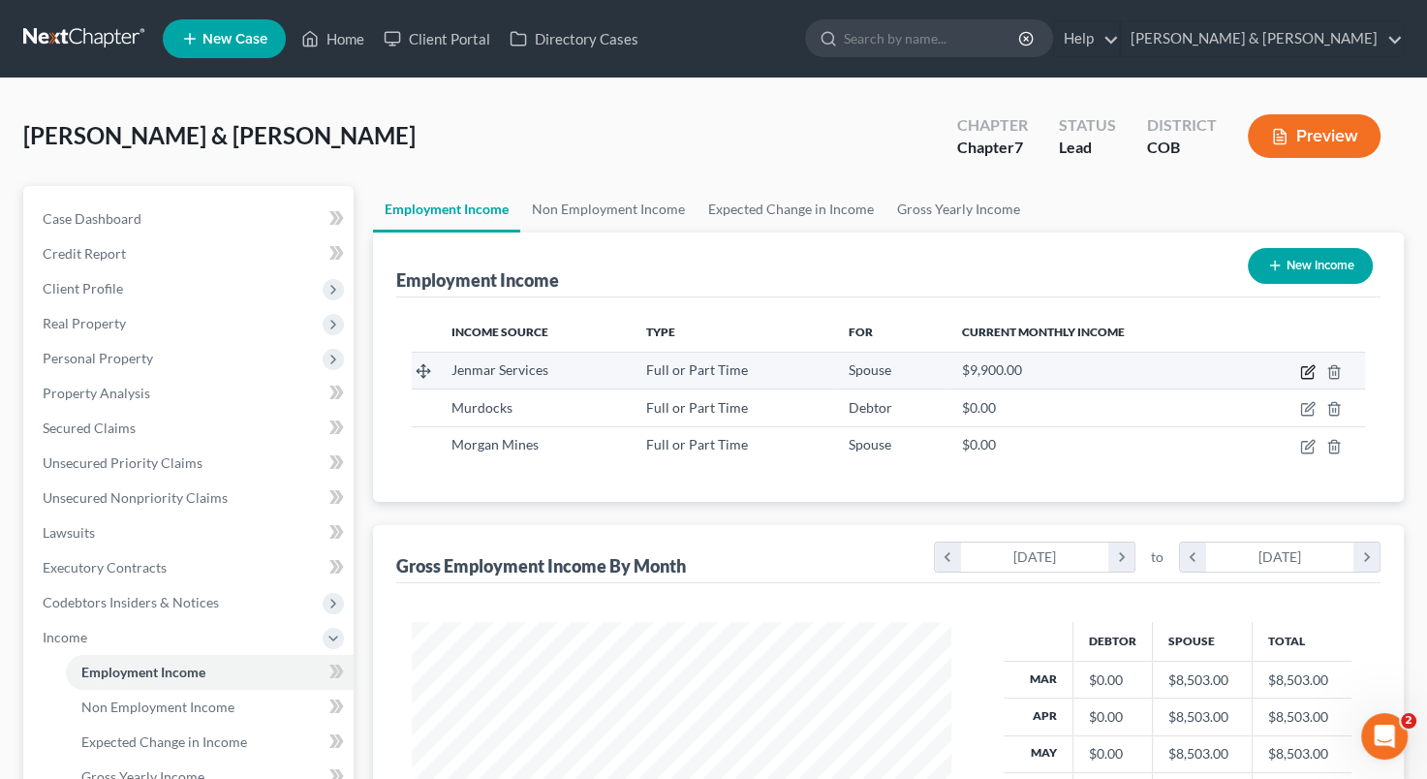
click at [1306, 371] on icon "button" at bounding box center [1308, 372] width 16 height 16
select select "0"
select select "39"
select select "1"
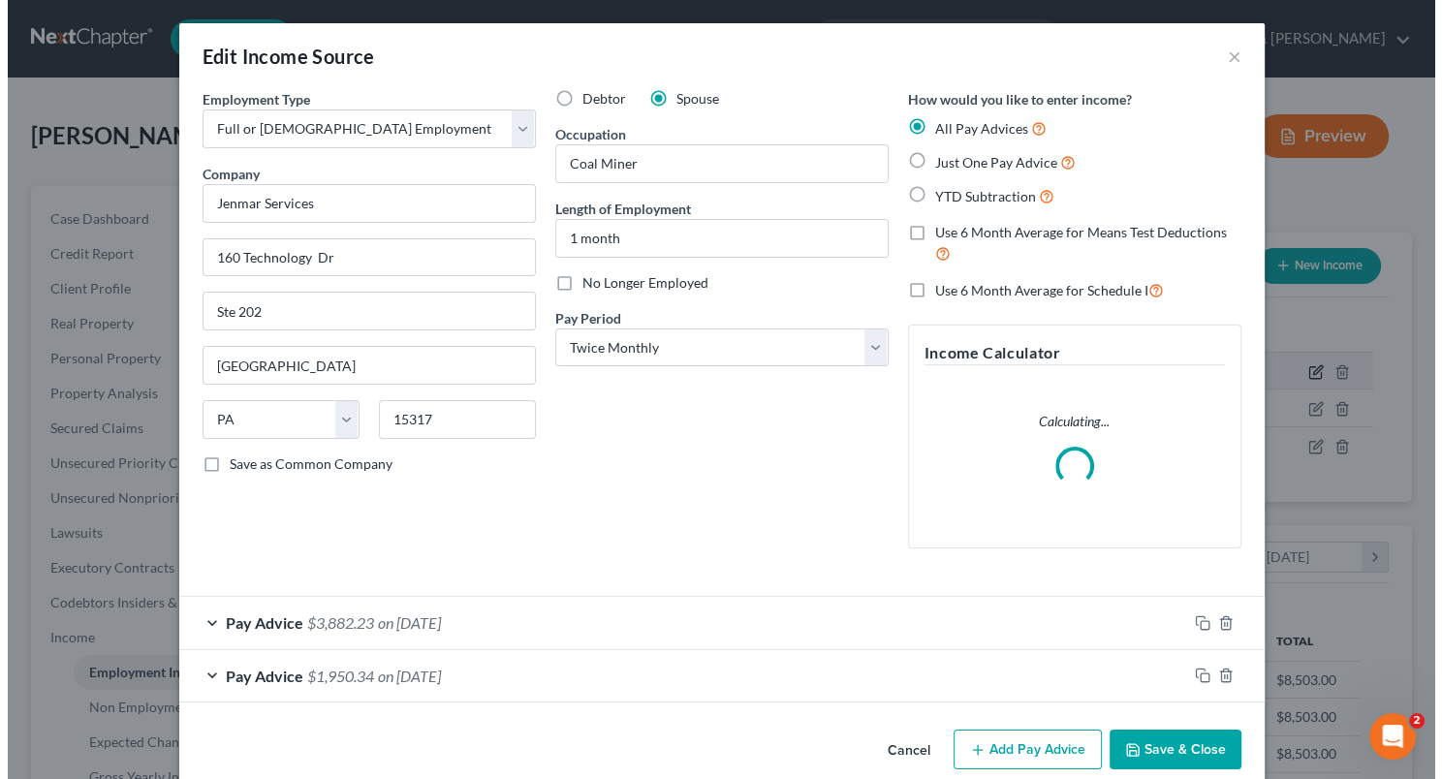
scroll to position [345, 584]
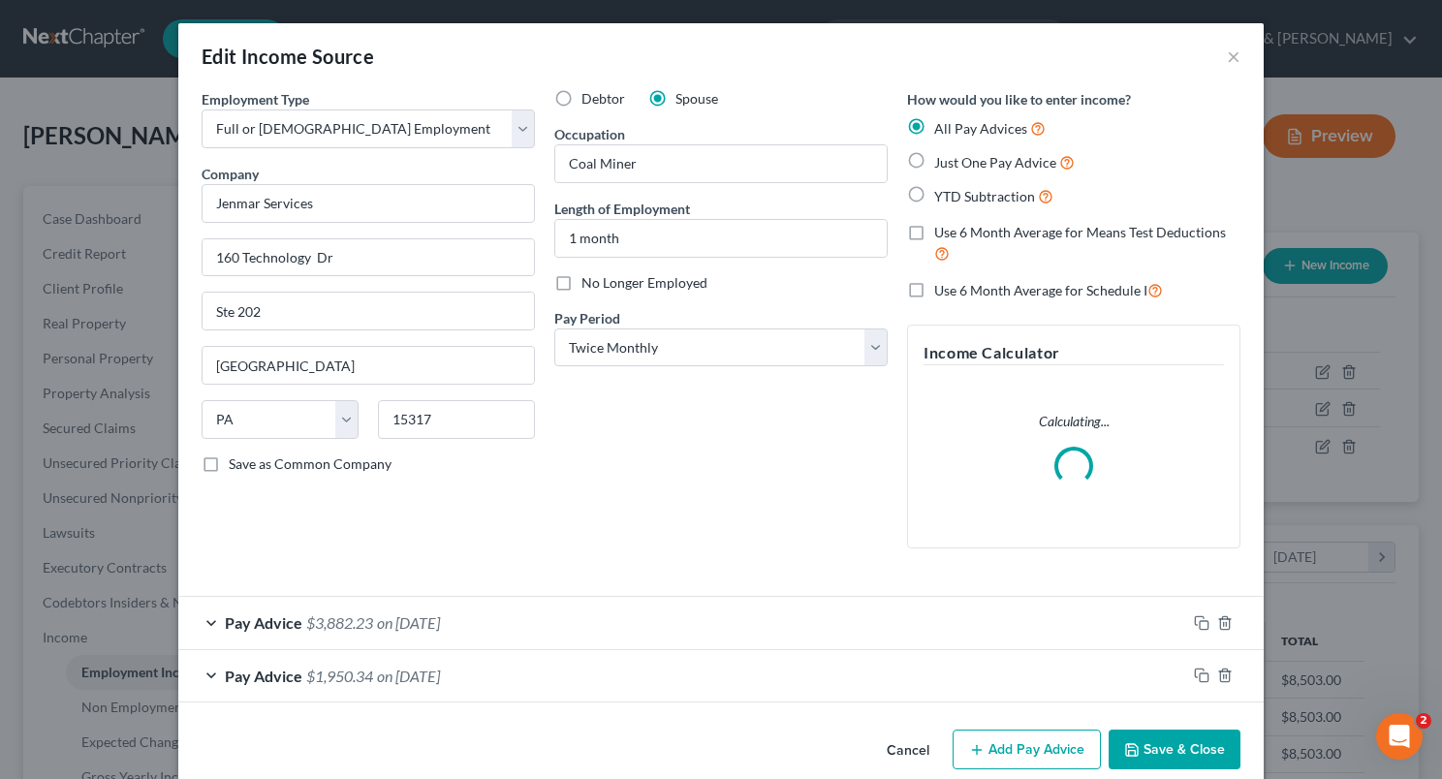
click at [828, 560] on div "Debtor Spouse Occupation Coal Miner Length of Employment 1 month No Longer Empl…" at bounding box center [721, 326] width 353 height 475
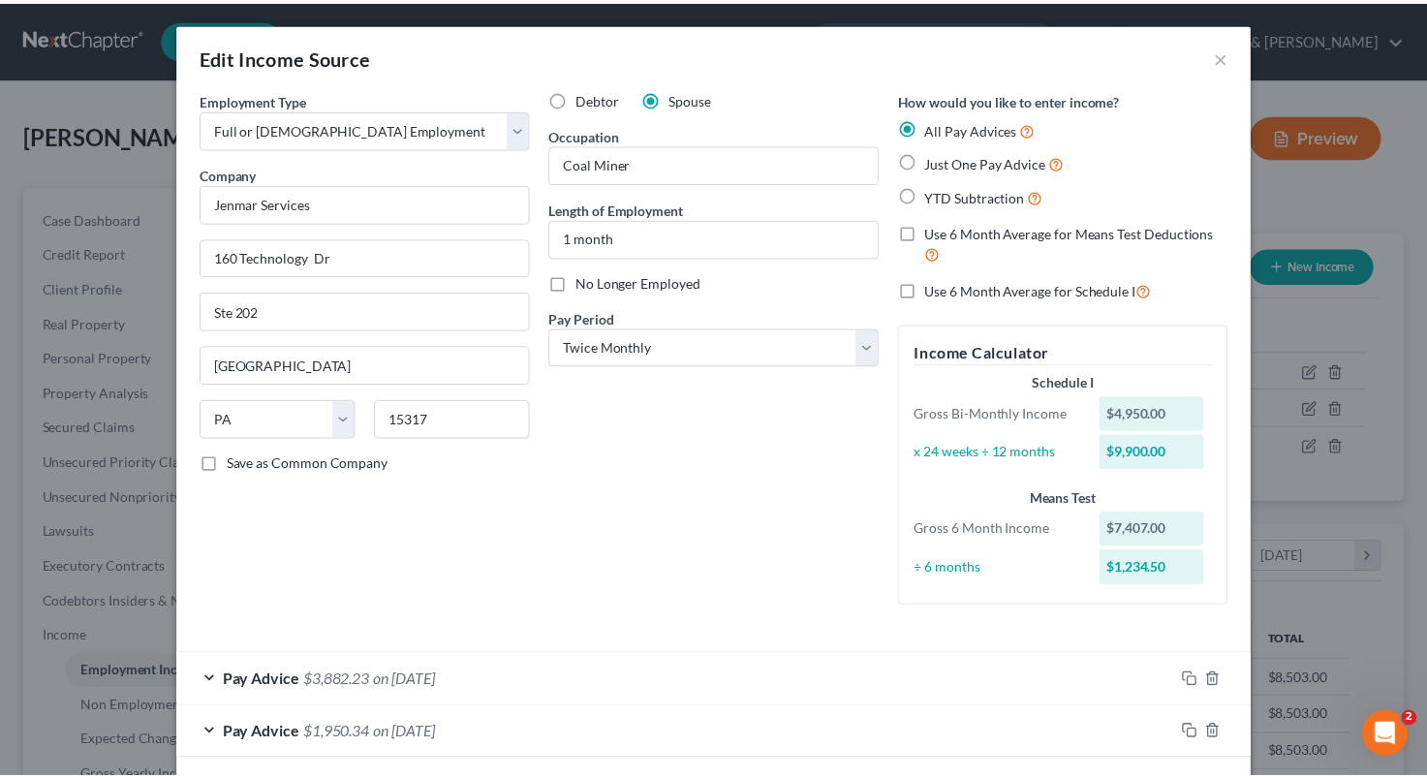
scroll to position [86, 0]
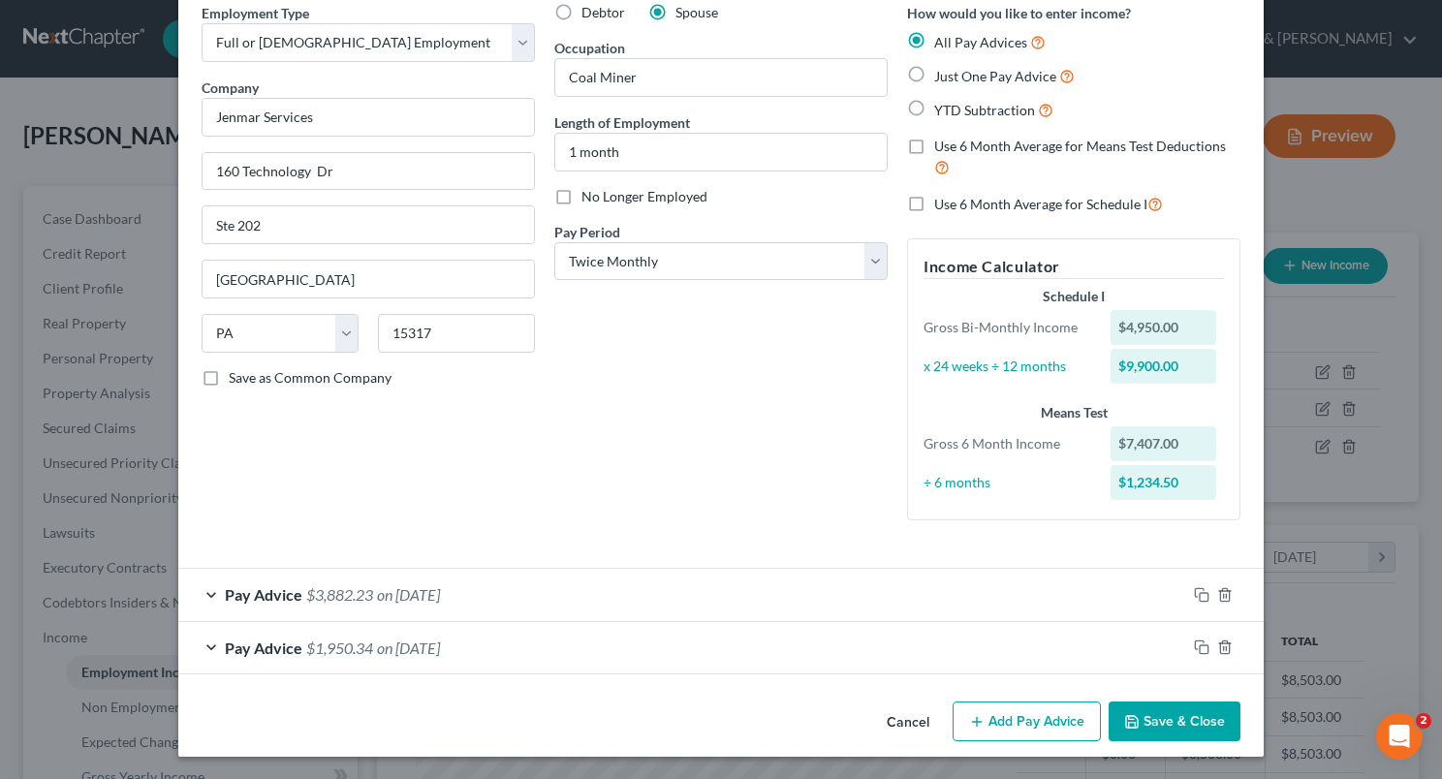
click at [1140, 725] on button "Save & Close" at bounding box center [1175, 722] width 132 height 41
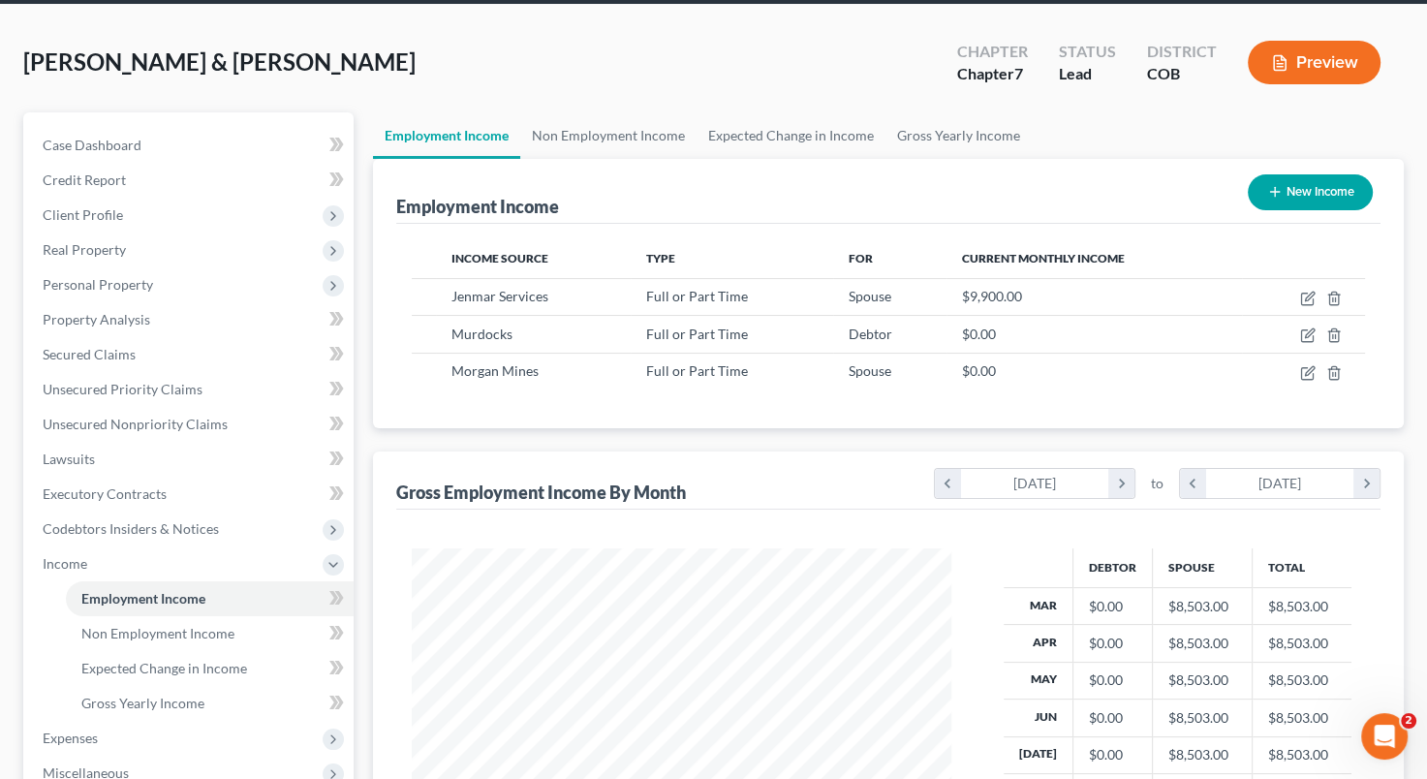
scroll to position [73, 0]
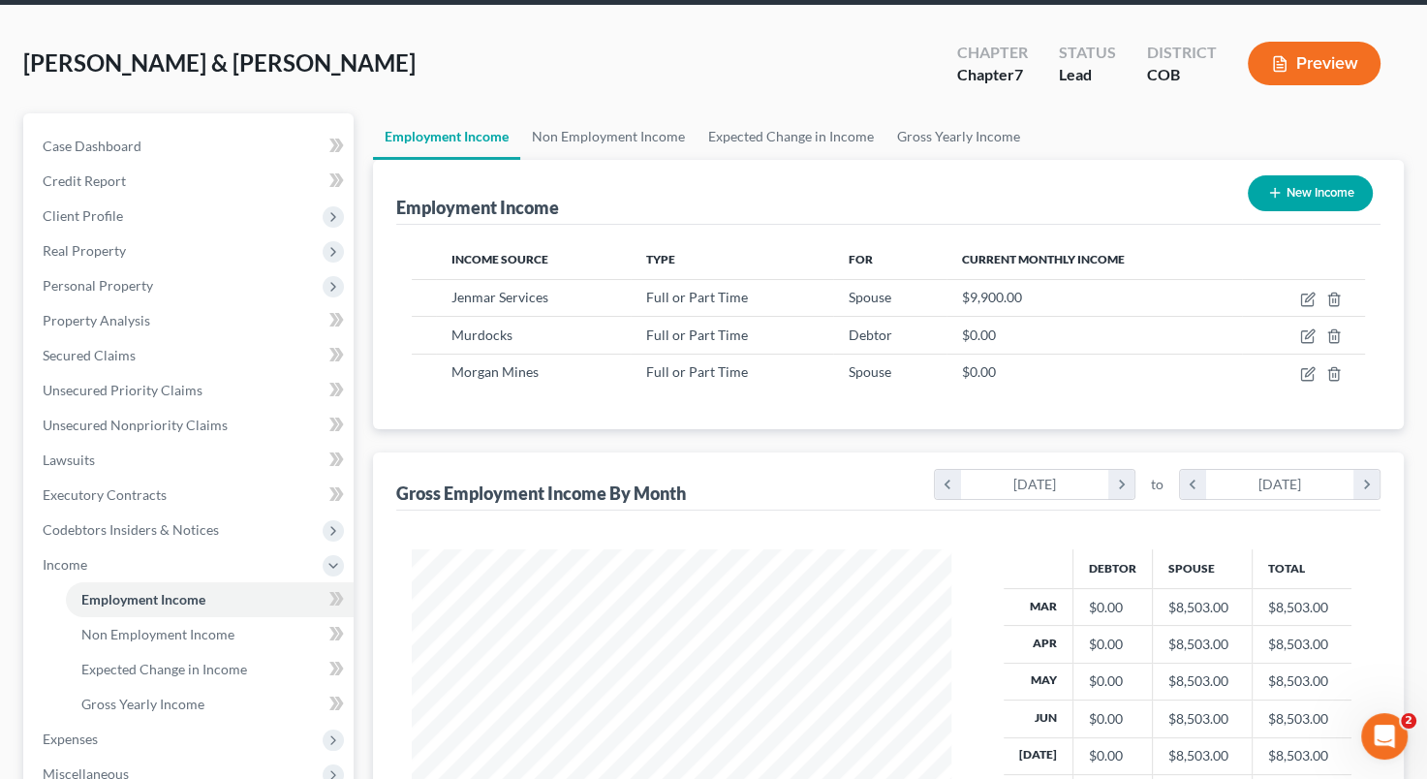
click at [407, 763] on div at bounding box center [681, 722] width 578 height 347
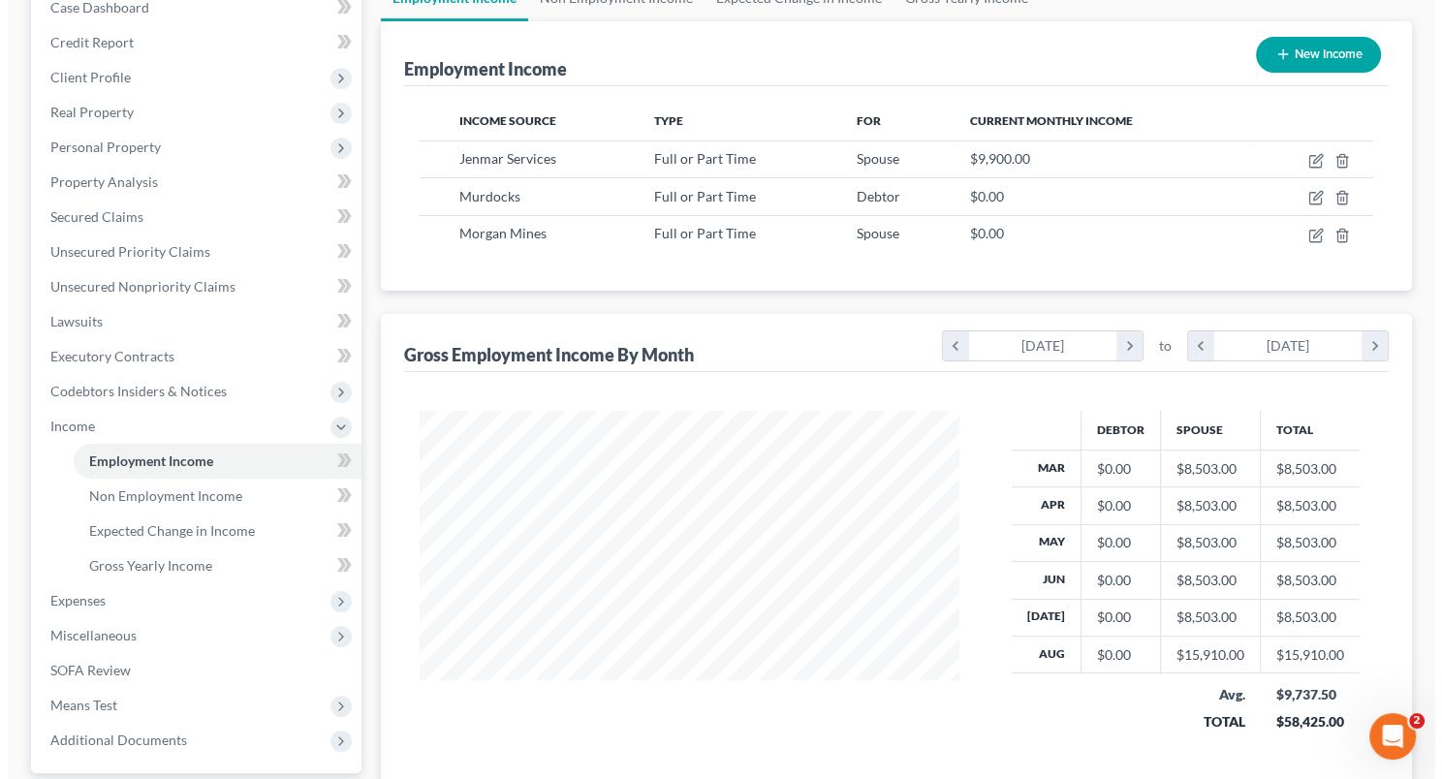
scroll to position [199, 0]
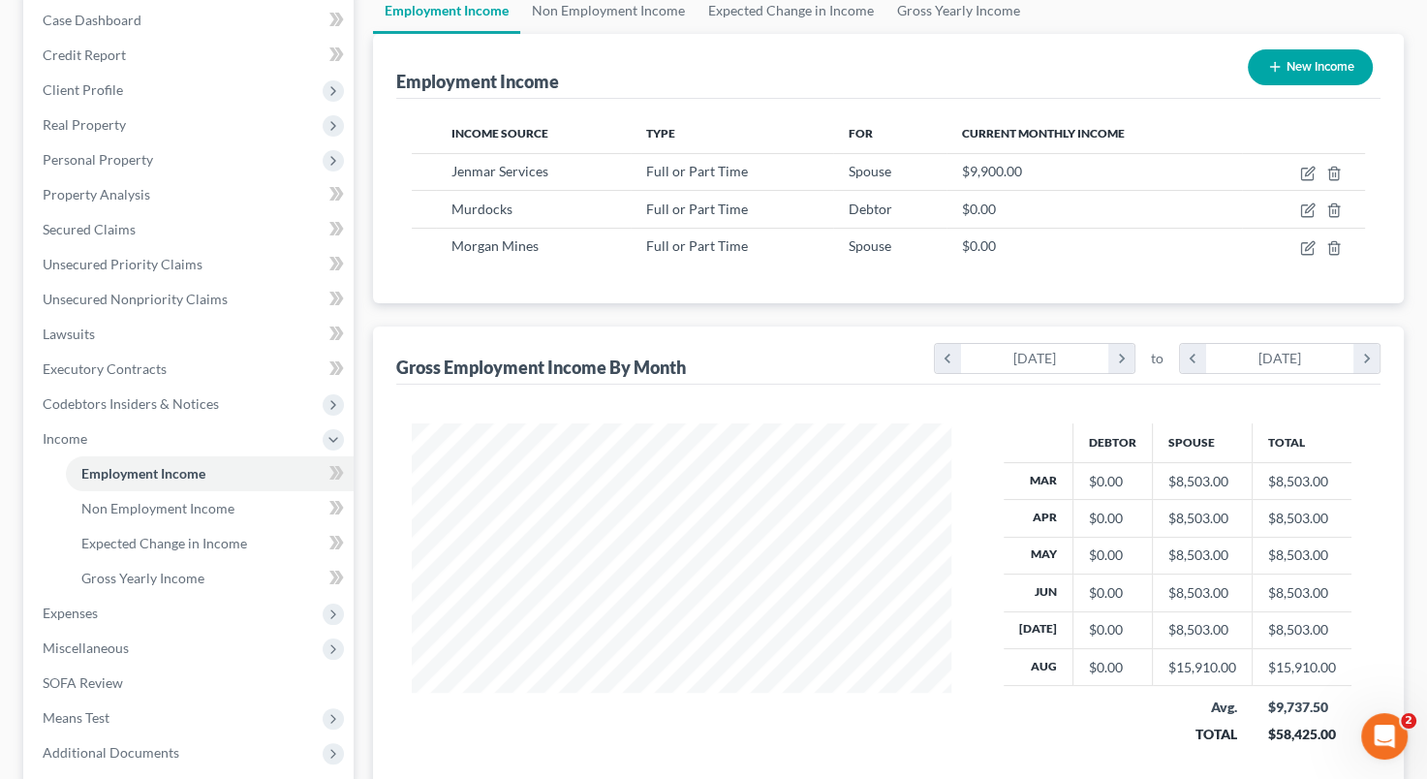
click at [793, 726] on div at bounding box center [681, 596] width 578 height 347
click at [1312, 241] on icon "button" at bounding box center [1309, 245] width 9 height 9
select select "0"
select select "5"
select select "1"
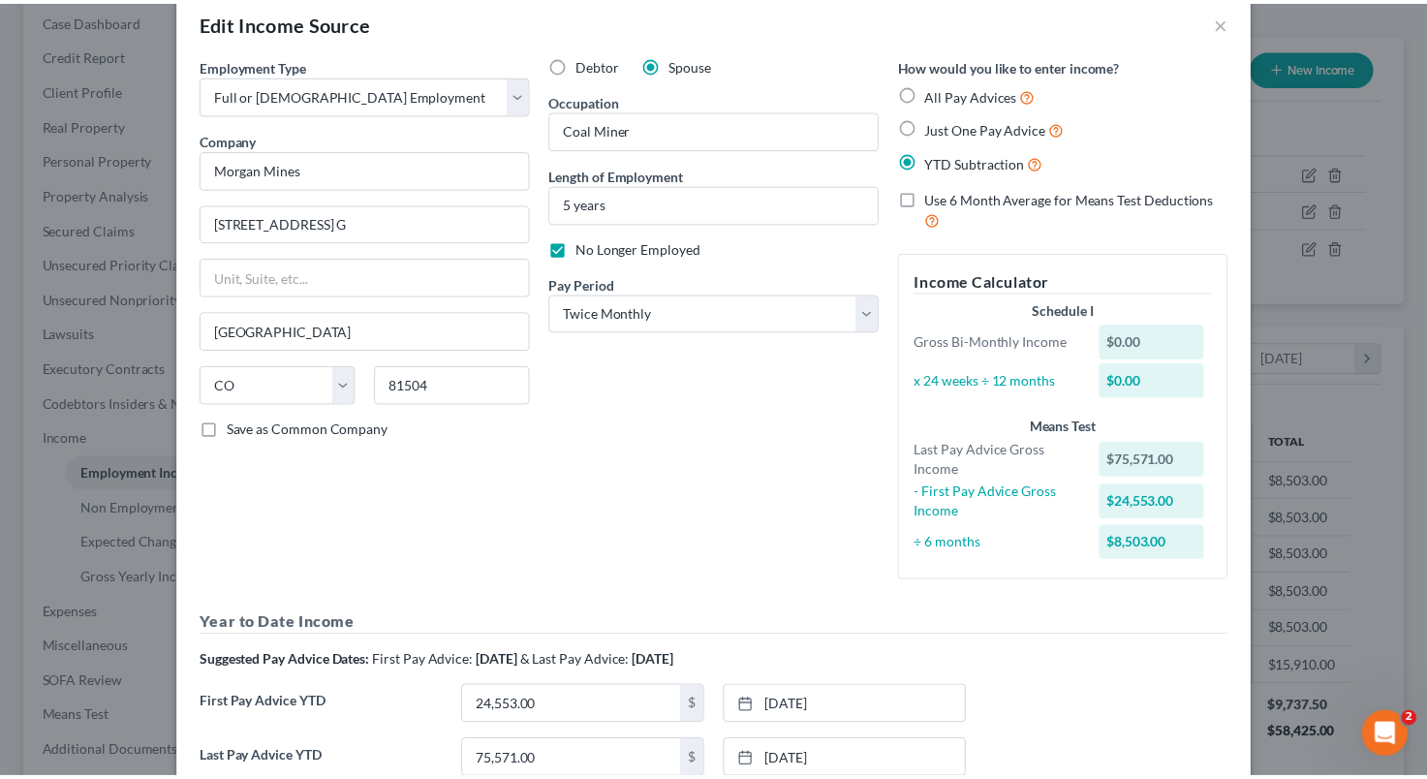
scroll to position [0, 0]
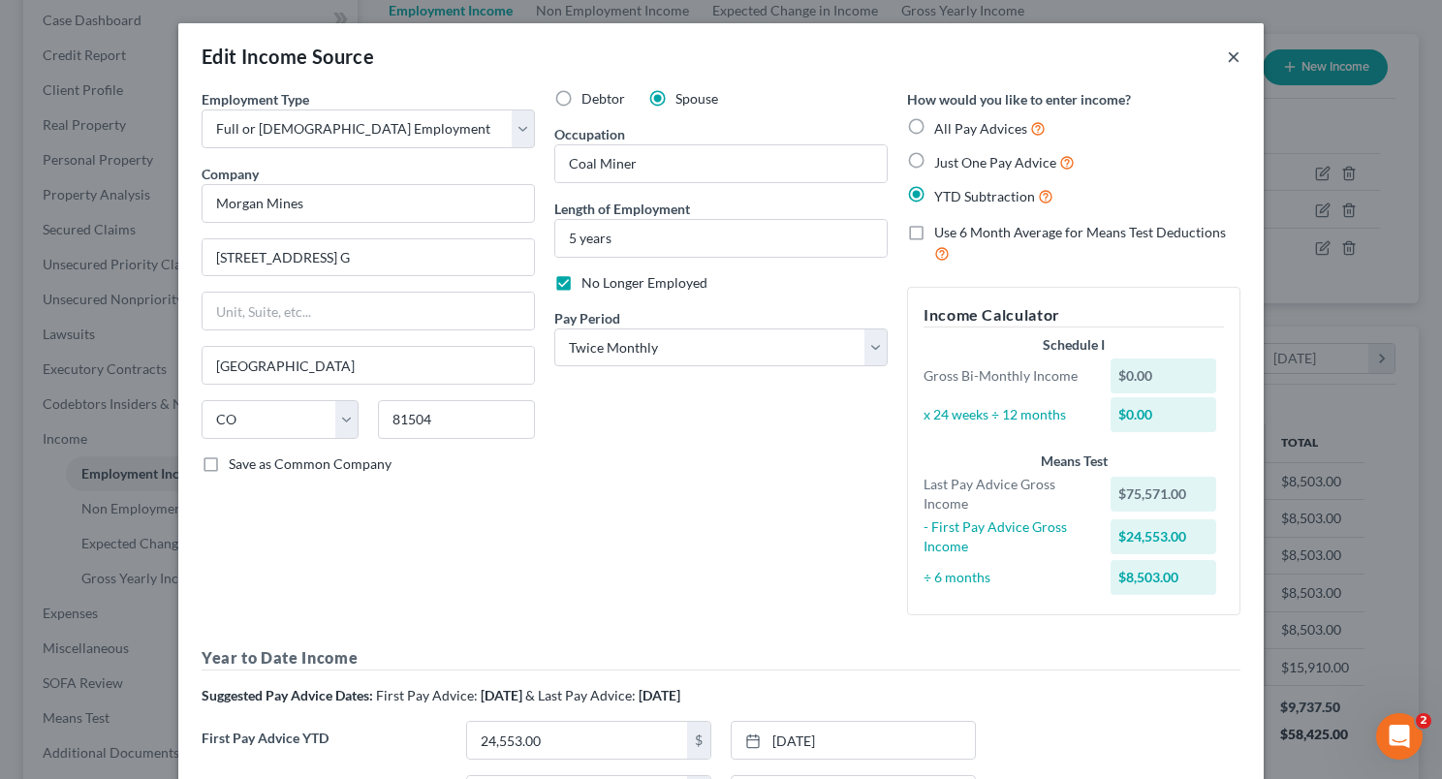
click at [1227, 65] on button "×" at bounding box center [1234, 56] width 14 height 23
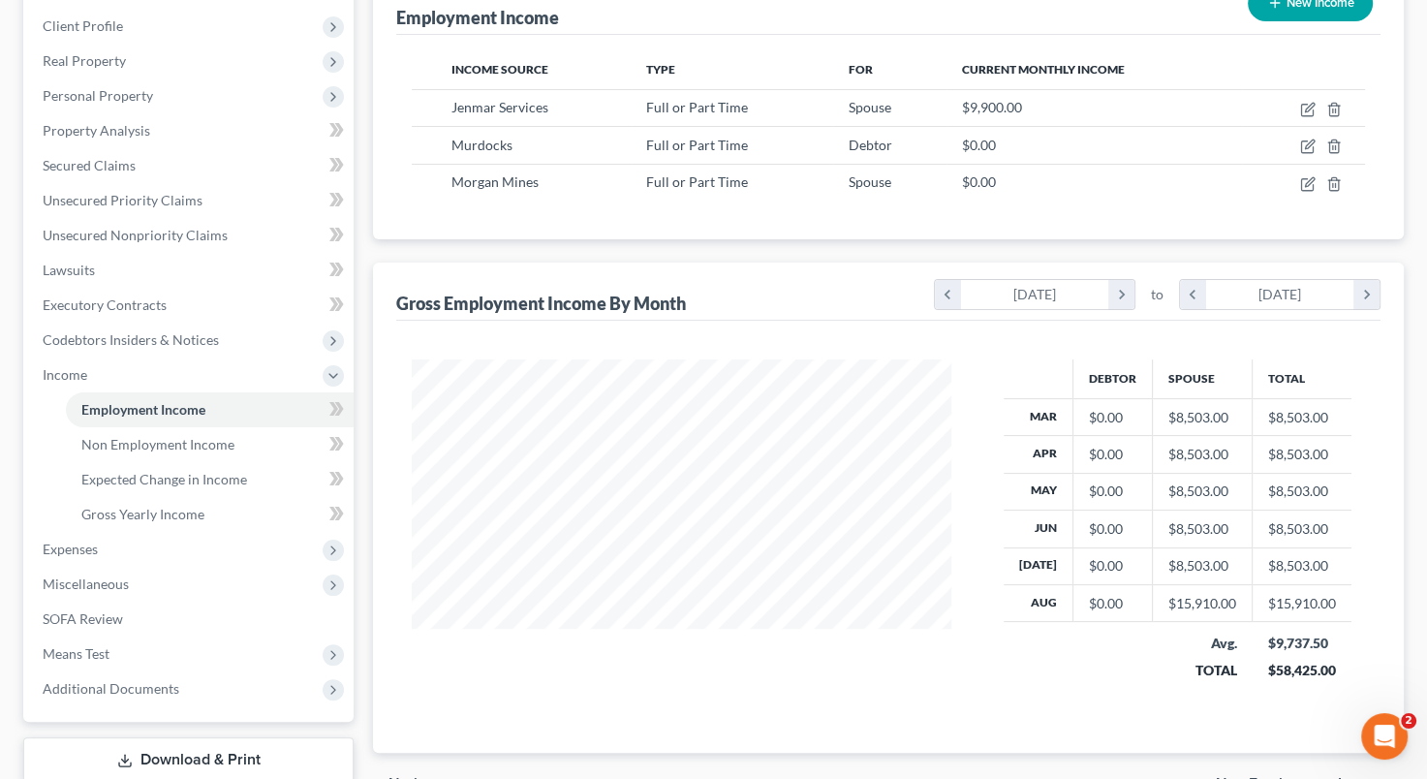
scroll to position [389, 0]
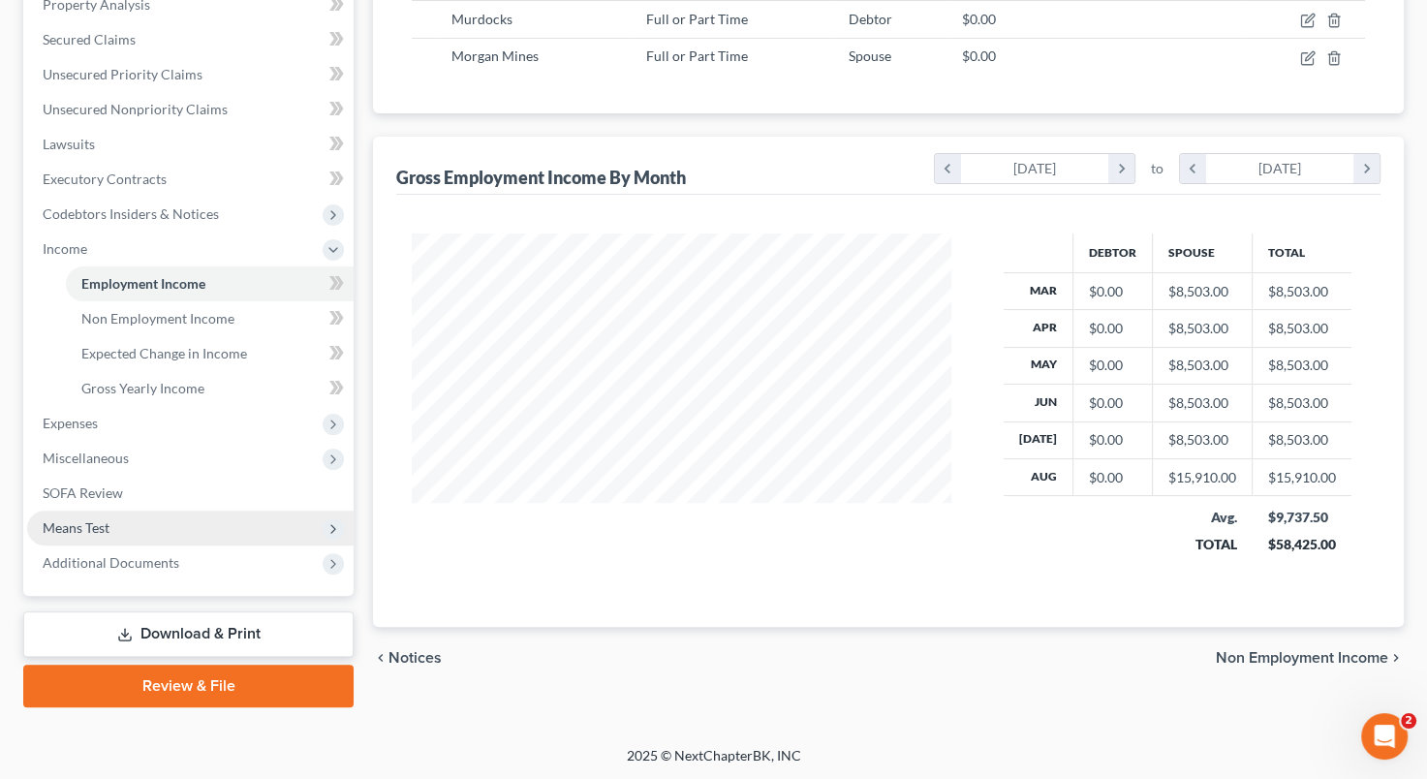
click at [145, 522] on span "Means Test" at bounding box center [190, 528] width 327 height 35
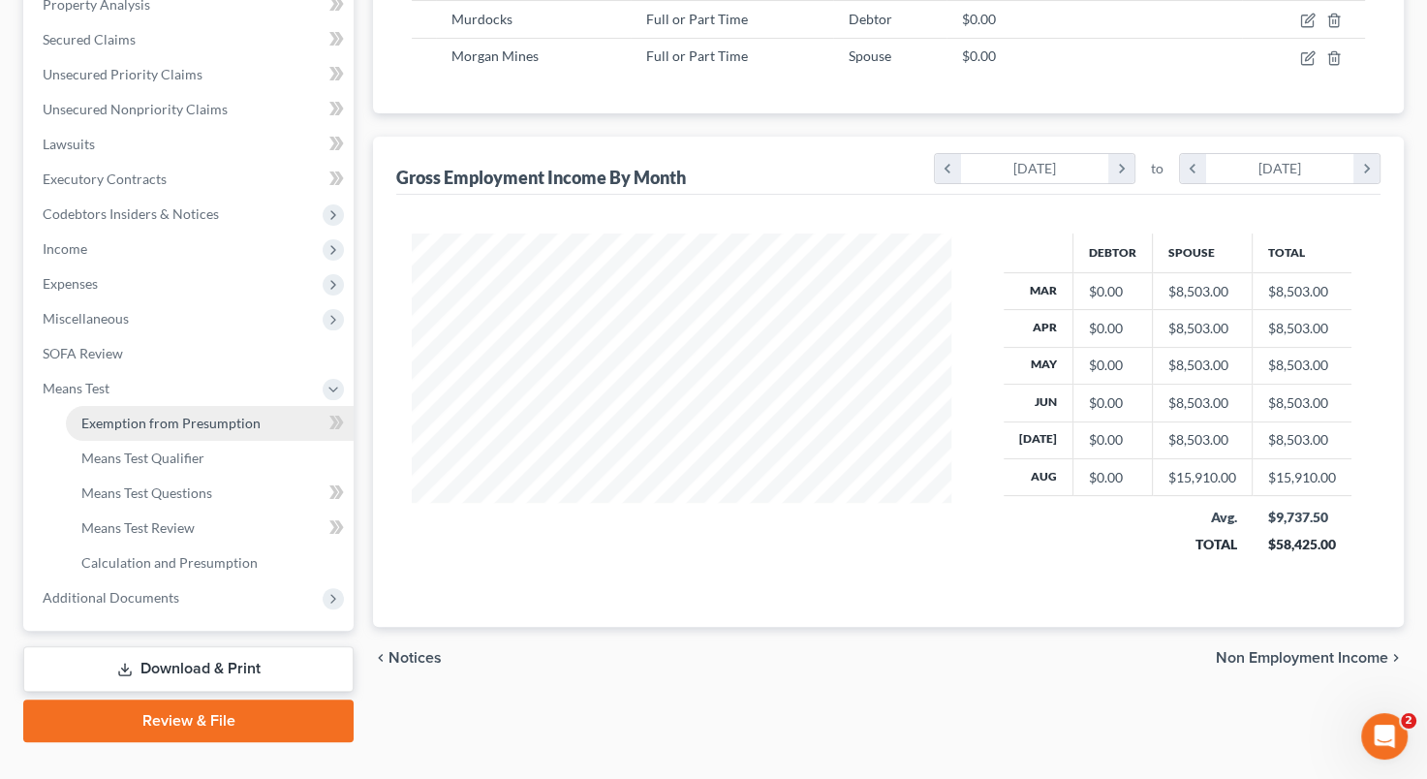
click at [190, 415] on span "Exemption from Presumption" at bounding box center [170, 423] width 179 height 16
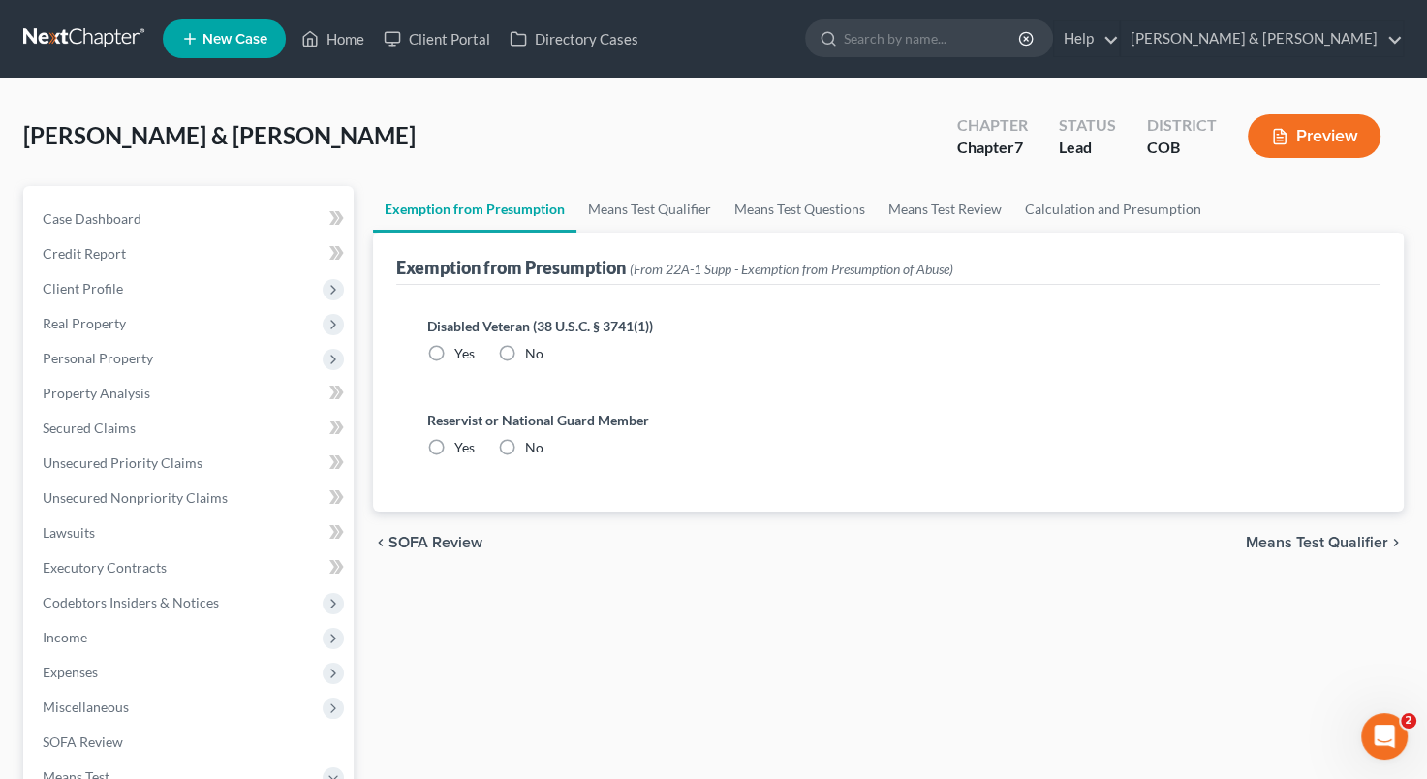
radio input "true"
click at [1329, 535] on span "Means Test Qualifier" at bounding box center [1317, 543] width 142 height 16
